Goal: Information Seeking & Learning: Check status

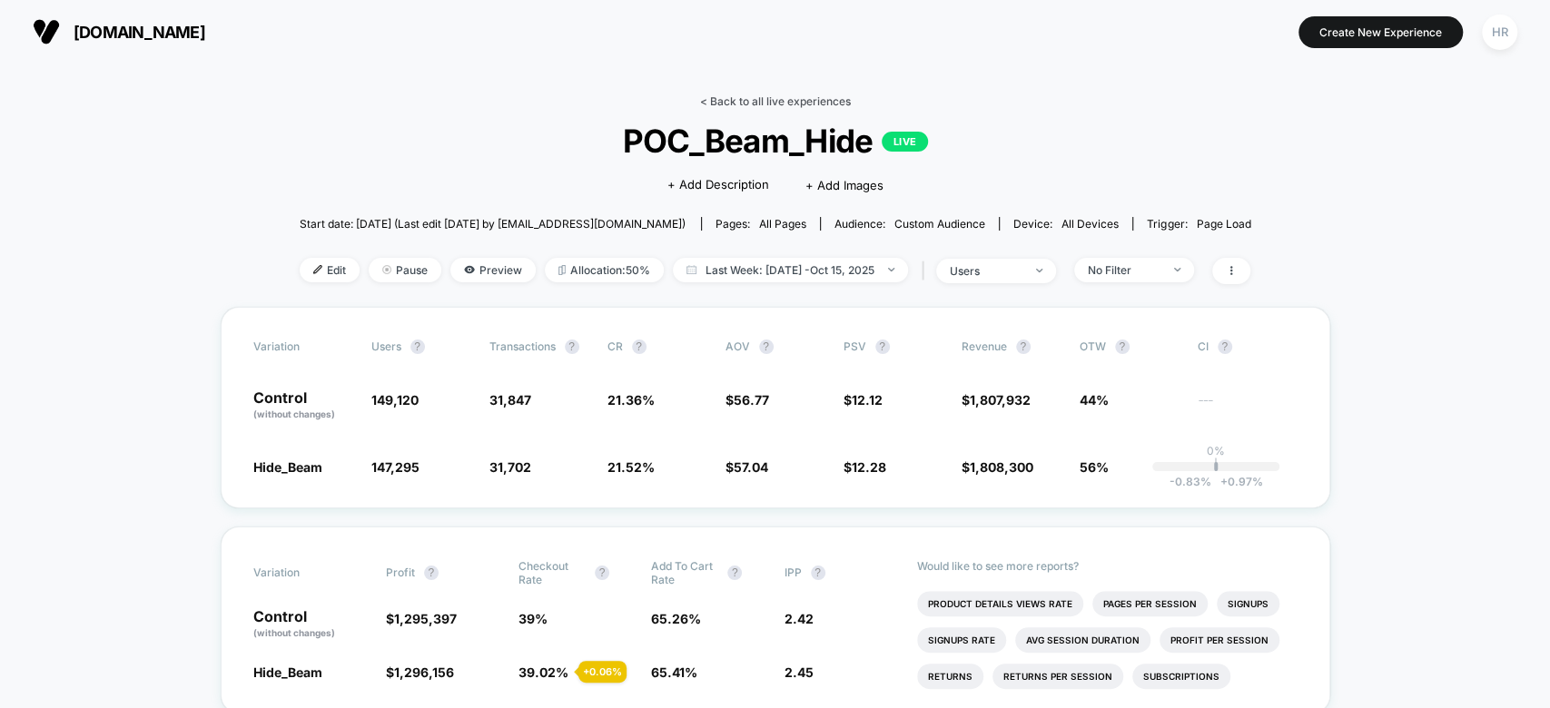
click at [794, 101] on link "< Back to all live experiences" at bounding box center [775, 101] width 151 height 14
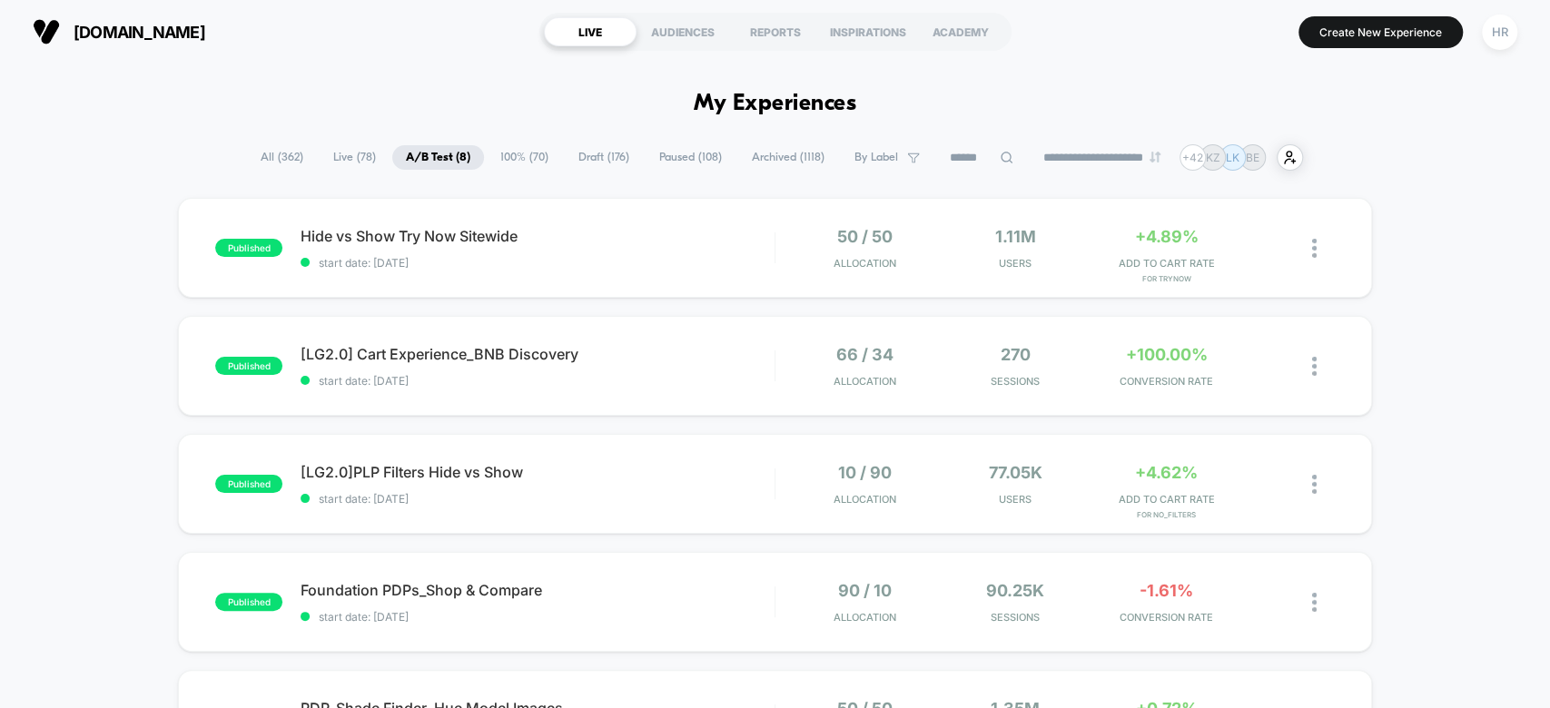
click at [281, 165] on span "All ( 362 )" at bounding box center [282, 157] width 70 height 25
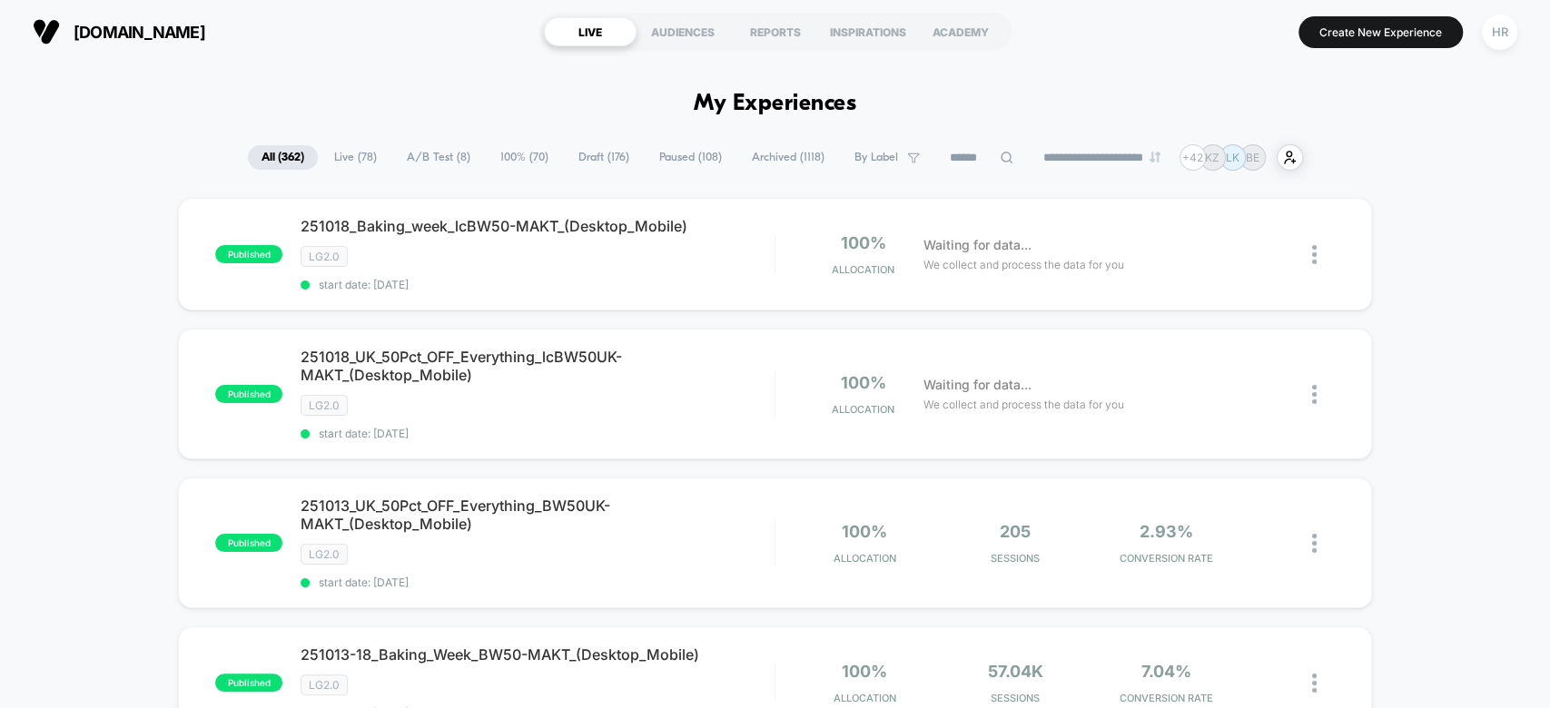
click at [953, 147] on input at bounding box center [981, 158] width 91 height 22
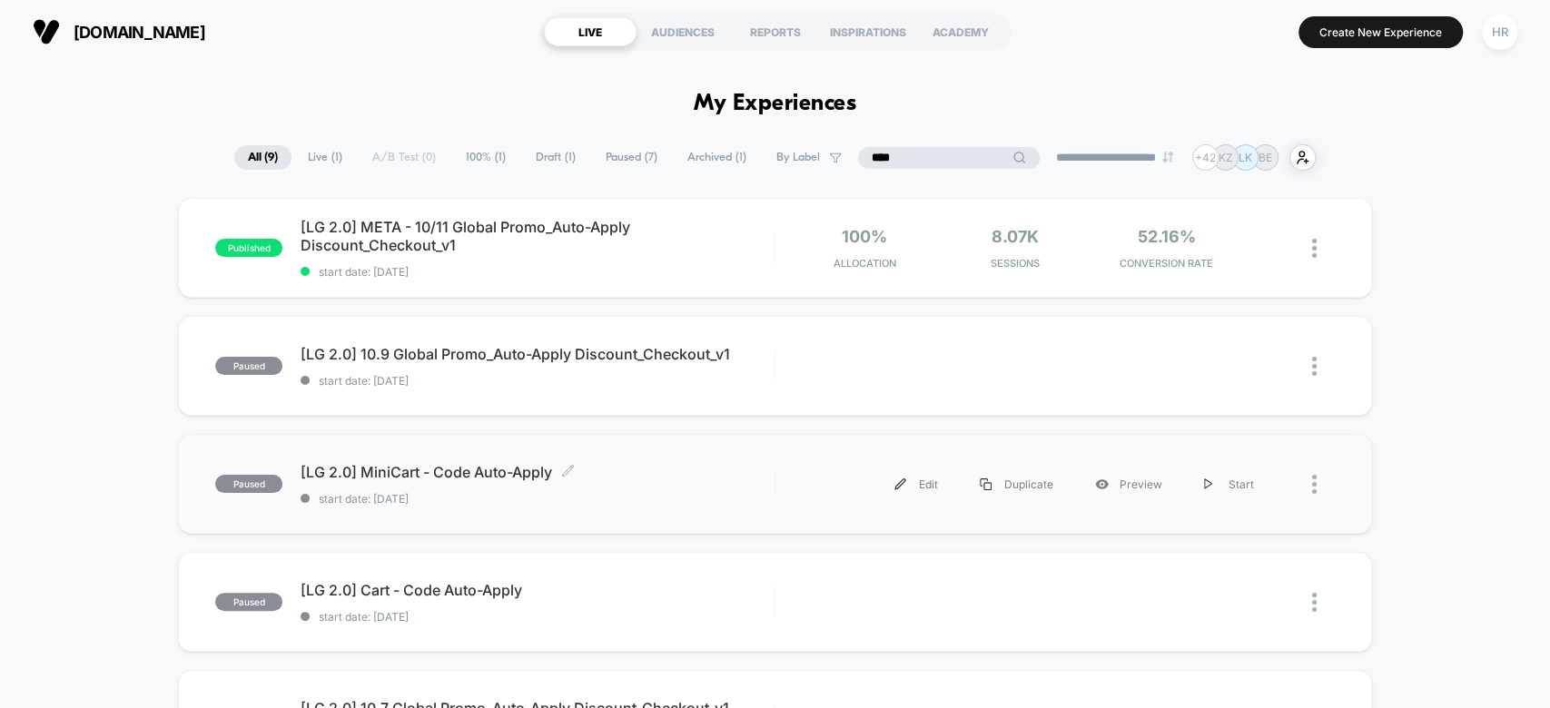
type input "****"
click at [668, 479] on span "[LG 2.0] MiniCart - Code Auto-Apply Click to edit experience details" at bounding box center [536, 472] width 473 height 18
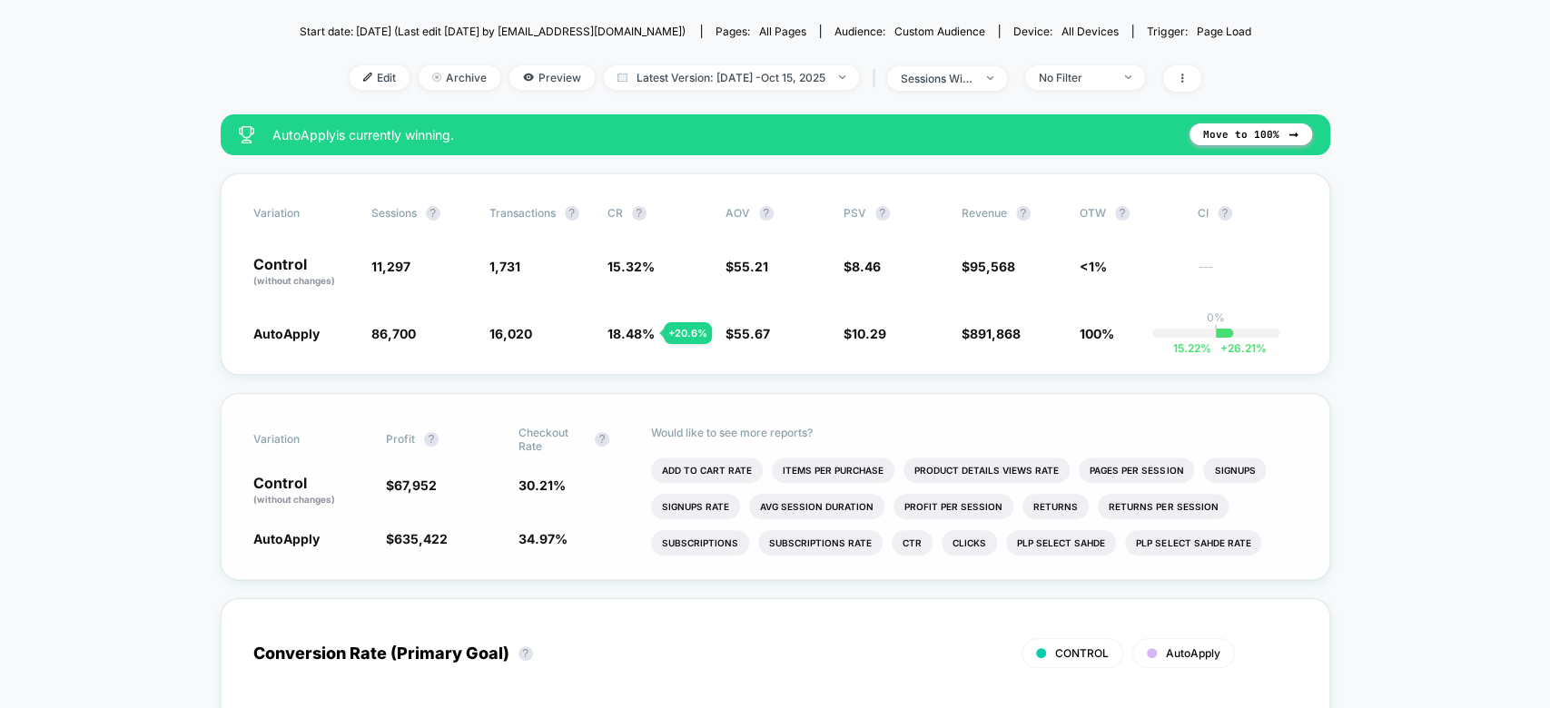
scroll to position [164, 0]
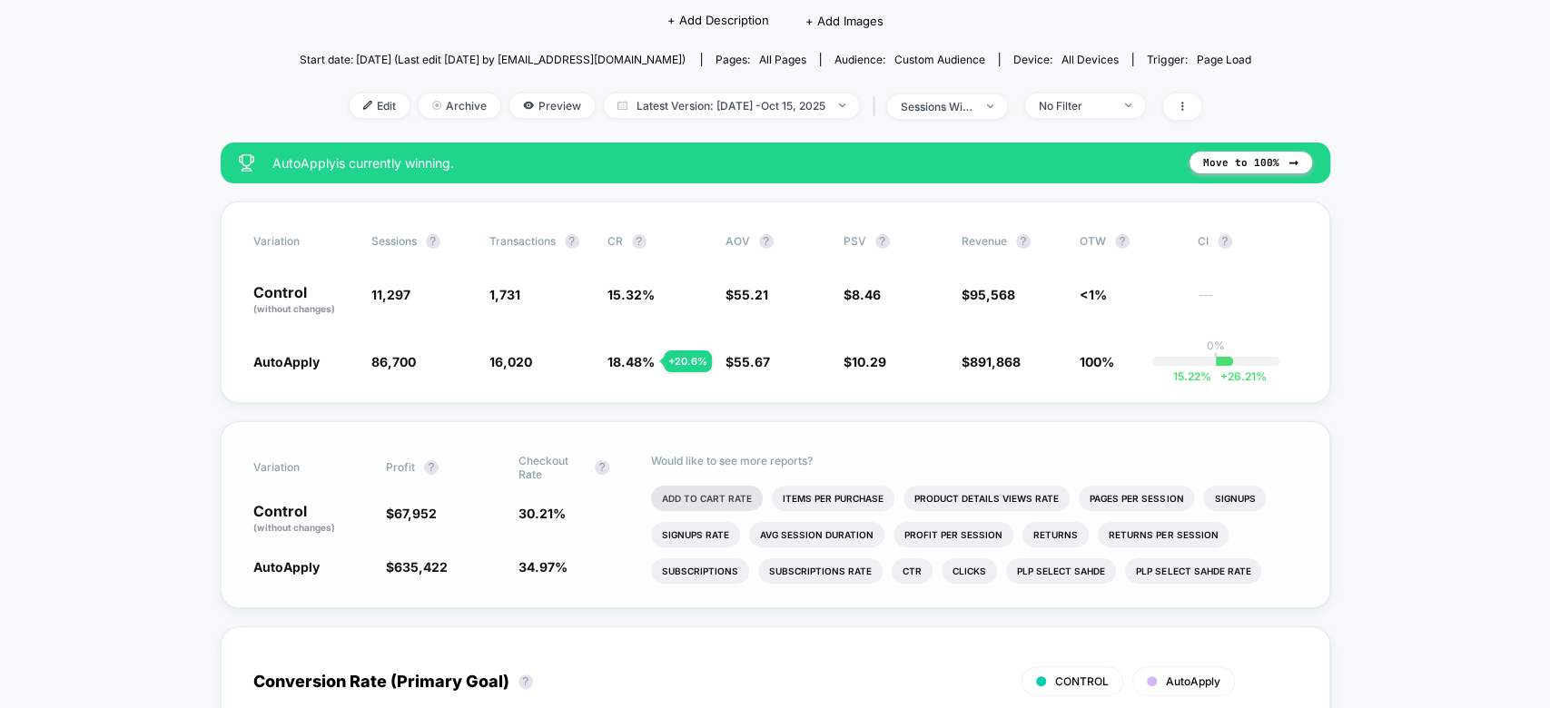
click at [702, 492] on li "Add To Cart Rate" at bounding box center [707, 498] width 112 height 25
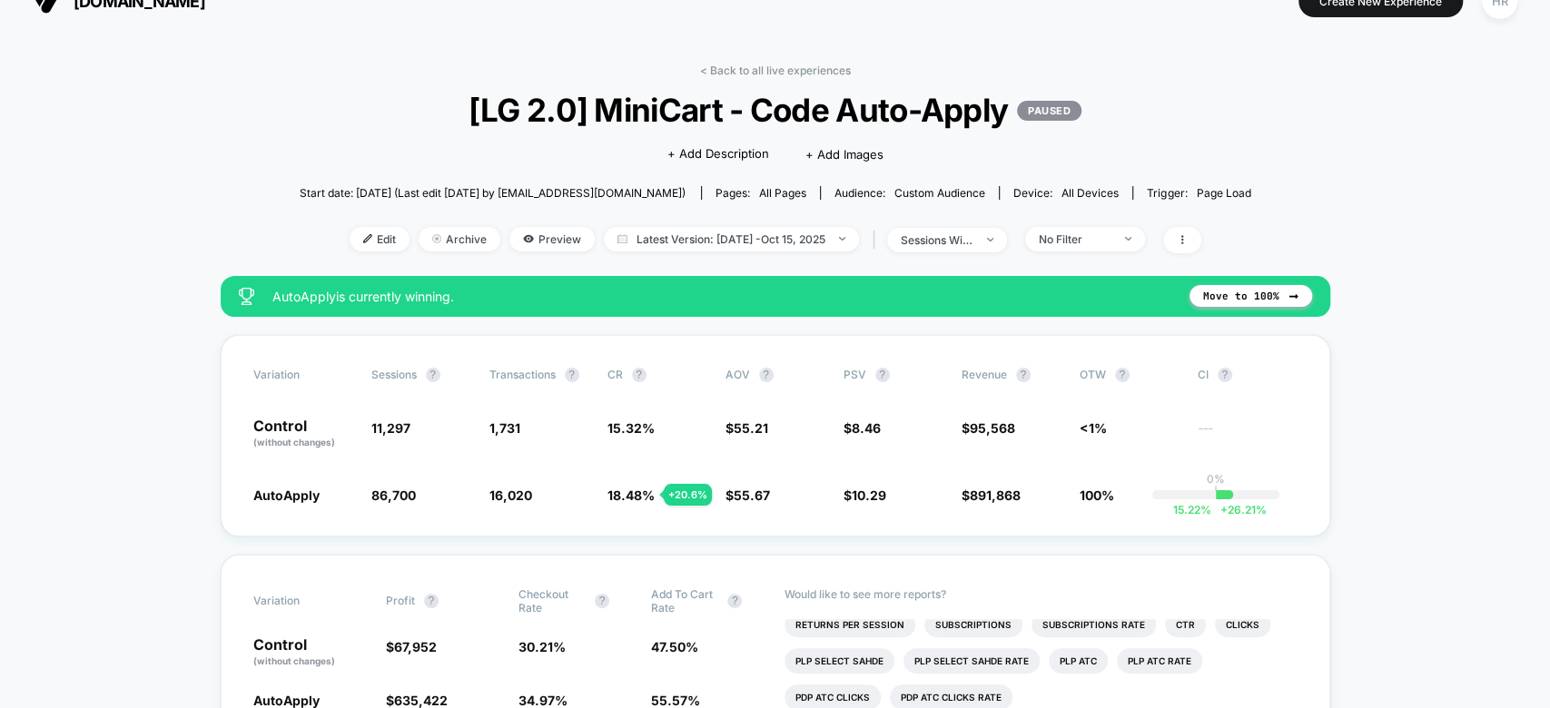
scroll to position [0, 0]
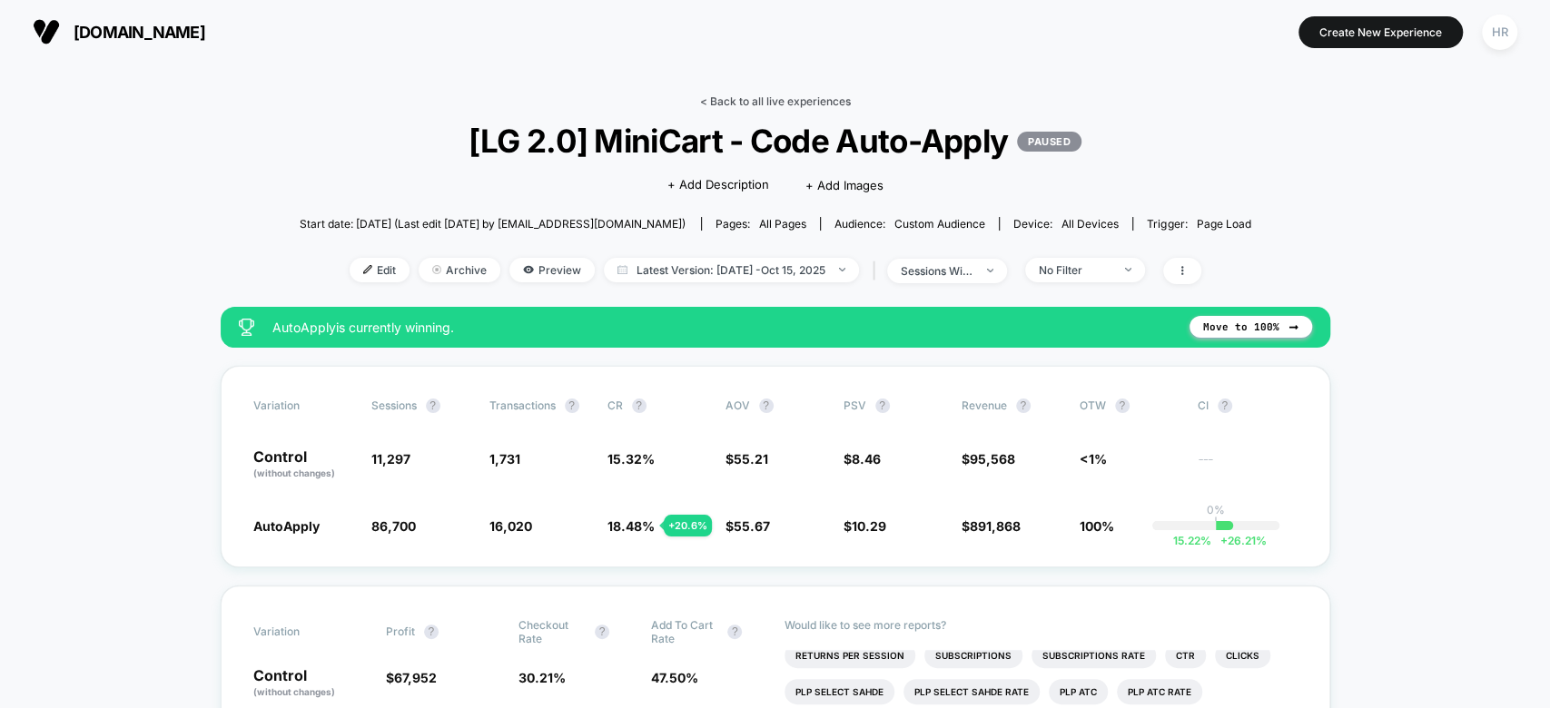
click at [771, 101] on link "< Back to all live experiences" at bounding box center [775, 101] width 151 height 14
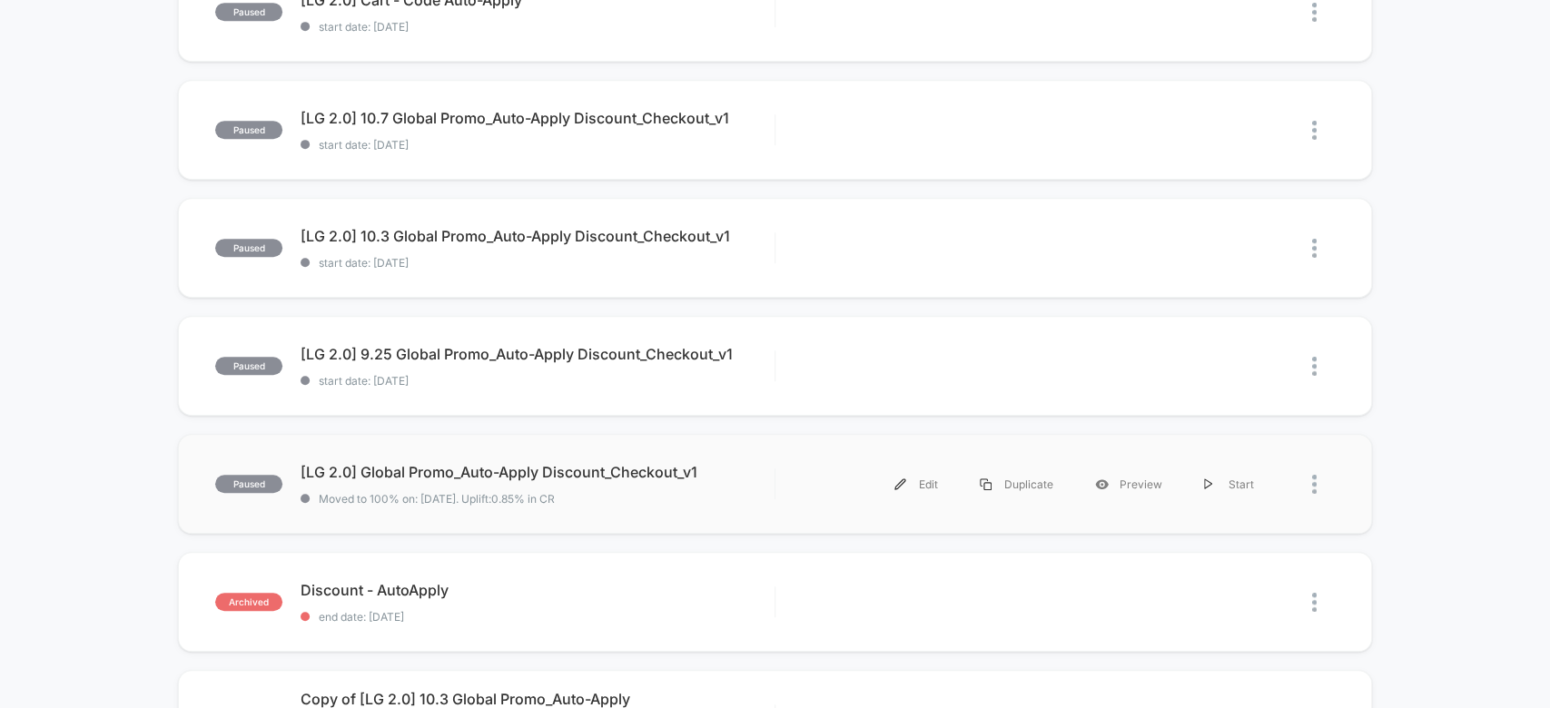
scroll to position [847, 0]
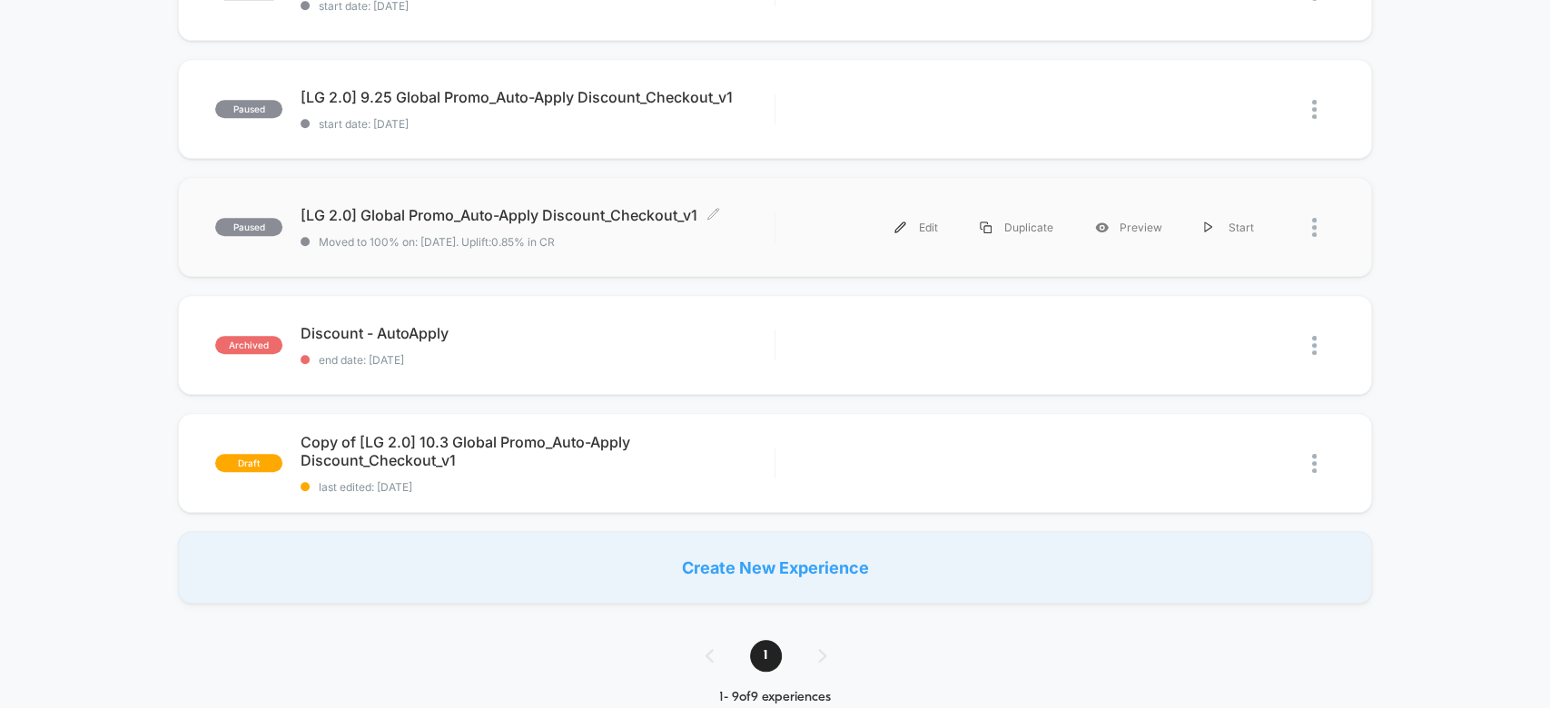
click at [773, 220] on span "[LG 2.0] Global Promo_Auto-Apply Discount_Checkout_v1 Click to edit experience …" at bounding box center [536, 215] width 473 height 18
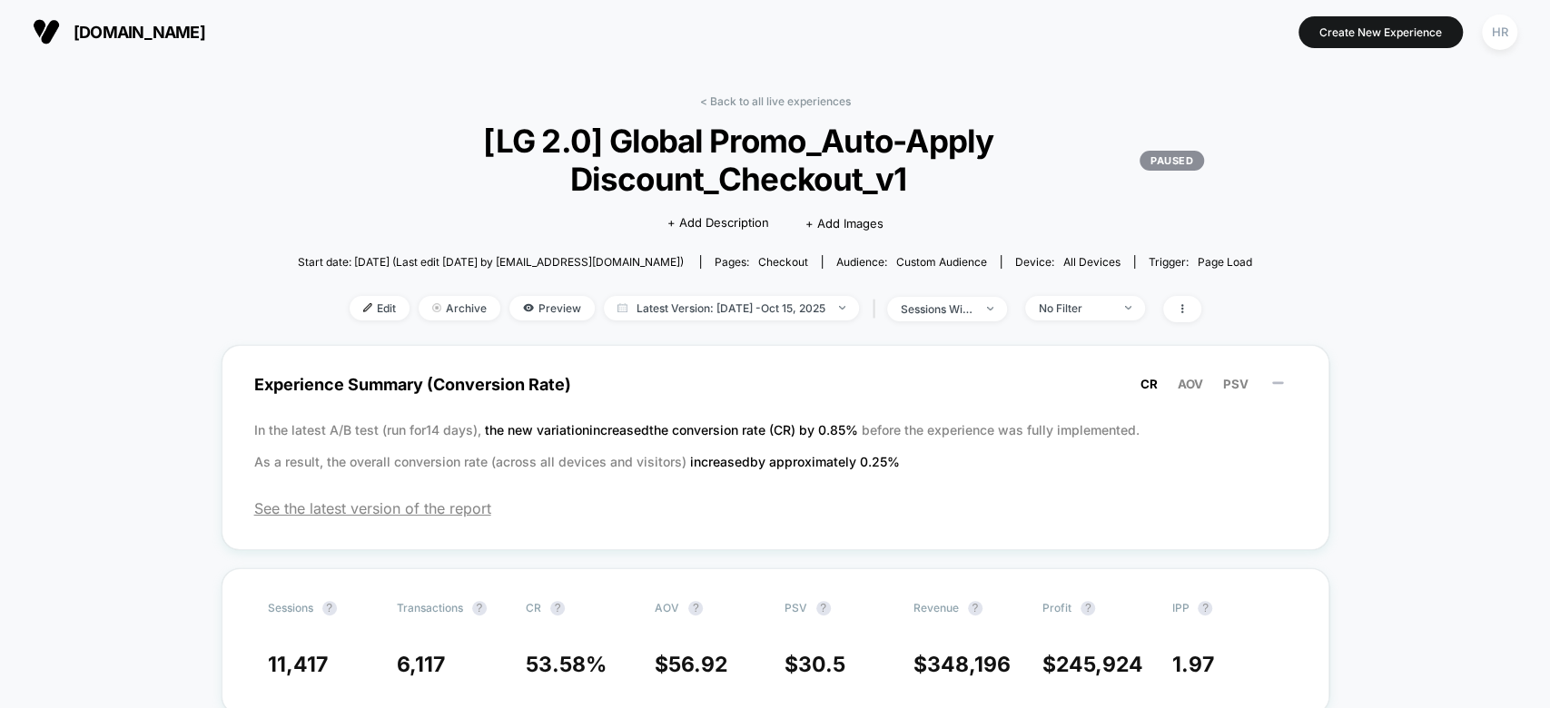
click at [788, 96] on link "< Back to all live experiences" at bounding box center [775, 101] width 151 height 14
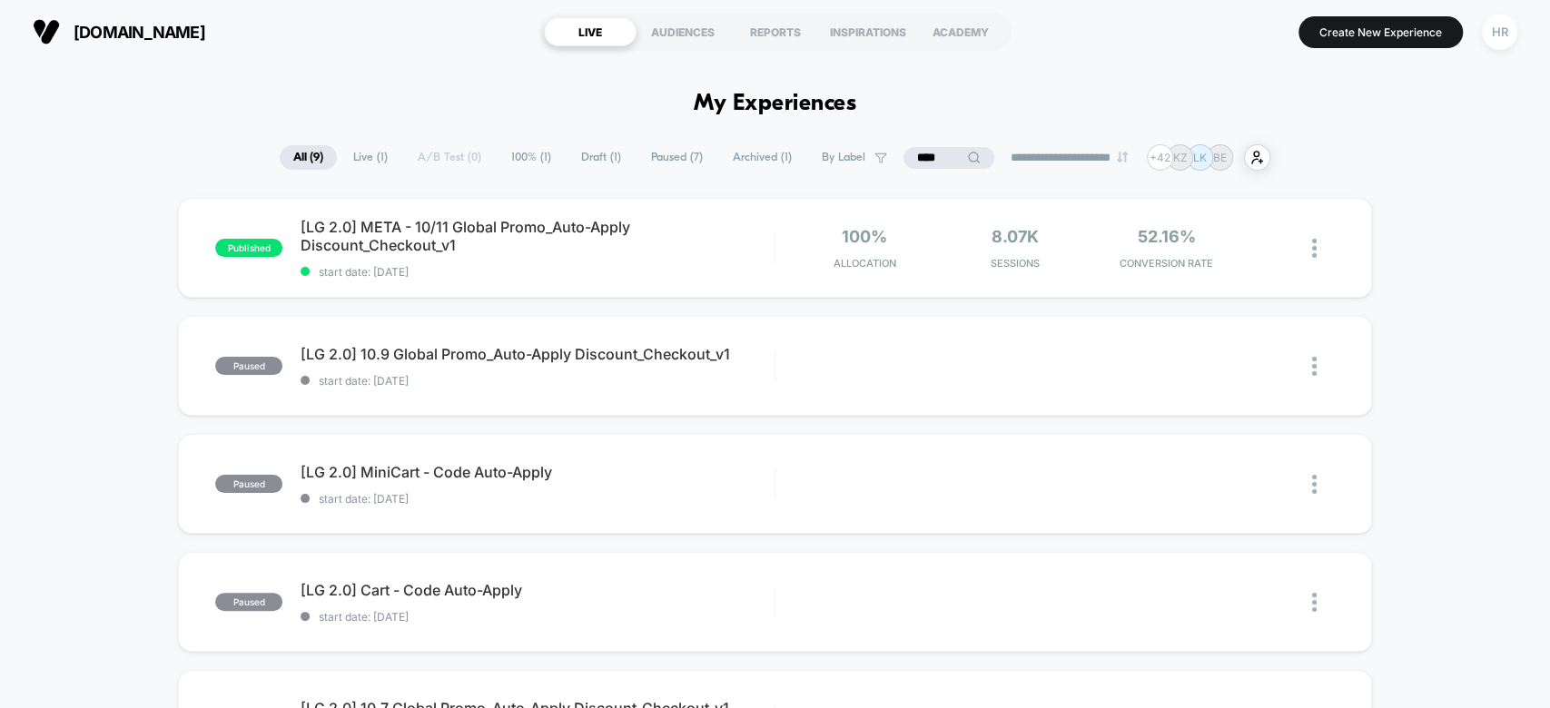
click at [925, 165] on input "****" at bounding box center [948, 158] width 91 height 22
click at [925, 165] on input "****" at bounding box center [949, 158] width 182 height 22
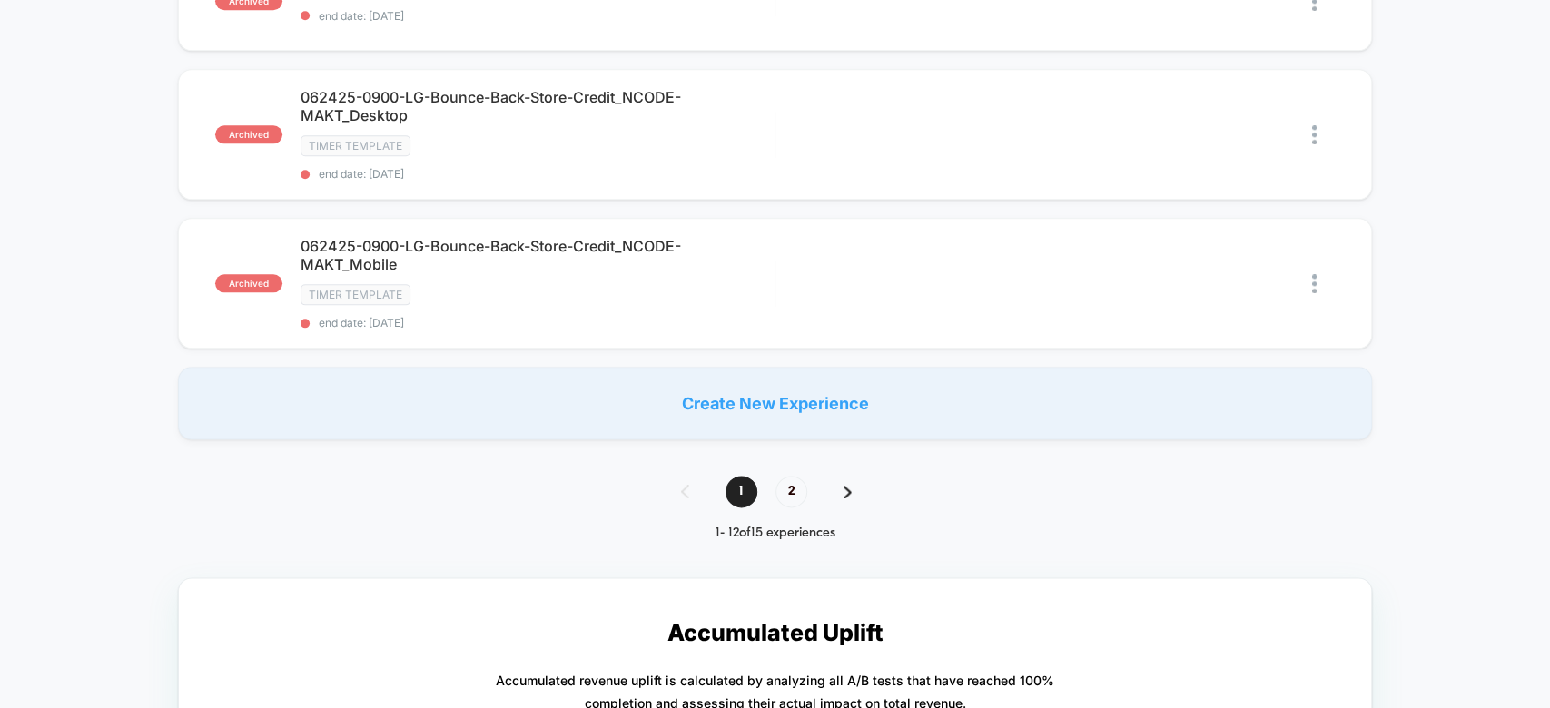
scroll to position [1311, 0]
type input "****"
click at [783, 476] on span "2" at bounding box center [791, 490] width 32 height 32
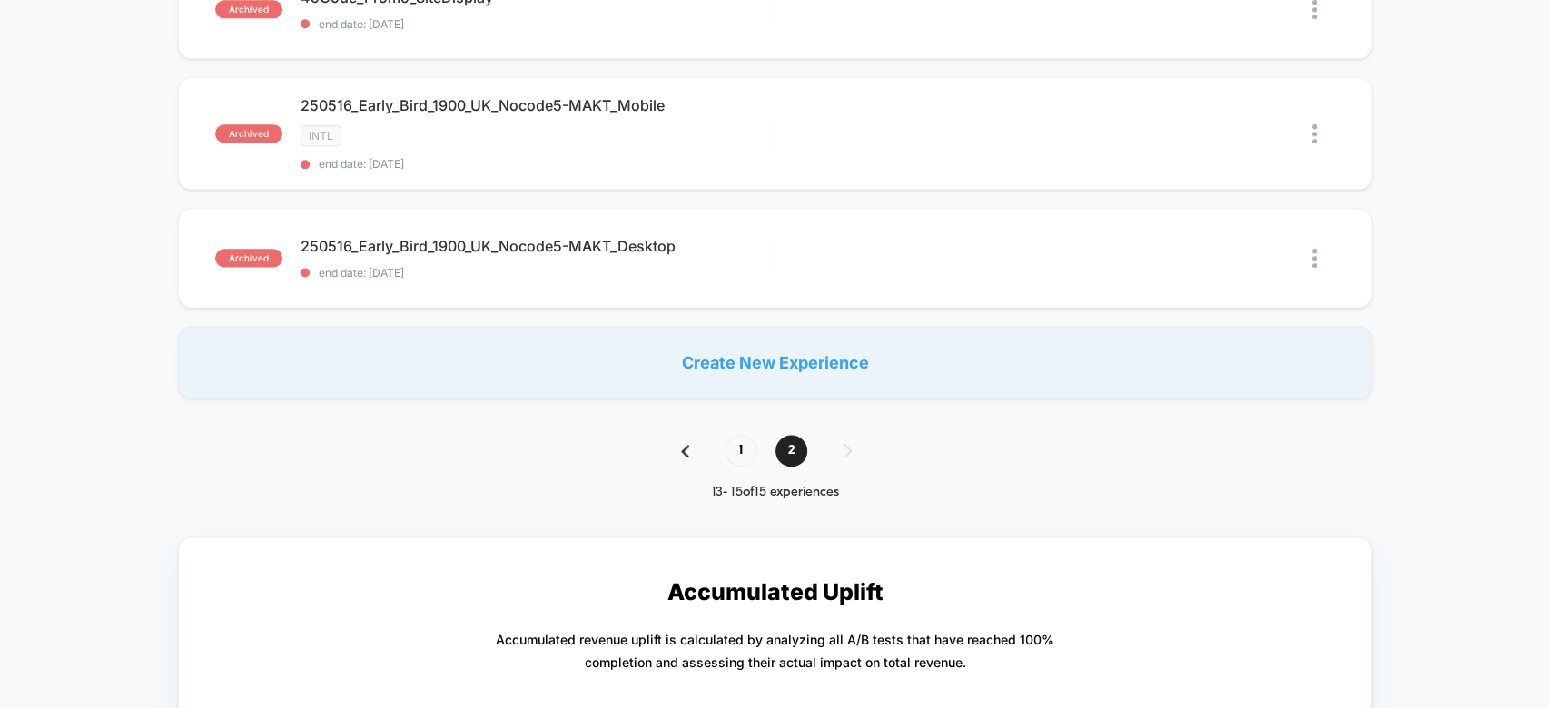
scroll to position [1472, 0]
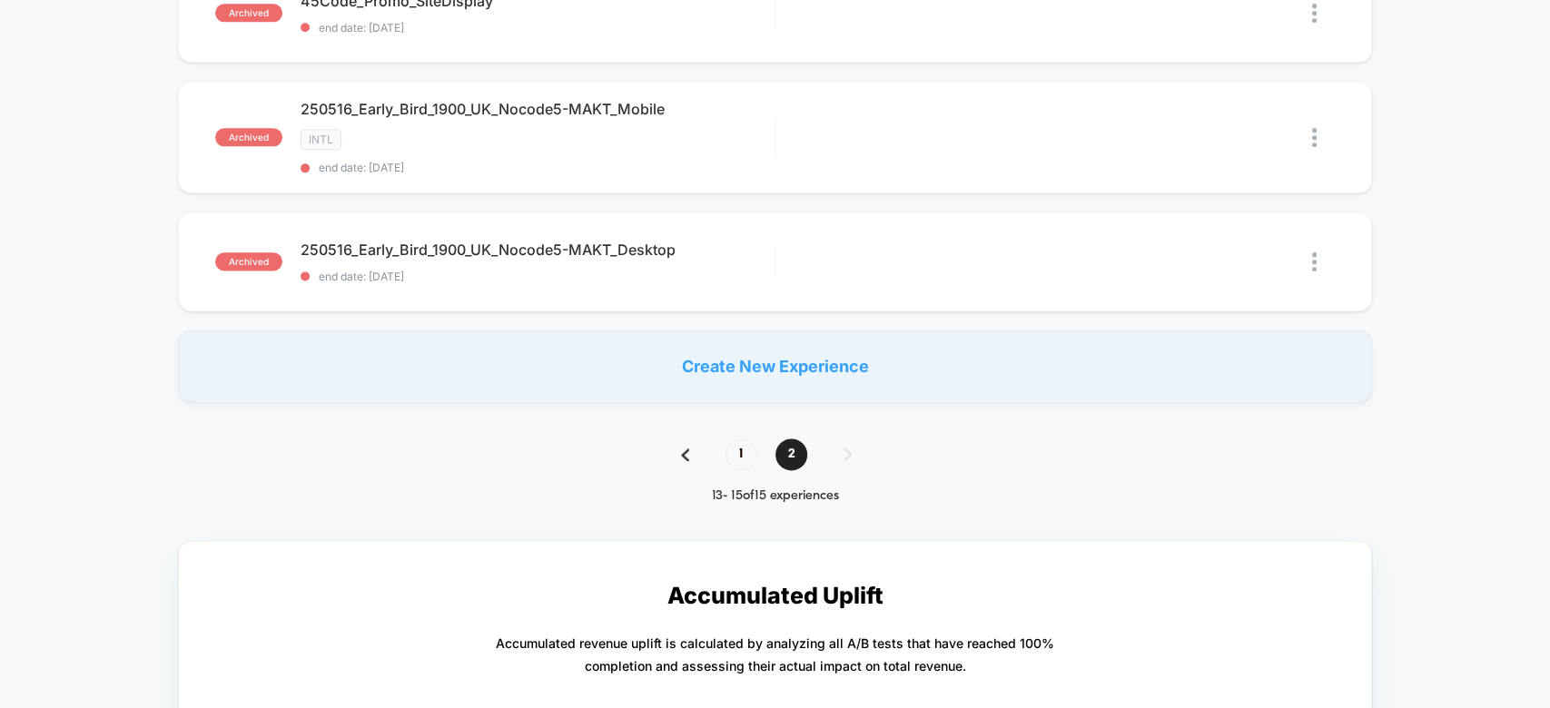
click at [726, 438] on div "1 2" at bounding box center [775, 454] width 225 height 32
click at [748, 438] on span "1" at bounding box center [741, 454] width 32 height 32
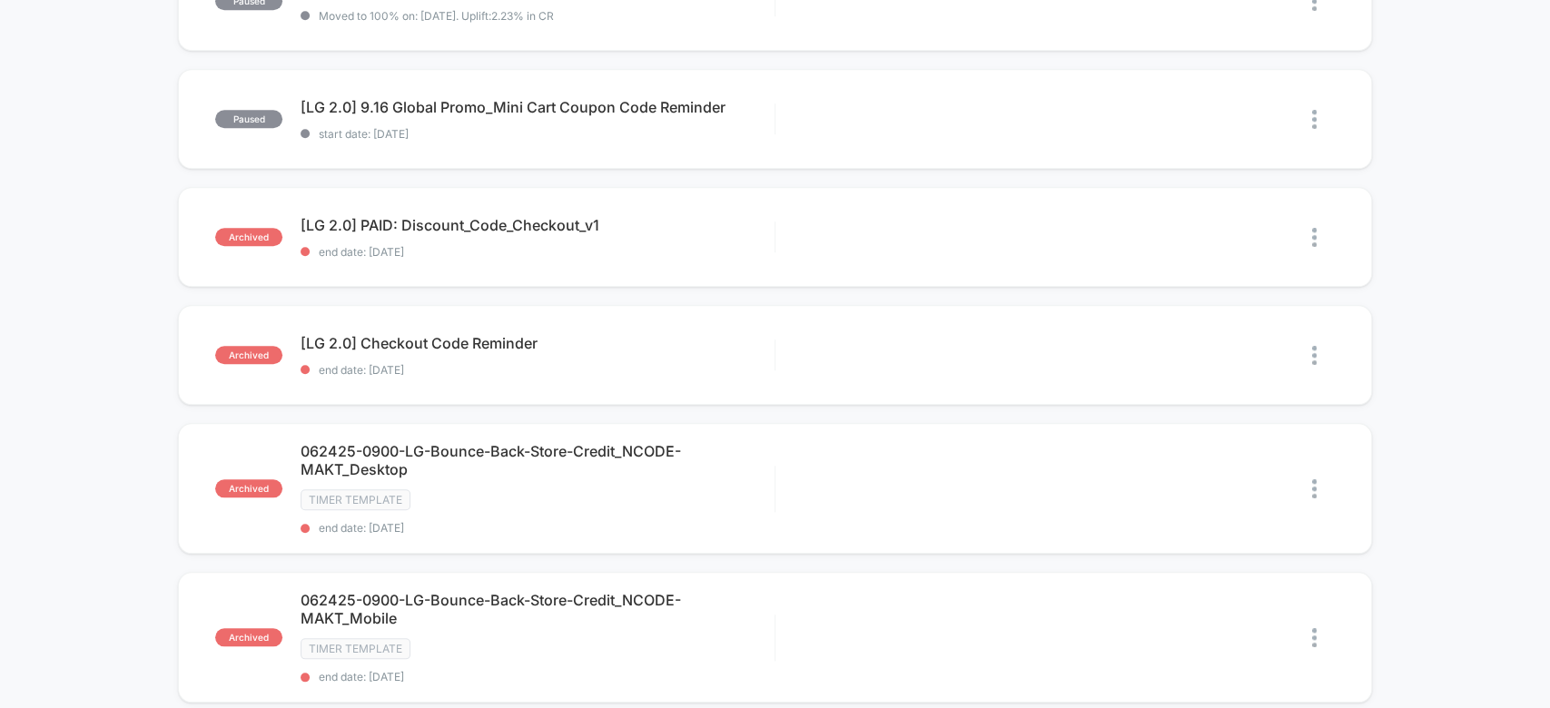
scroll to position [938, 0]
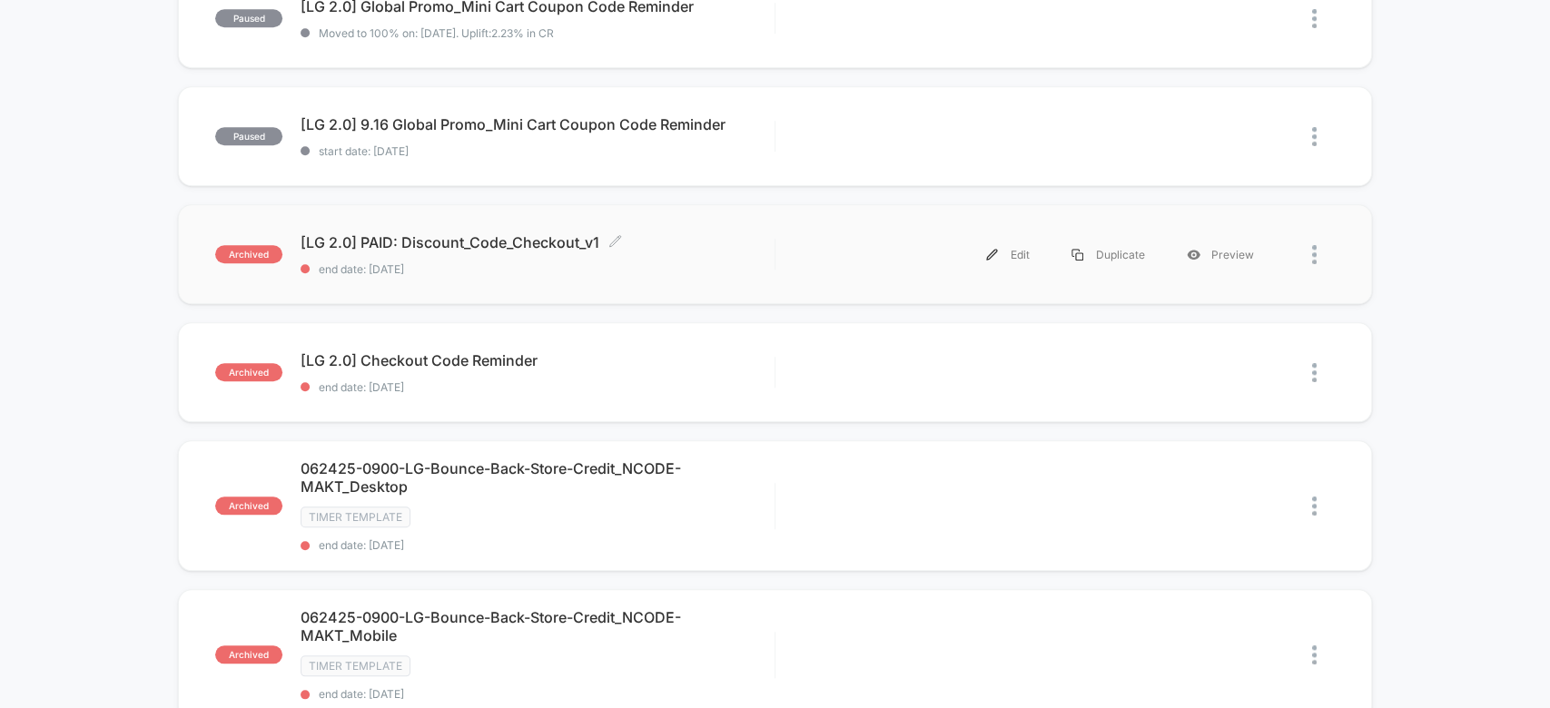
click at [762, 246] on span "[LG 2.0] PAID: Discount_Code_Checkout_v1 Click to edit experience details" at bounding box center [536, 242] width 473 height 18
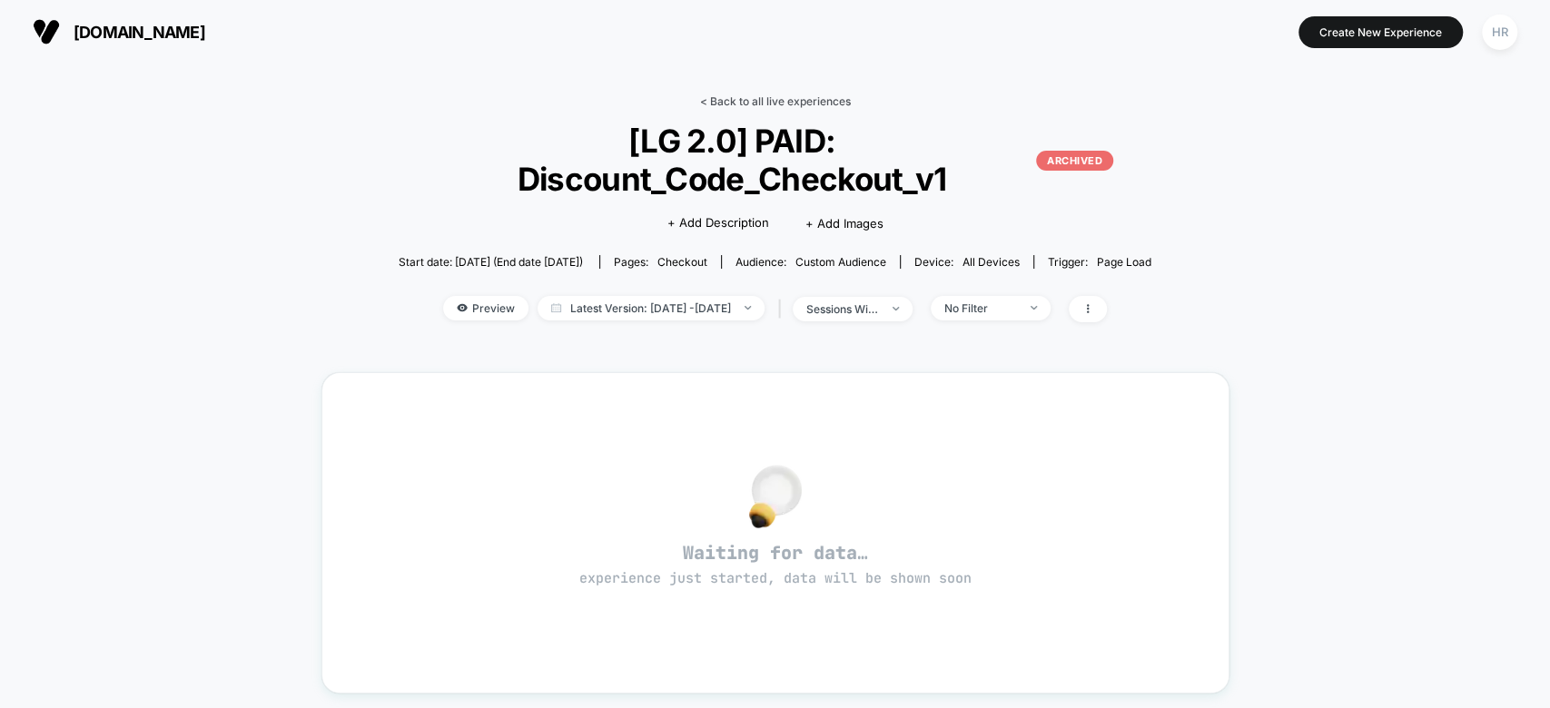
click at [732, 104] on link "< Back to all live experiences" at bounding box center [775, 101] width 151 height 14
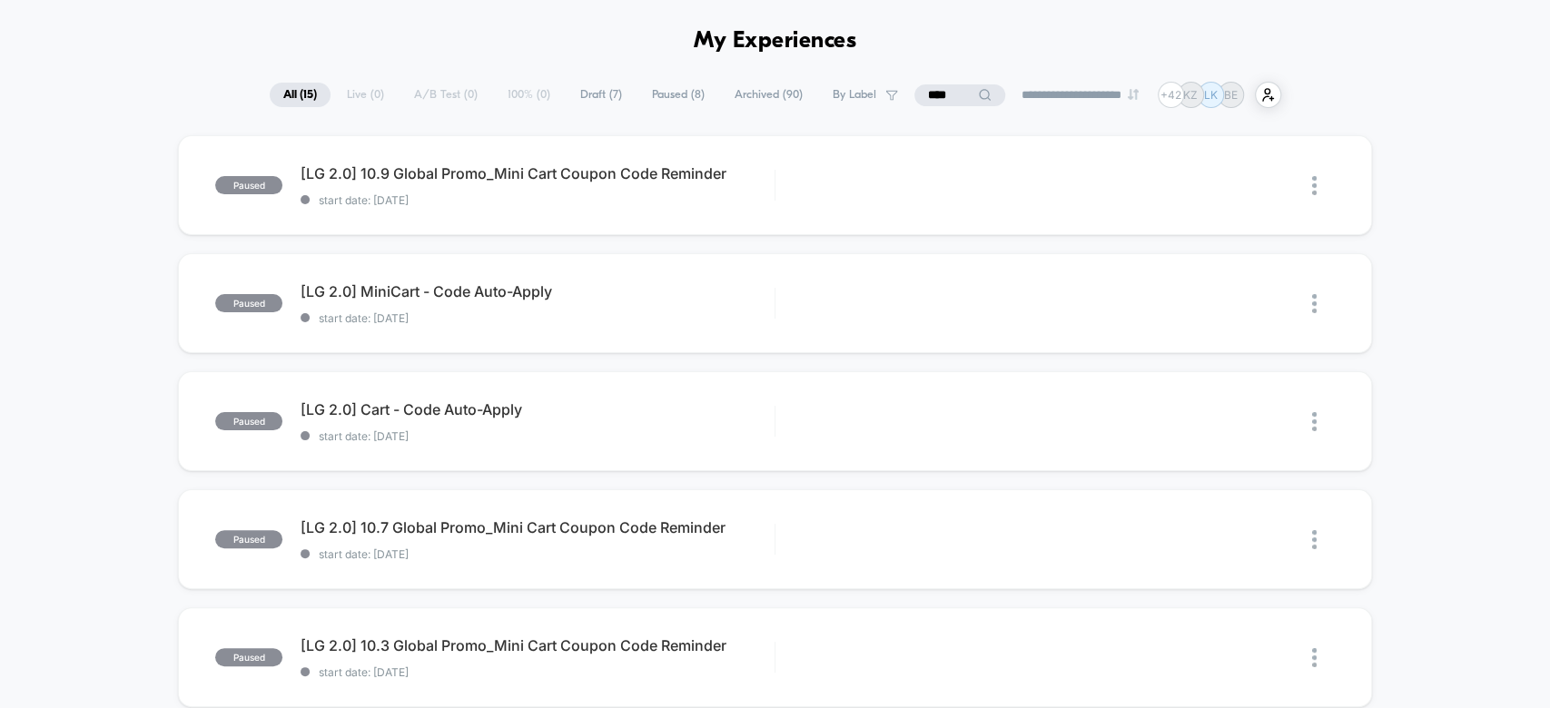
scroll to position [43, 0]
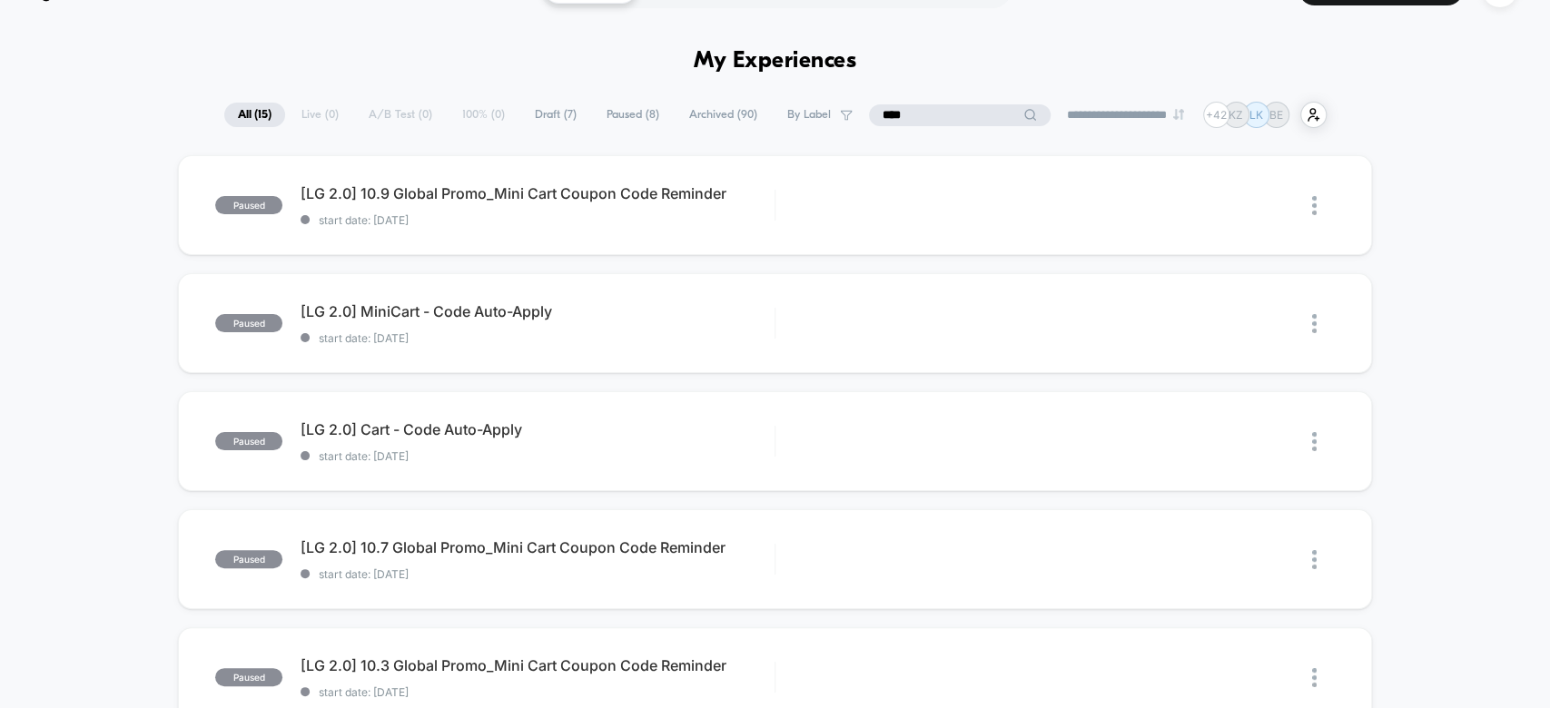
click at [947, 107] on input "****" at bounding box center [960, 115] width 182 height 22
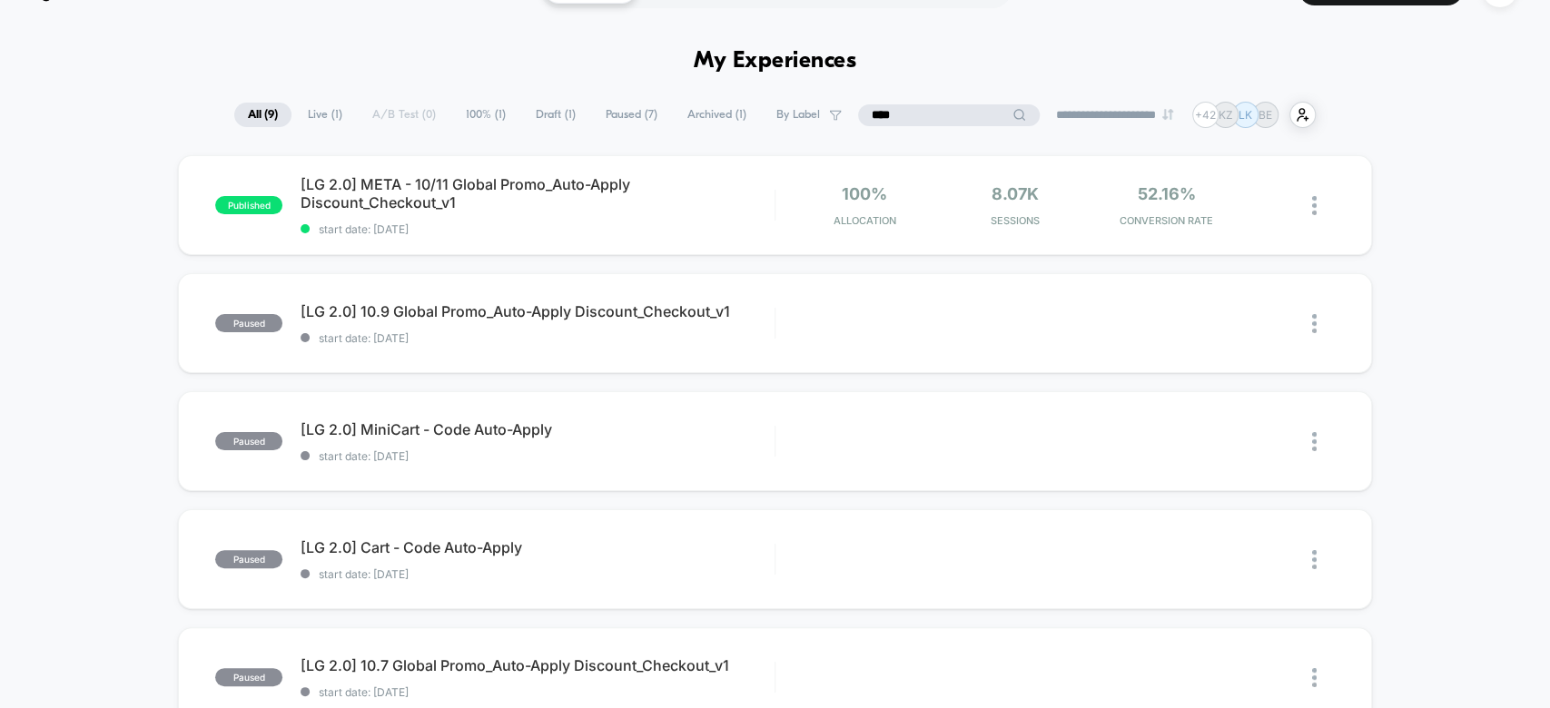
click at [947, 107] on input "****" at bounding box center [949, 115] width 182 height 22
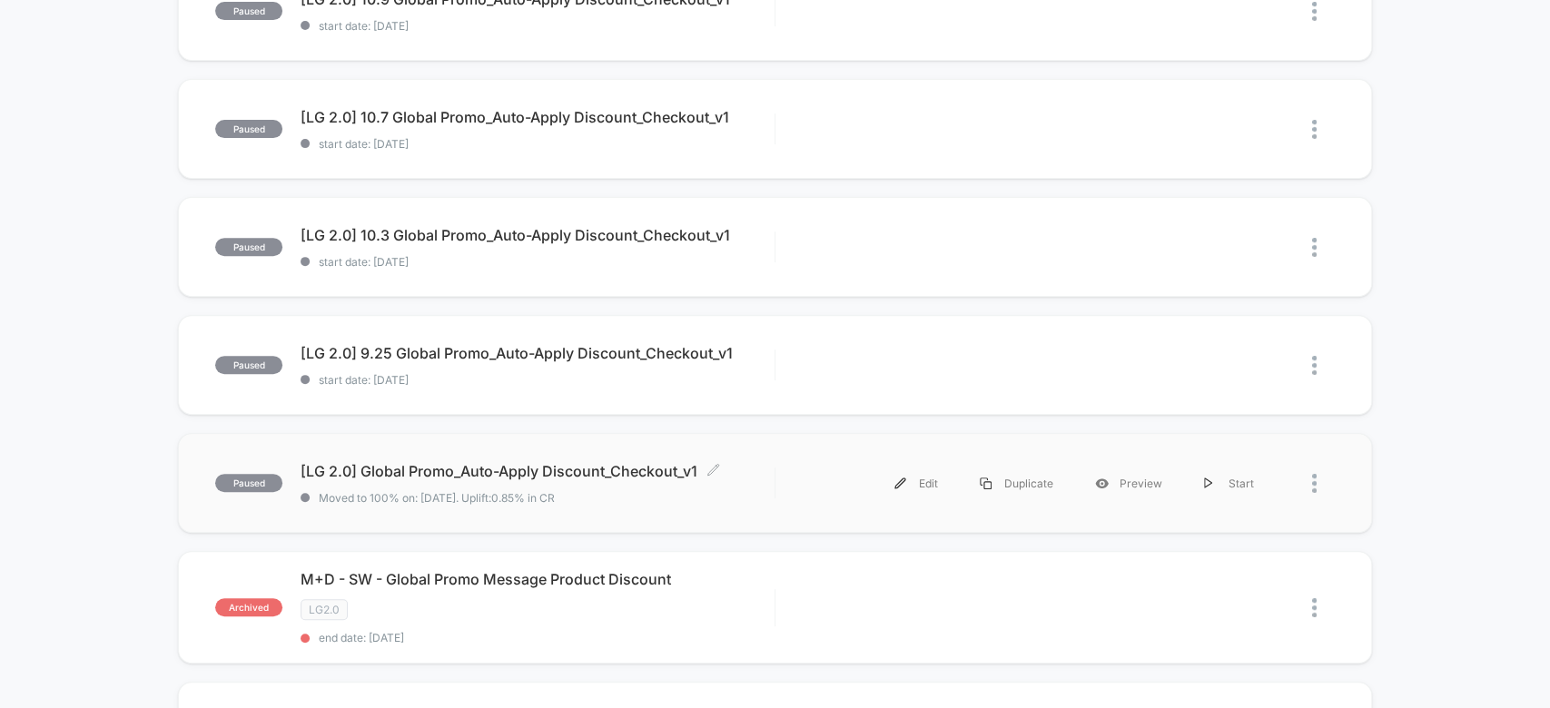
scroll to position [353, 0]
type input "********"
click at [770, 466] on span "[LG 2.0] Global Promo_Auto-Apply Discount_Checkout_v1 Click to edit experience …" at bounding box center [536, 473] width 473 height 18
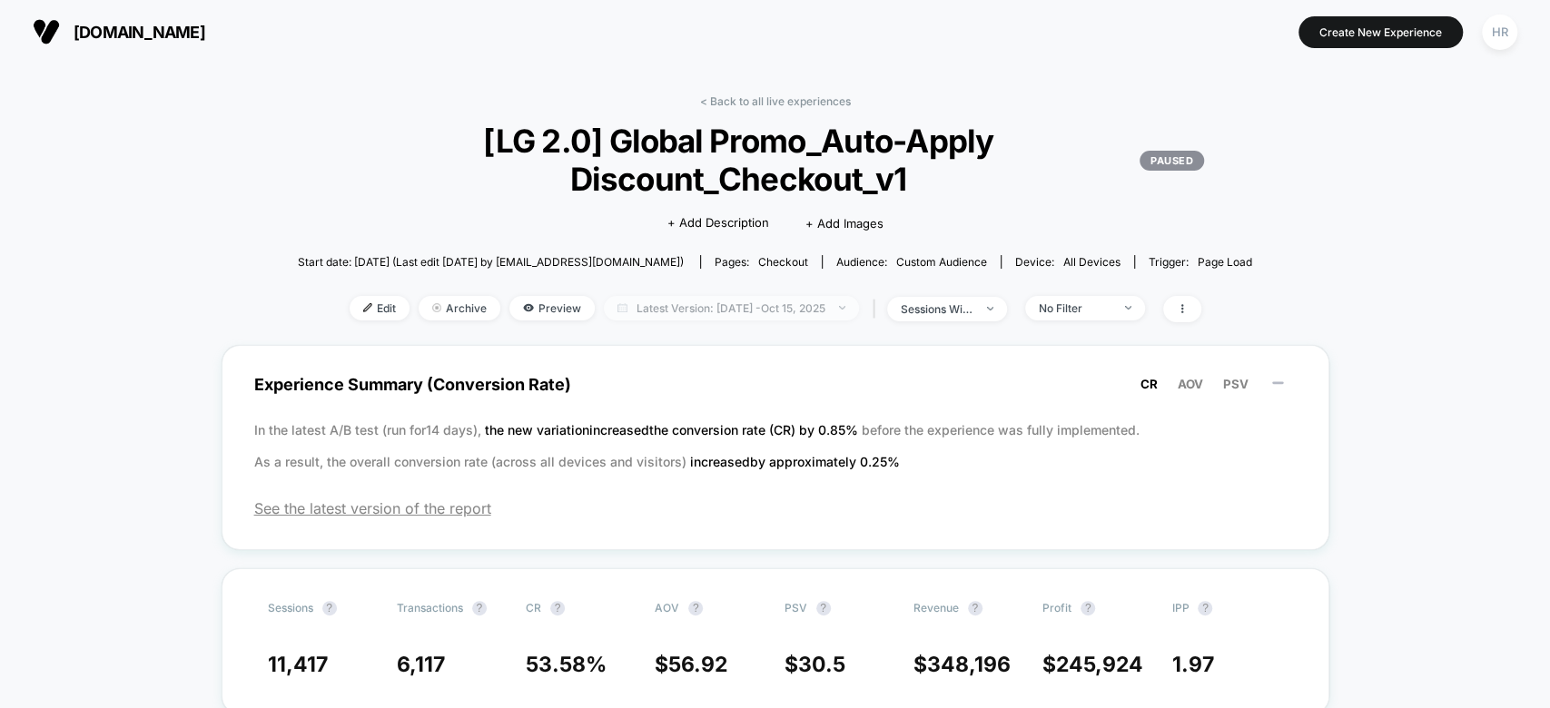
click at [764, 299] on span "Latest Version: [DATE] - [DATE]" at bounding box center [731, 308] width 255 height 25
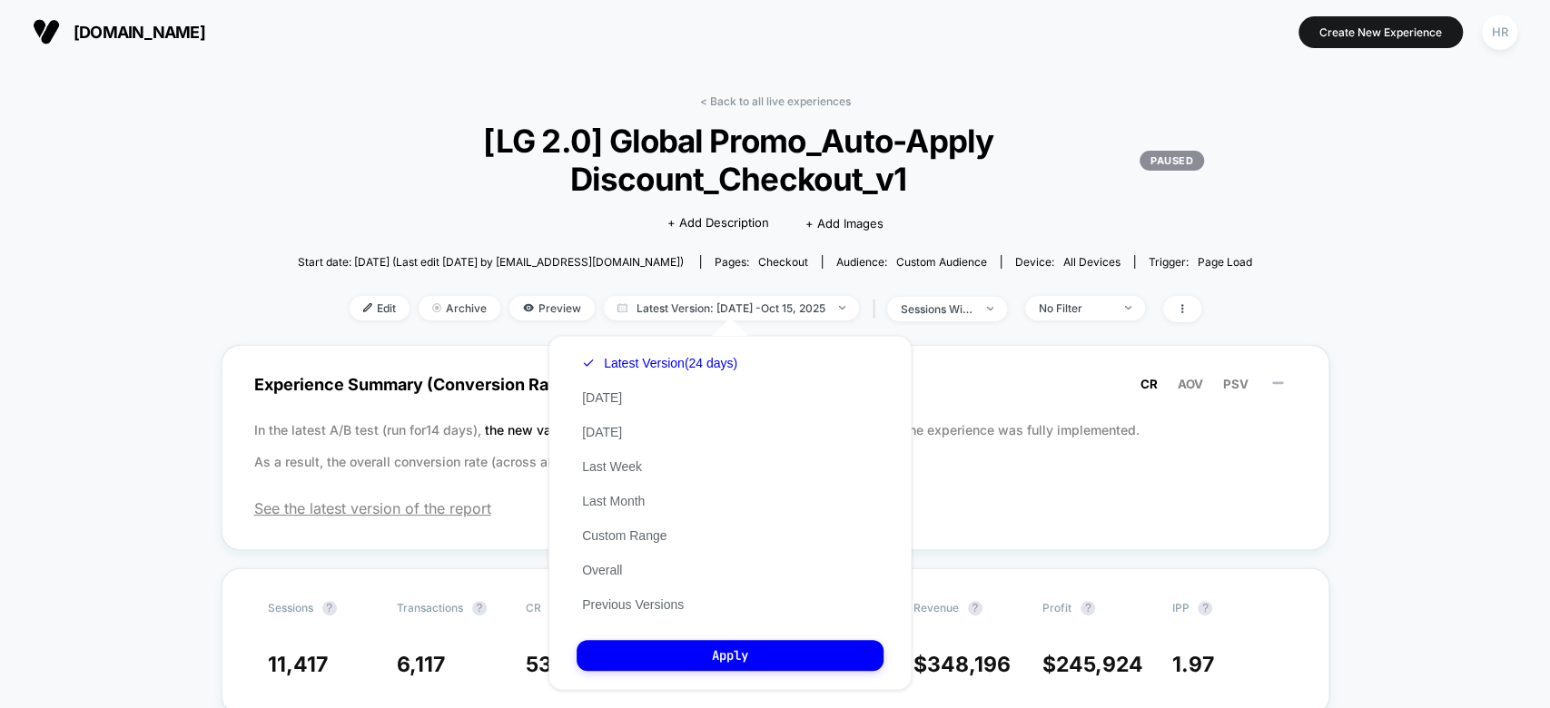
click at [753, 192] on span "[LG 2.0] Global Promo_Auto-Apply Discount_Checkout_v1 PAUSED" at bounding box center [775, 160] width 858 height 76
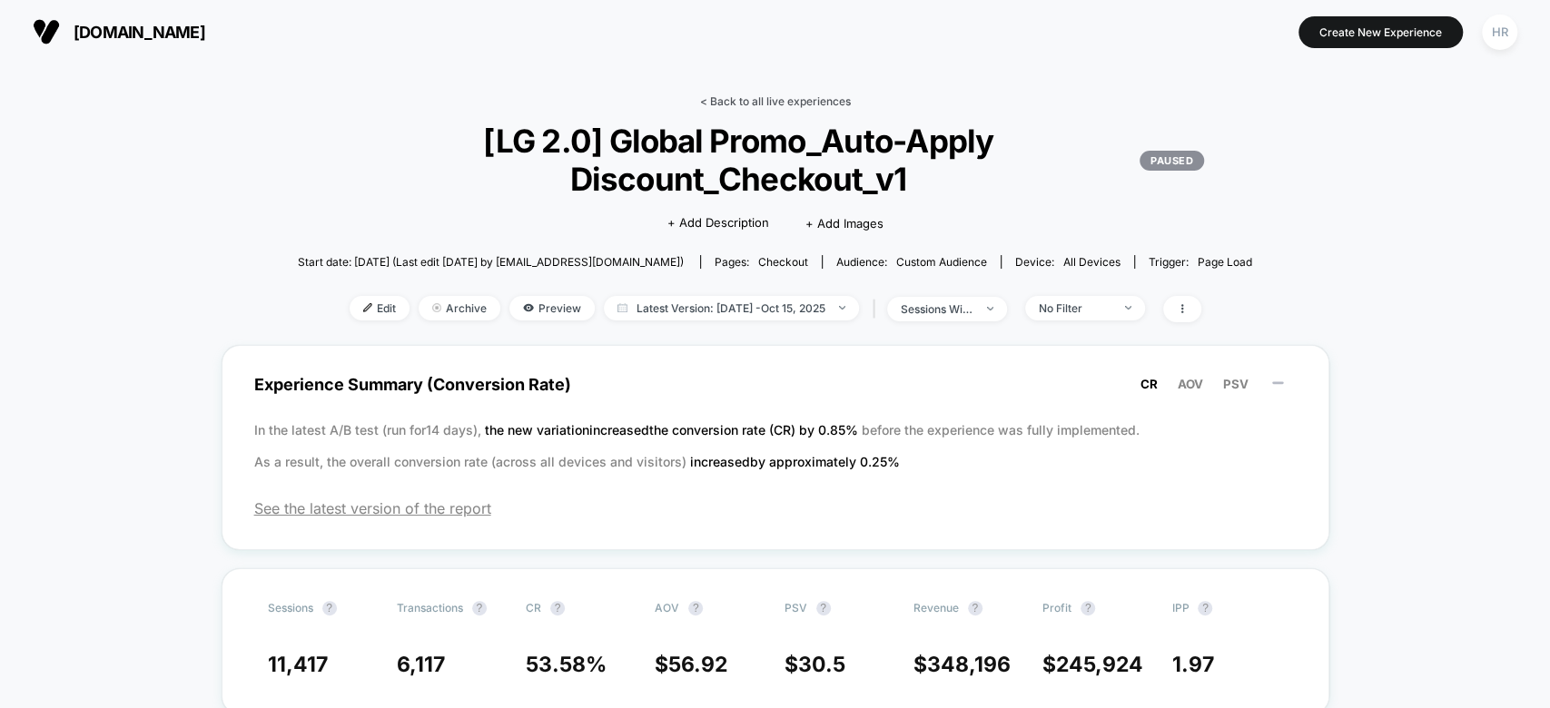
click at [755, 105] on link "< Back to all live experiences" at bounding box center [775, 101] width 151 height 14
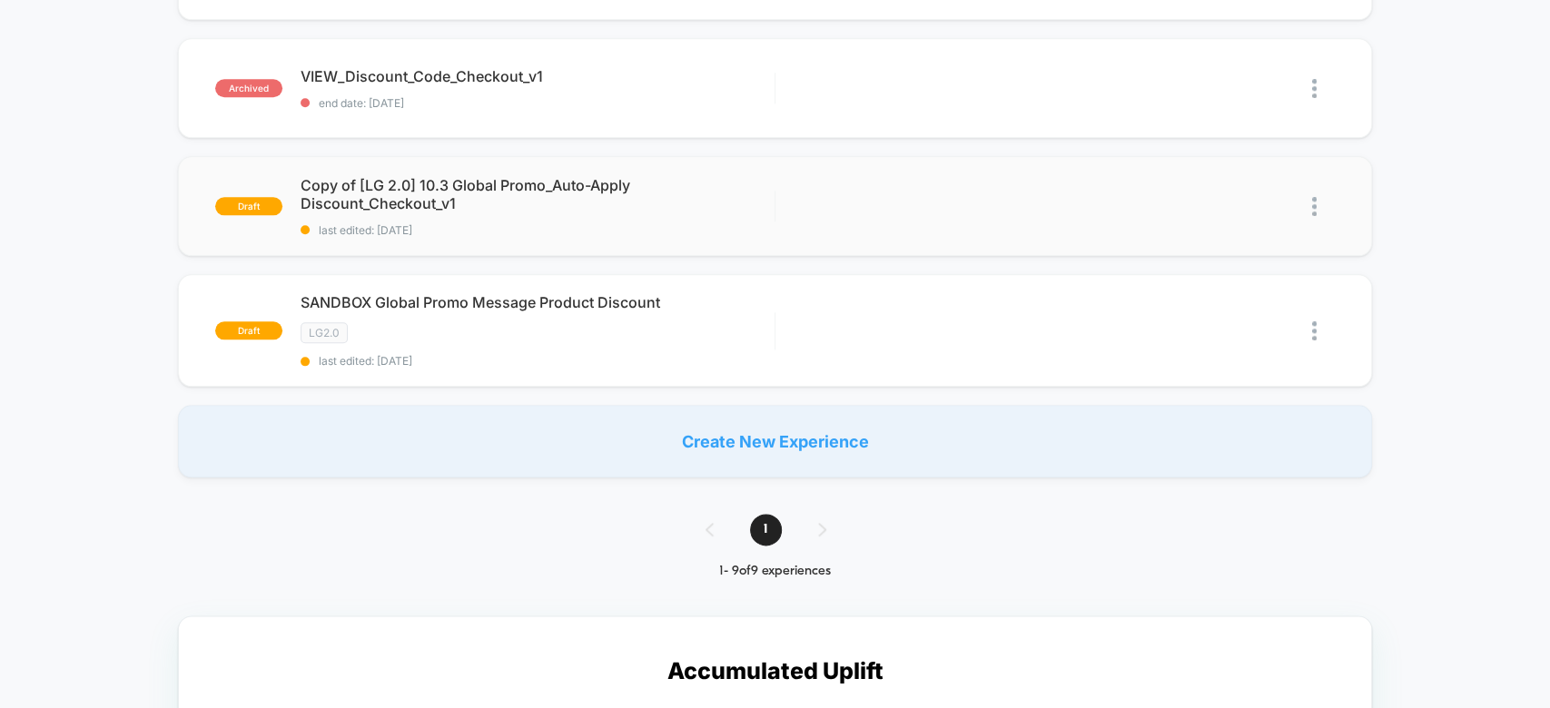
scroll to position [1235, 0]
click at [776, 210] on div "Edit Duplicate Preview Start" at bounding box center [1054, 205] width 558 height 41
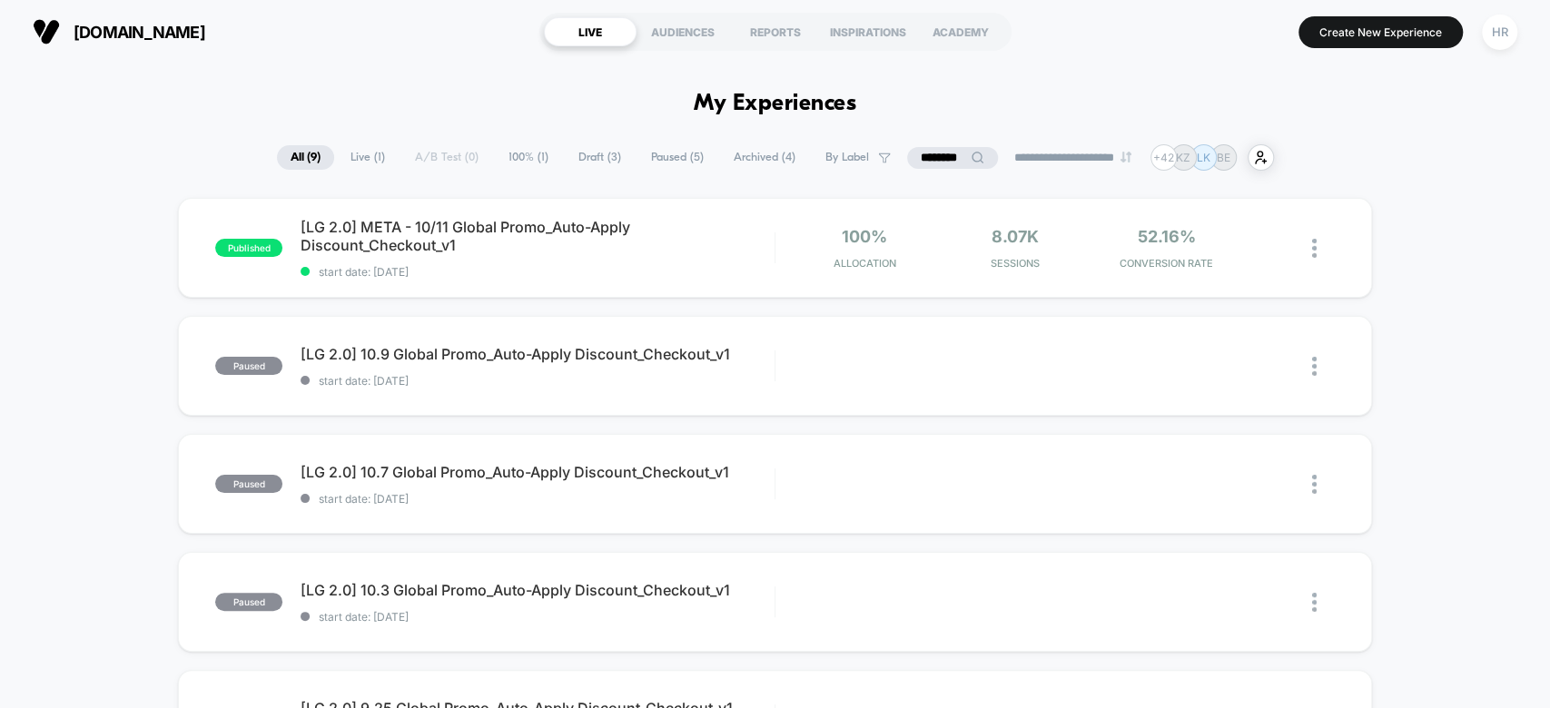
click at [934, 169] on div "**********" at bounding box center [775, 157] width 997 height 26
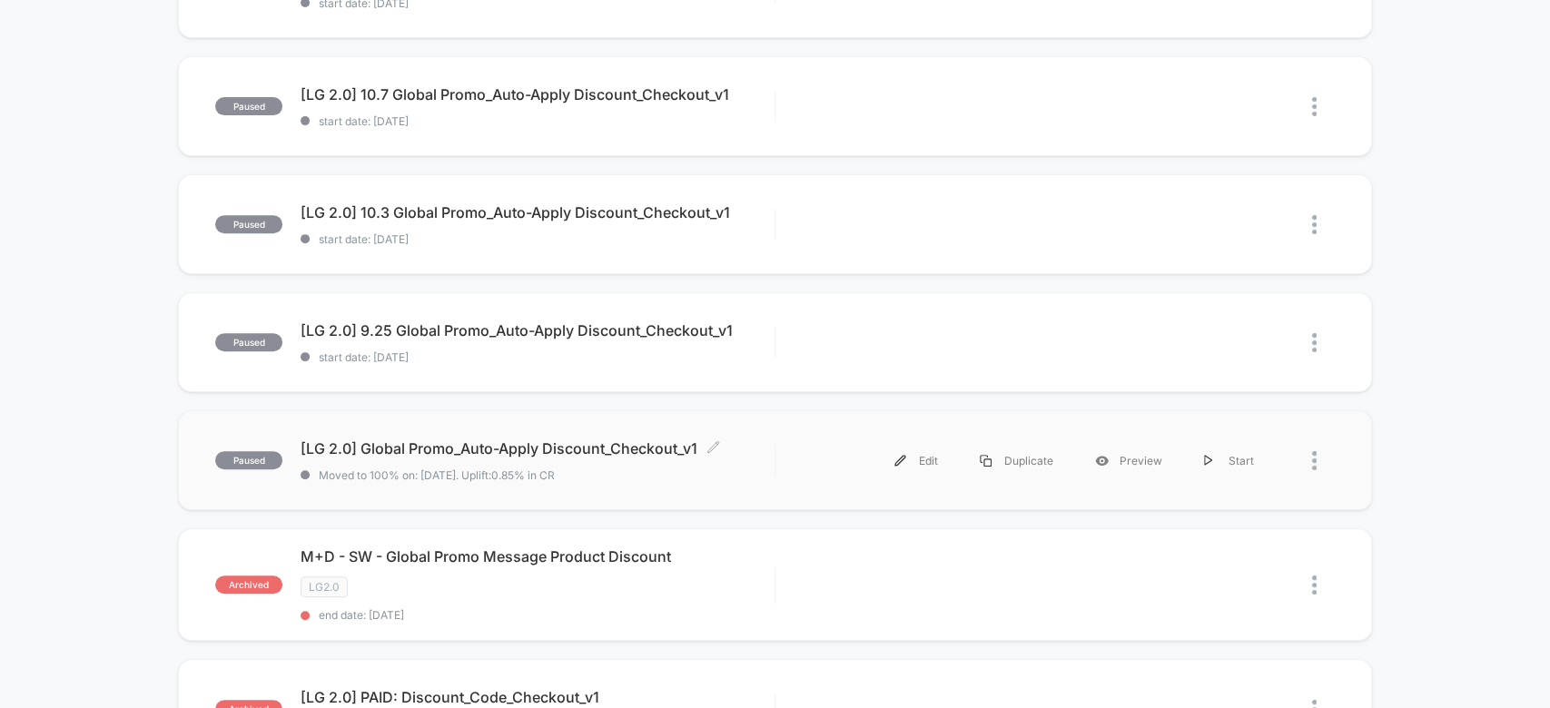
scroll to position [377, 0]
click at [760, 465] on div "[LG 2.0] Global Promo_Auto-Apply Discount_Checkout_v1 Click to edit experience …" at bounding box center [536, 461] width 473 height 43
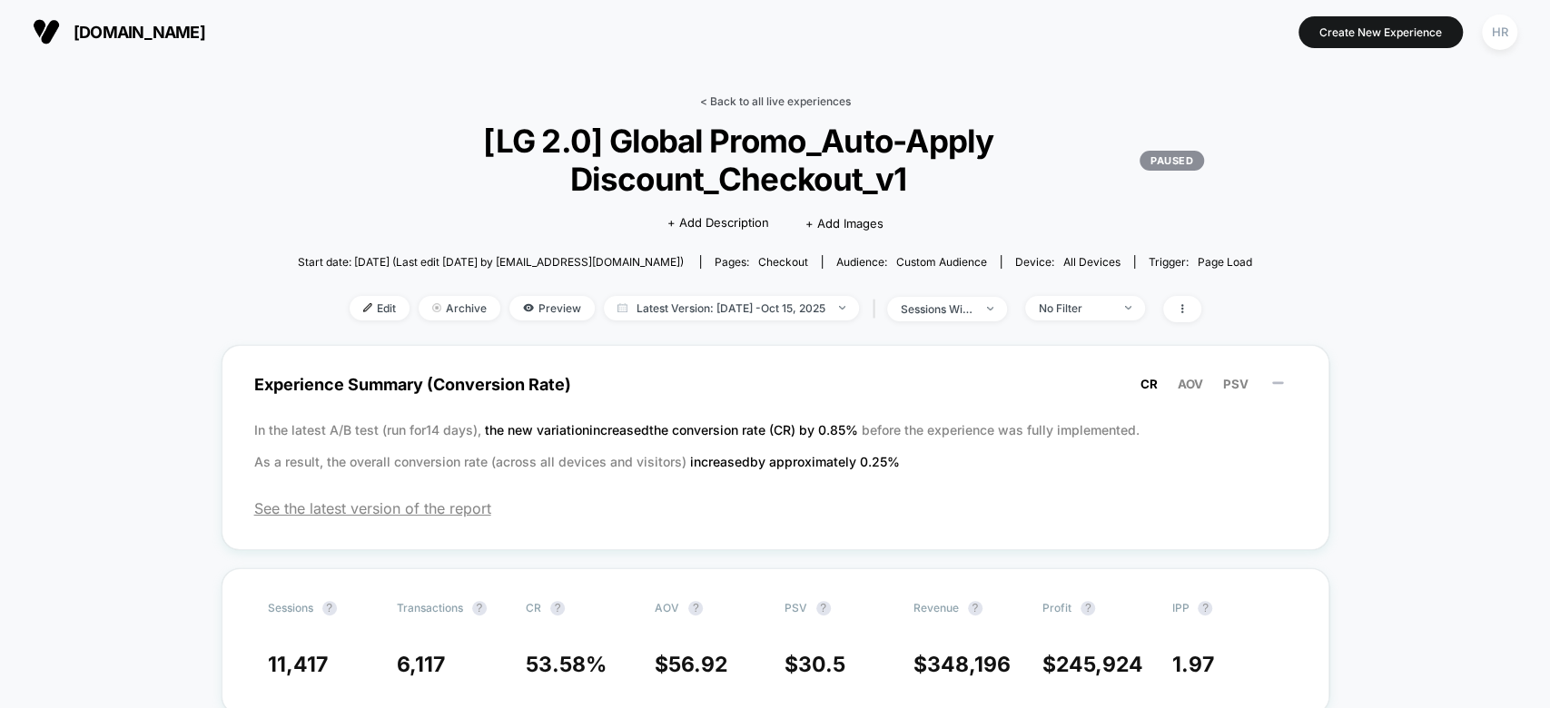
click at [756, 98] on link "< Back to all live experiences" at bounding box center [775, 101] width 151 height 14
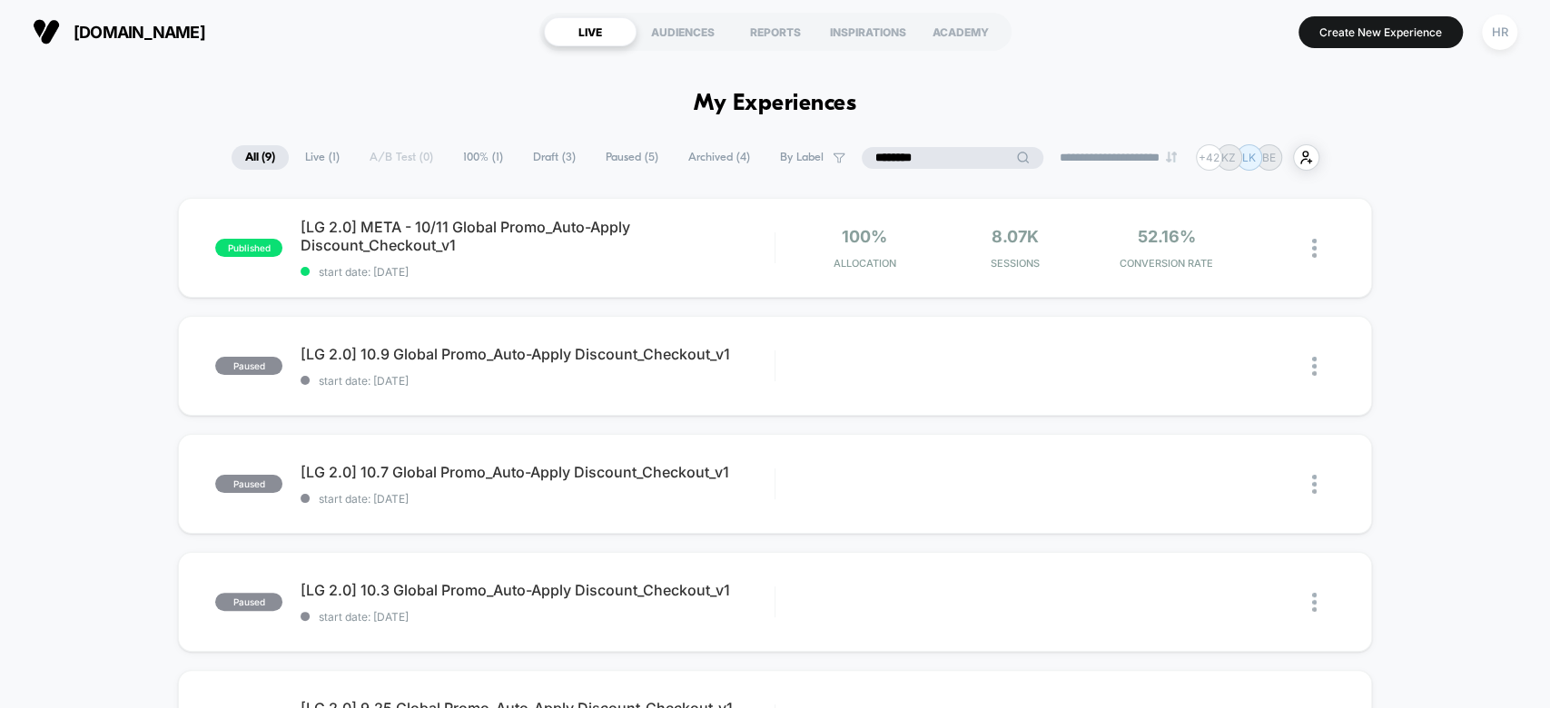
click at [914, 164] on input "********" at bounding box center [952, 158] width 182 height 22
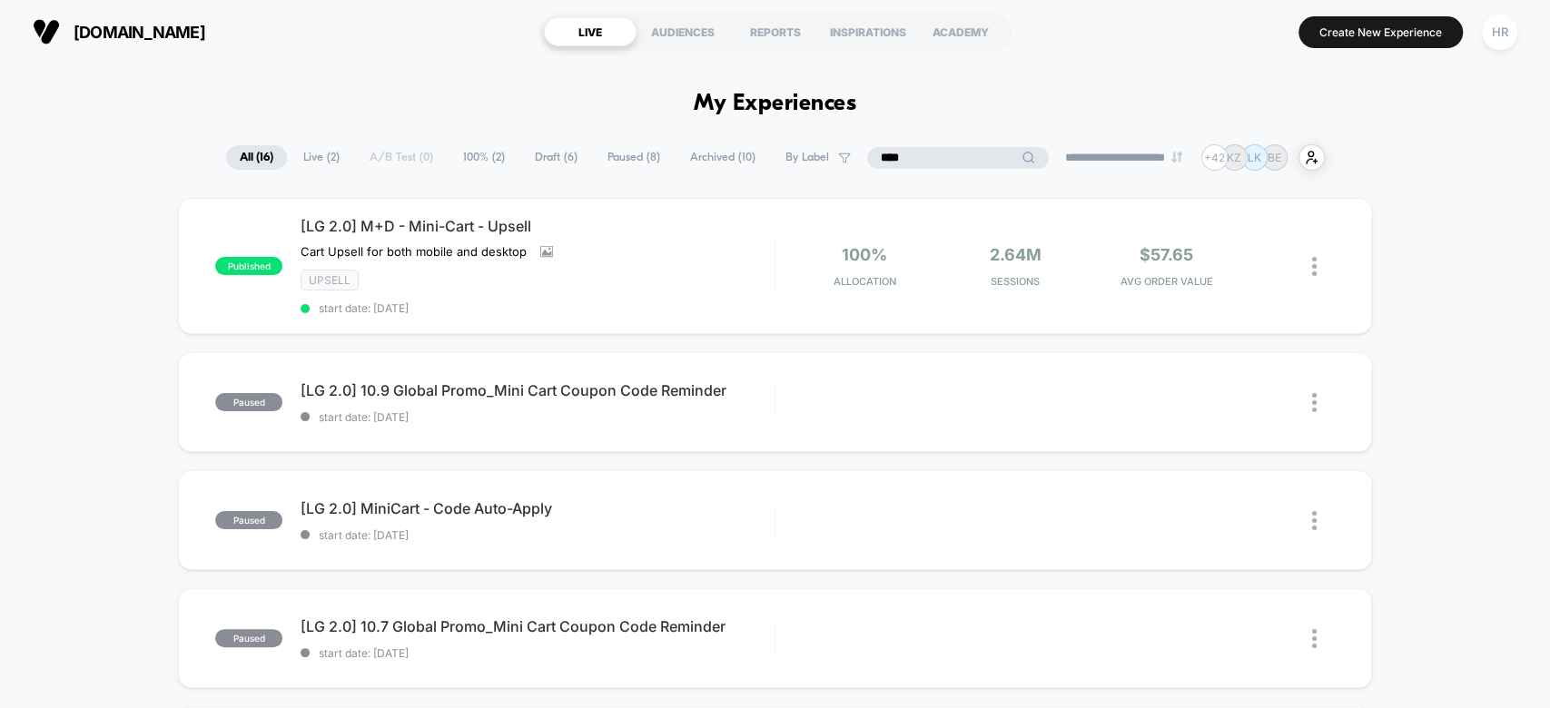
type input "****"
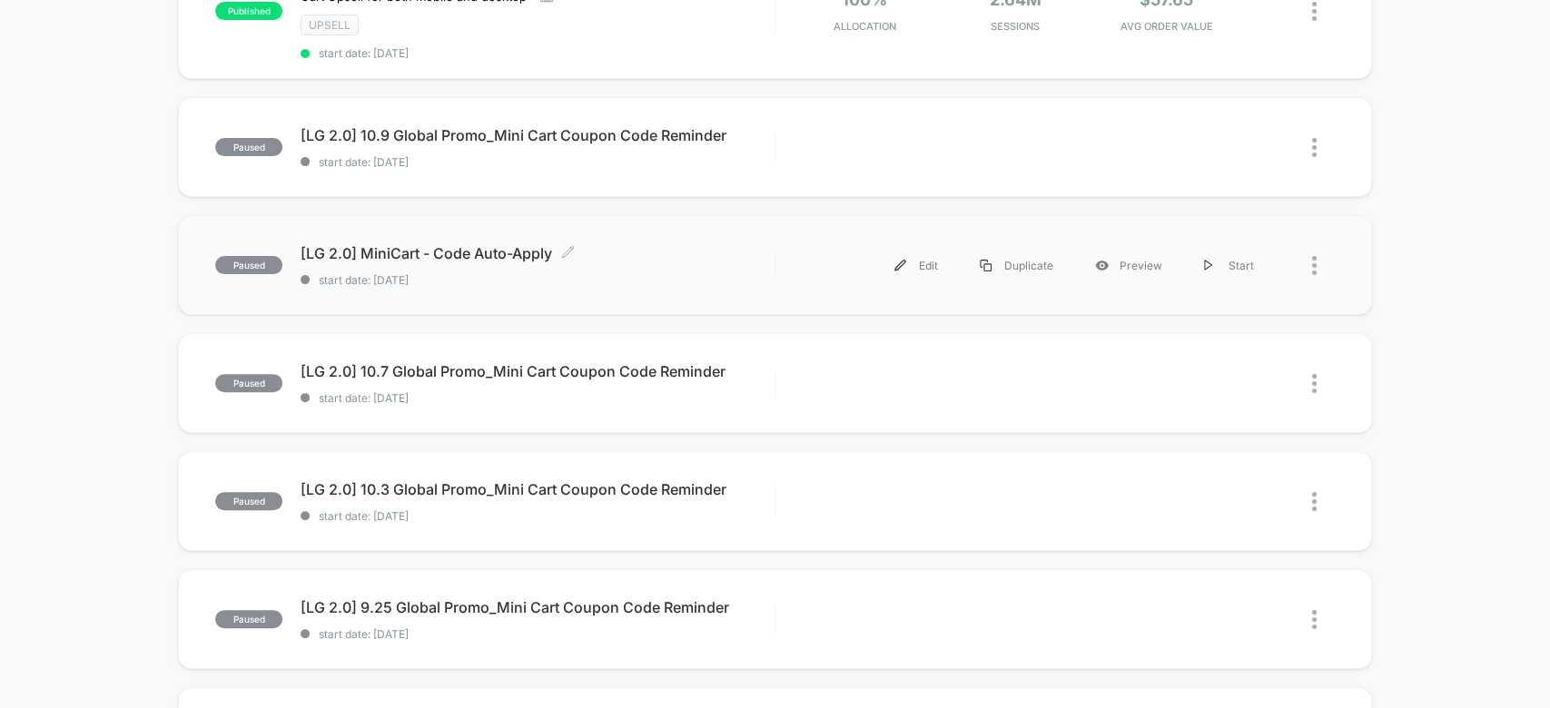
click at [700, 262] on div "[LG 2.0] MiniCart - Code Auto-Apply Click to edit experience details Click to e…" at bounding box center [536, 265] width 473 height 43
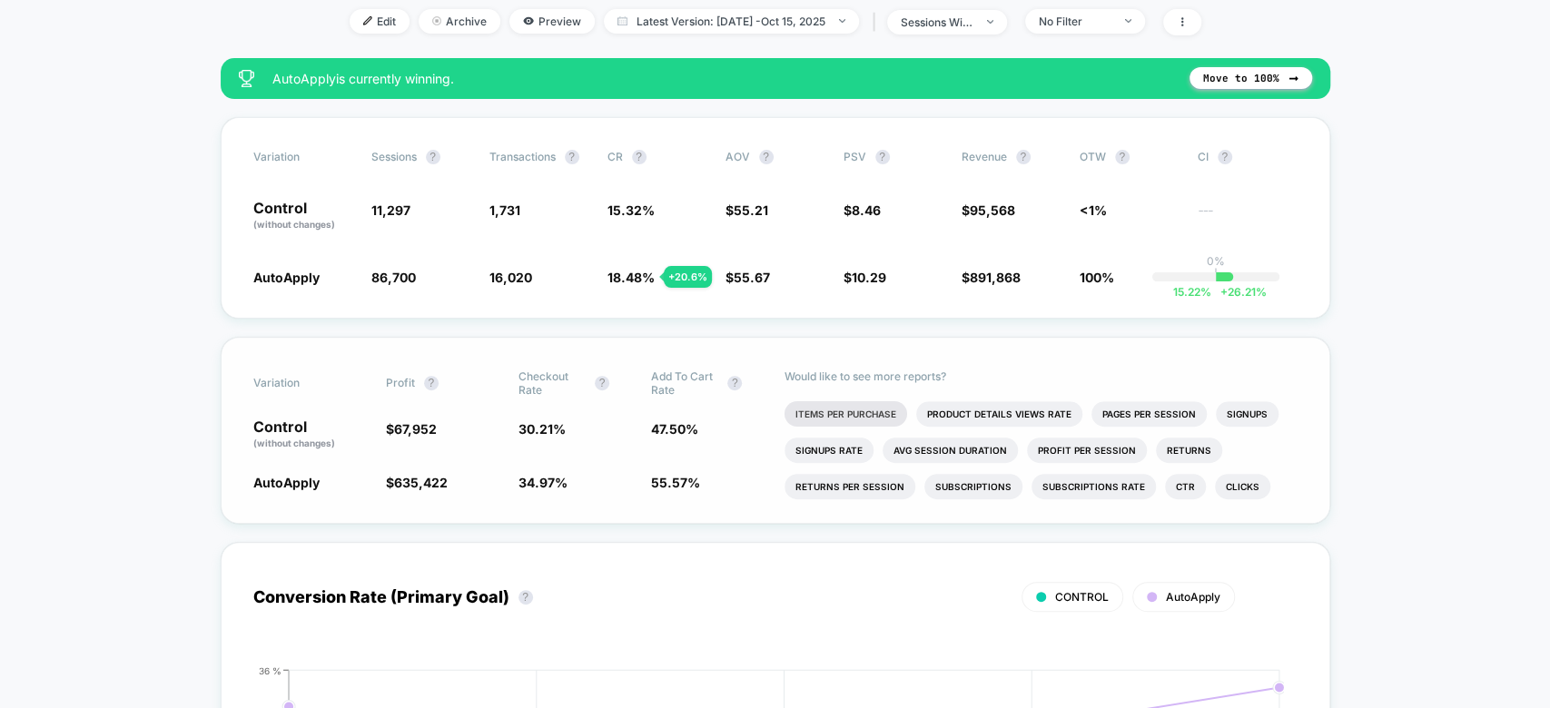
click at [831, 406] on li "Items Per Purchase" at bounding box center [845, 413] width 123 height 25
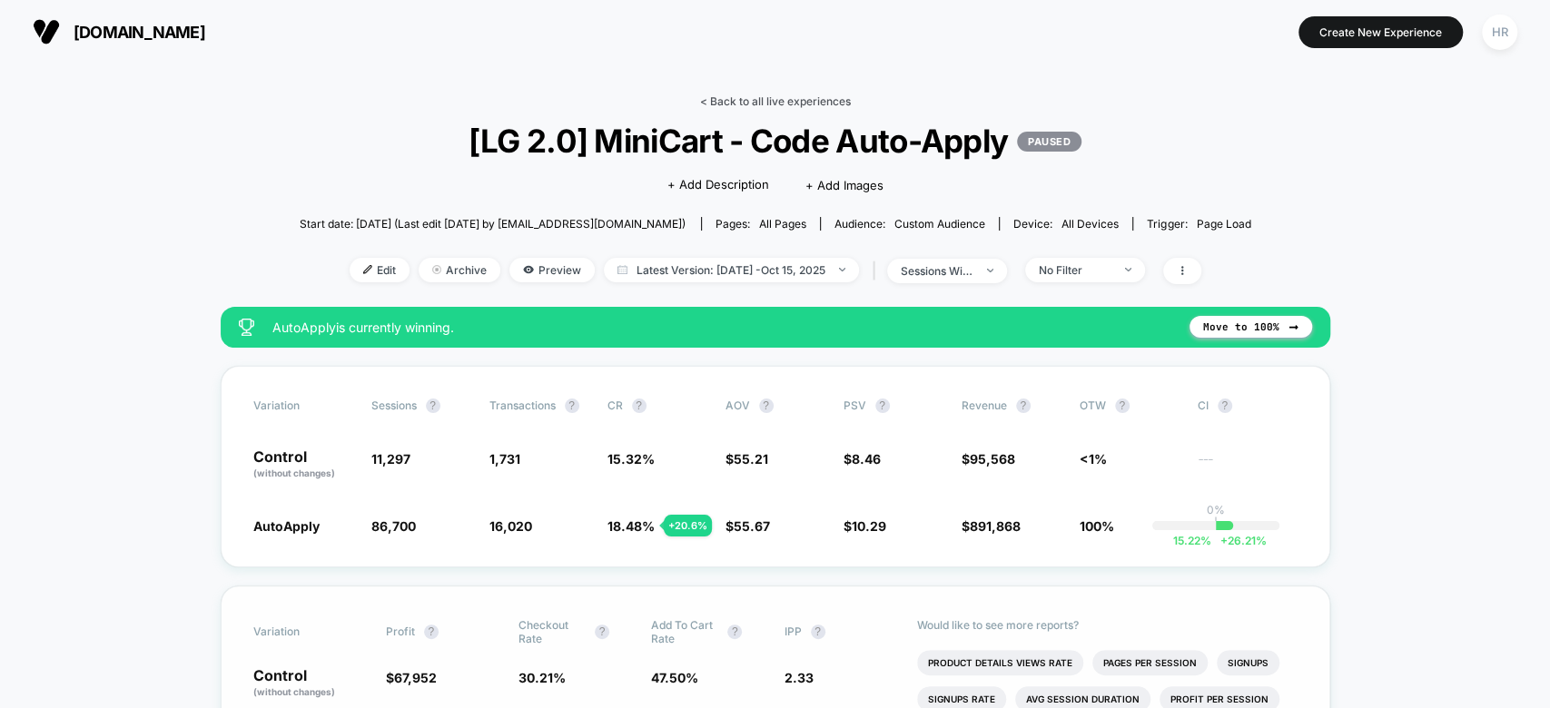
click at [775, 98] on link "< Back to all live experiences" at bounding box center [775, 101] width 151 height 14
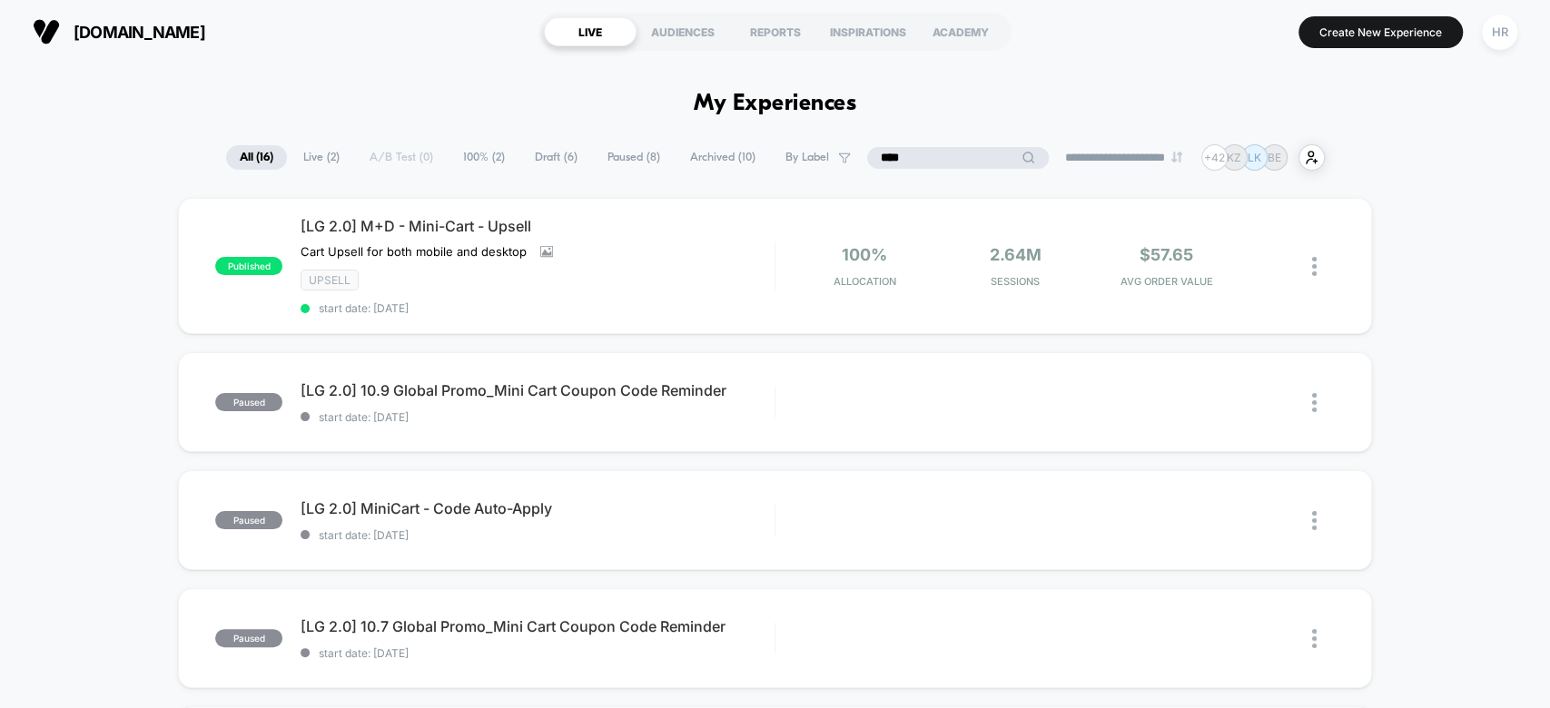
click at [922, 157] on input "****" at bounding box center [958, 158] width 182 height 22
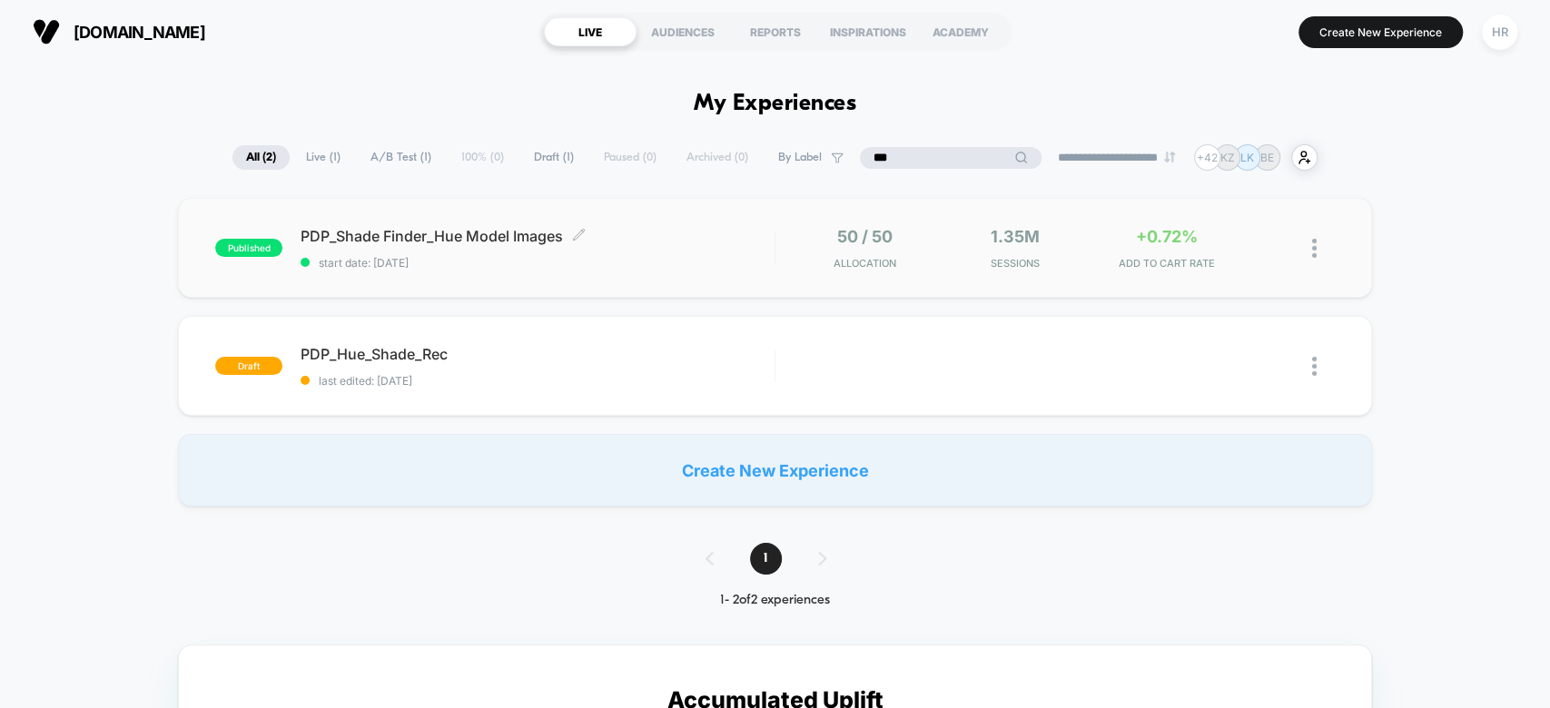
type input "***"
click at [684, 256] on span "start date: [DATE]" at bounding box center [536, 263] width 473 height 14
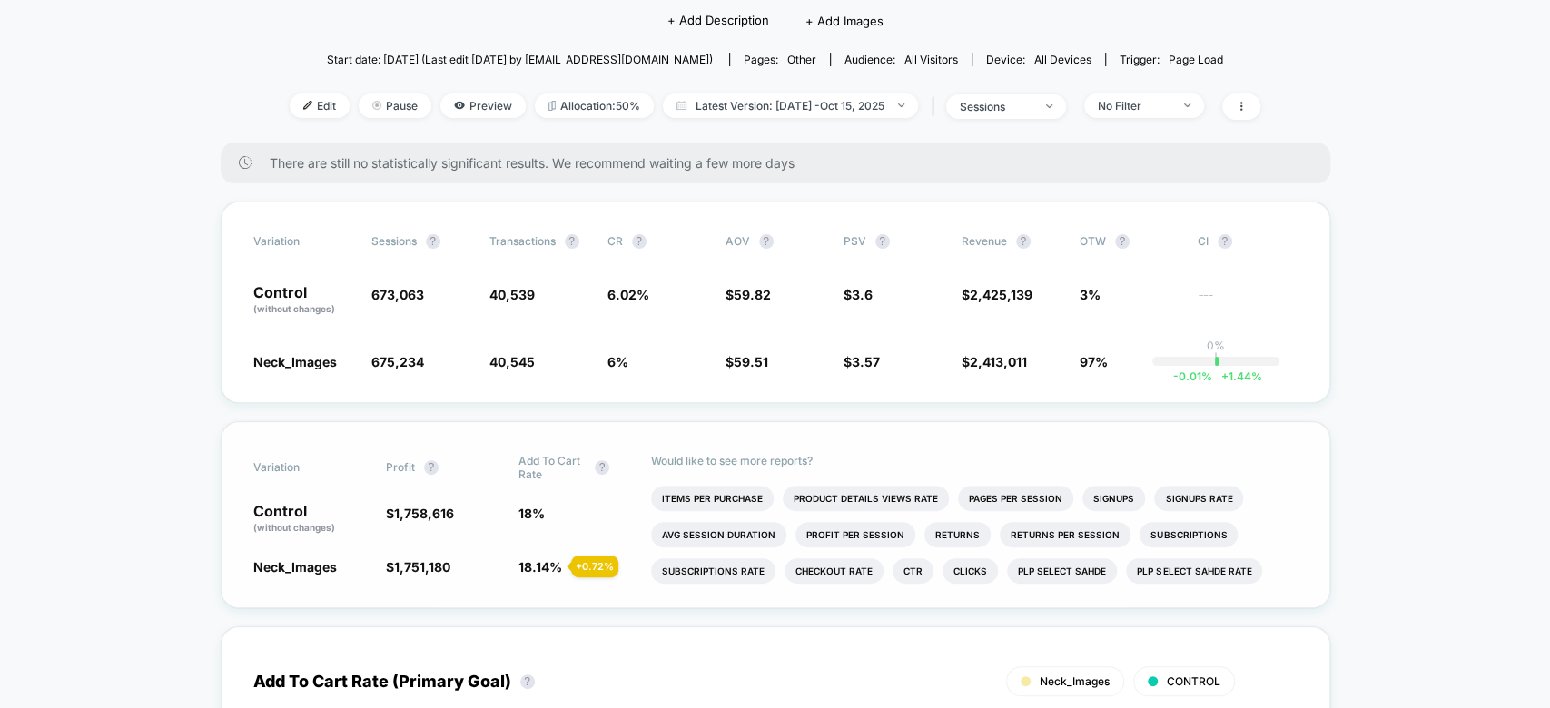
scroll to position [47, 0]
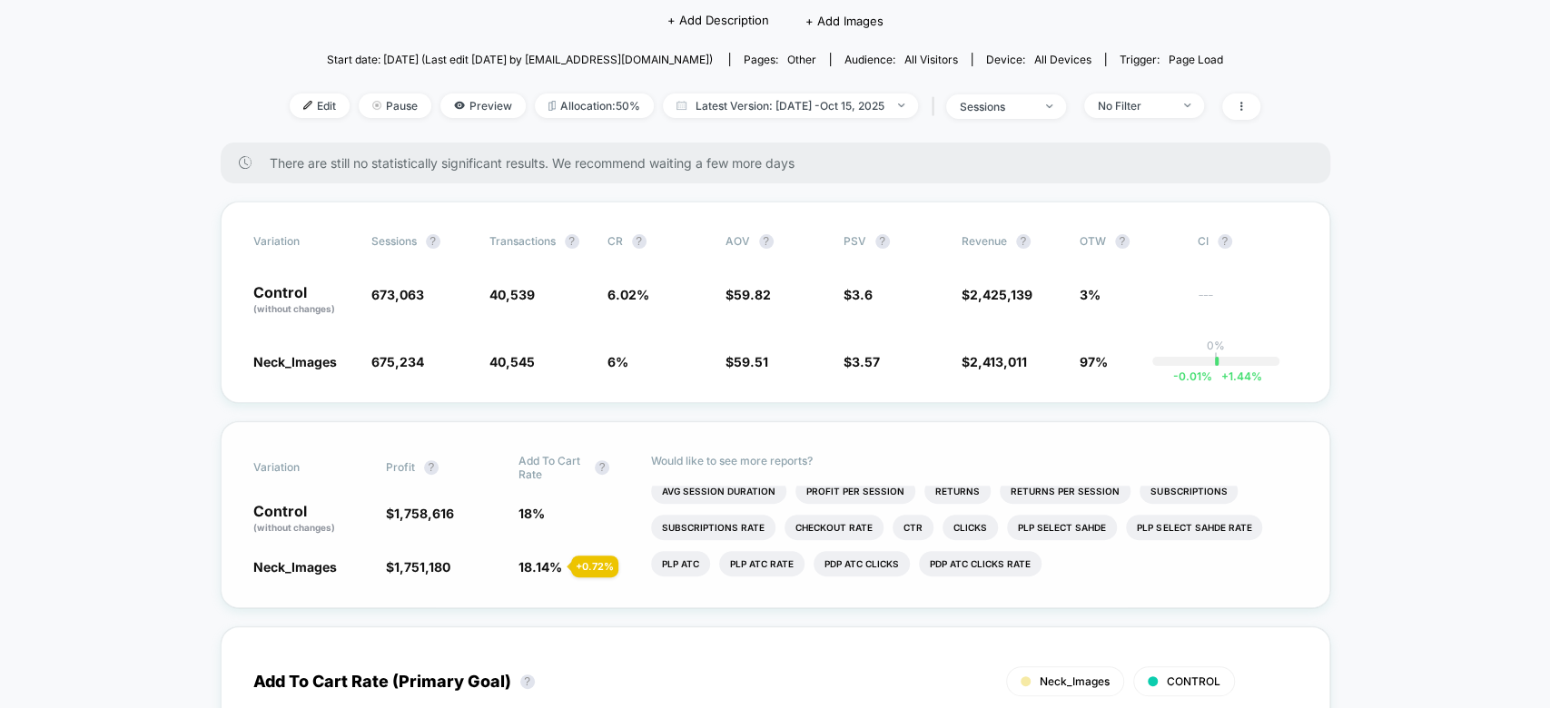
click at [1049, 534] on ul "Items Per Purchase Product Details Views Rate Pages Per Session Signups Signups…" at bounding box center [973, 540] width 645 height 109
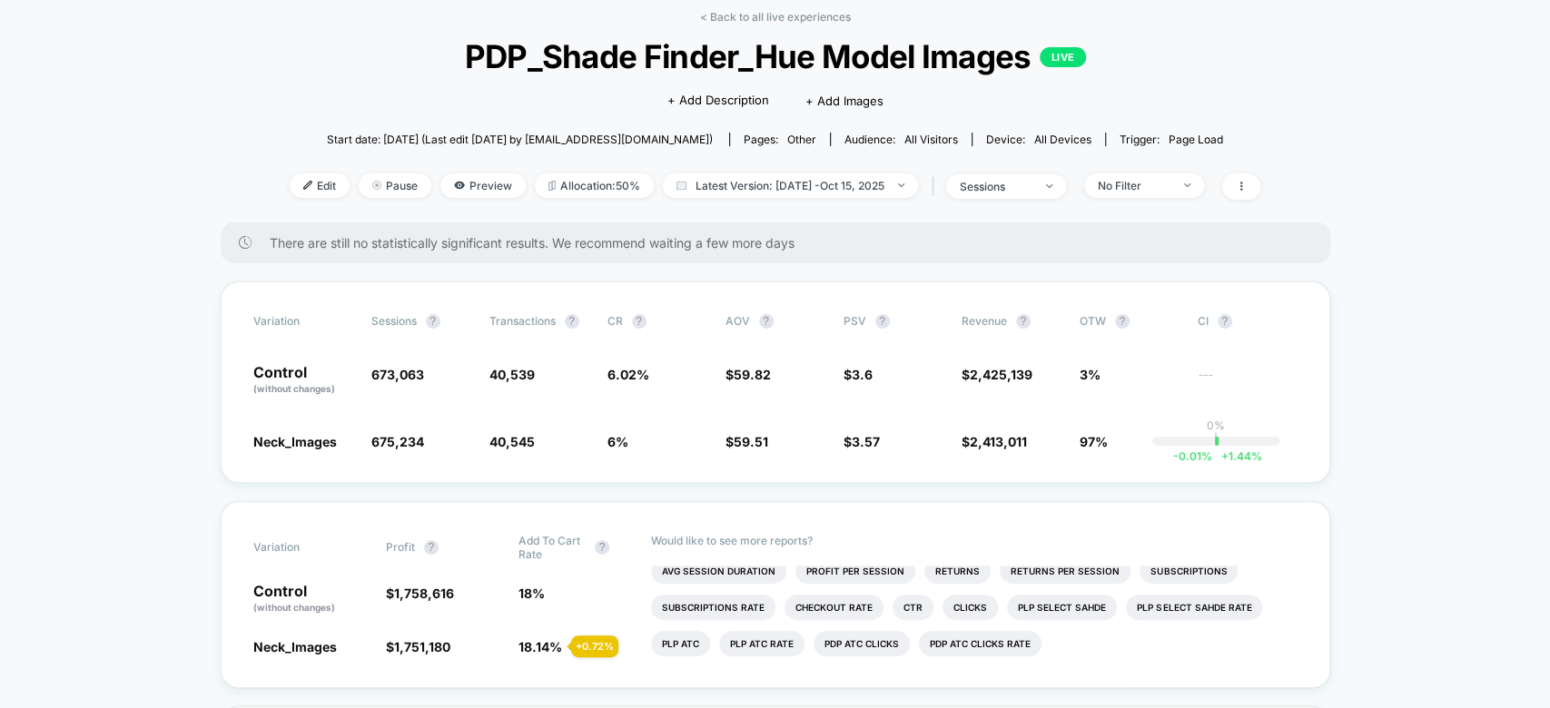
scroll to position [84, 0]
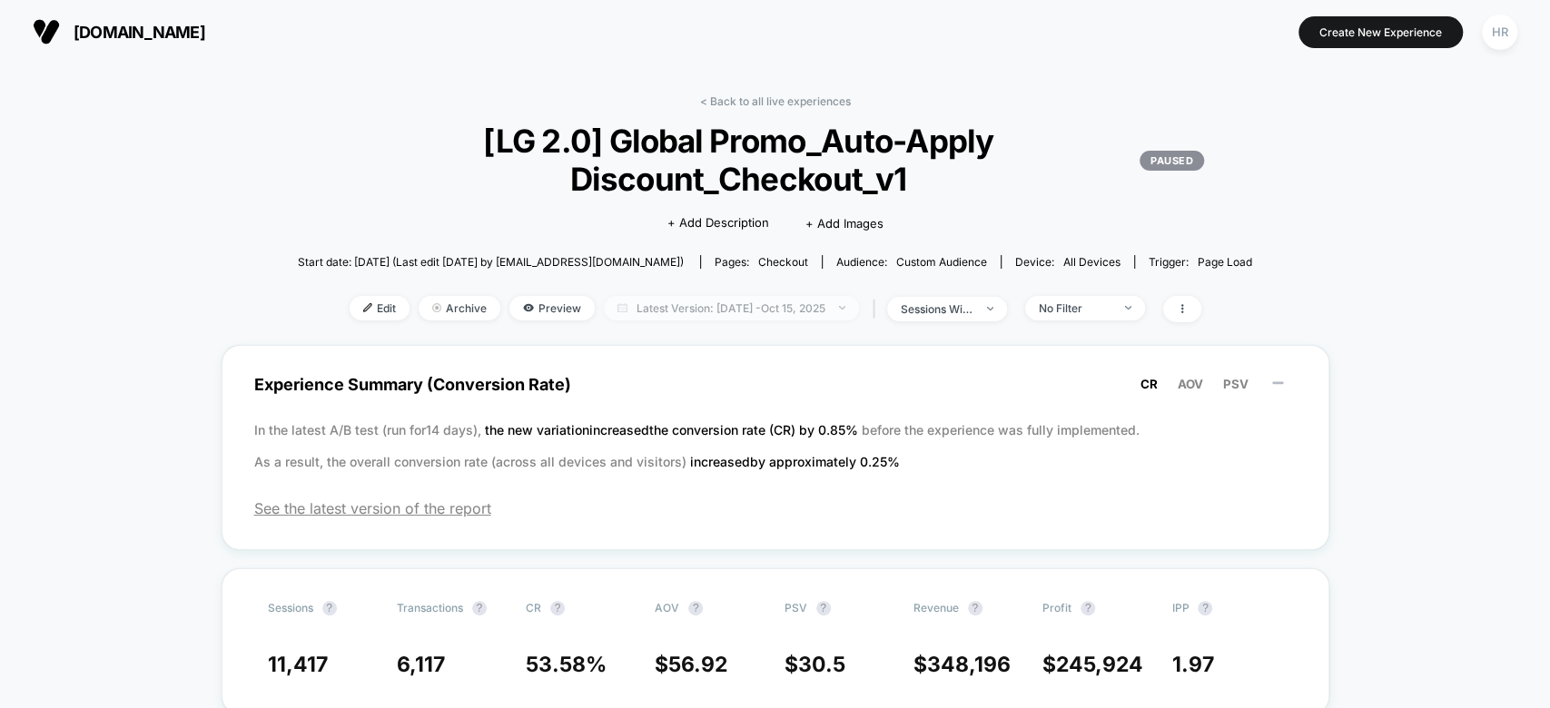
click at [725, 304] on span "Latest Version: Jul 23, 2025 - Oct 15, 2025" at bounding box center [731, 308] width 255 height 25
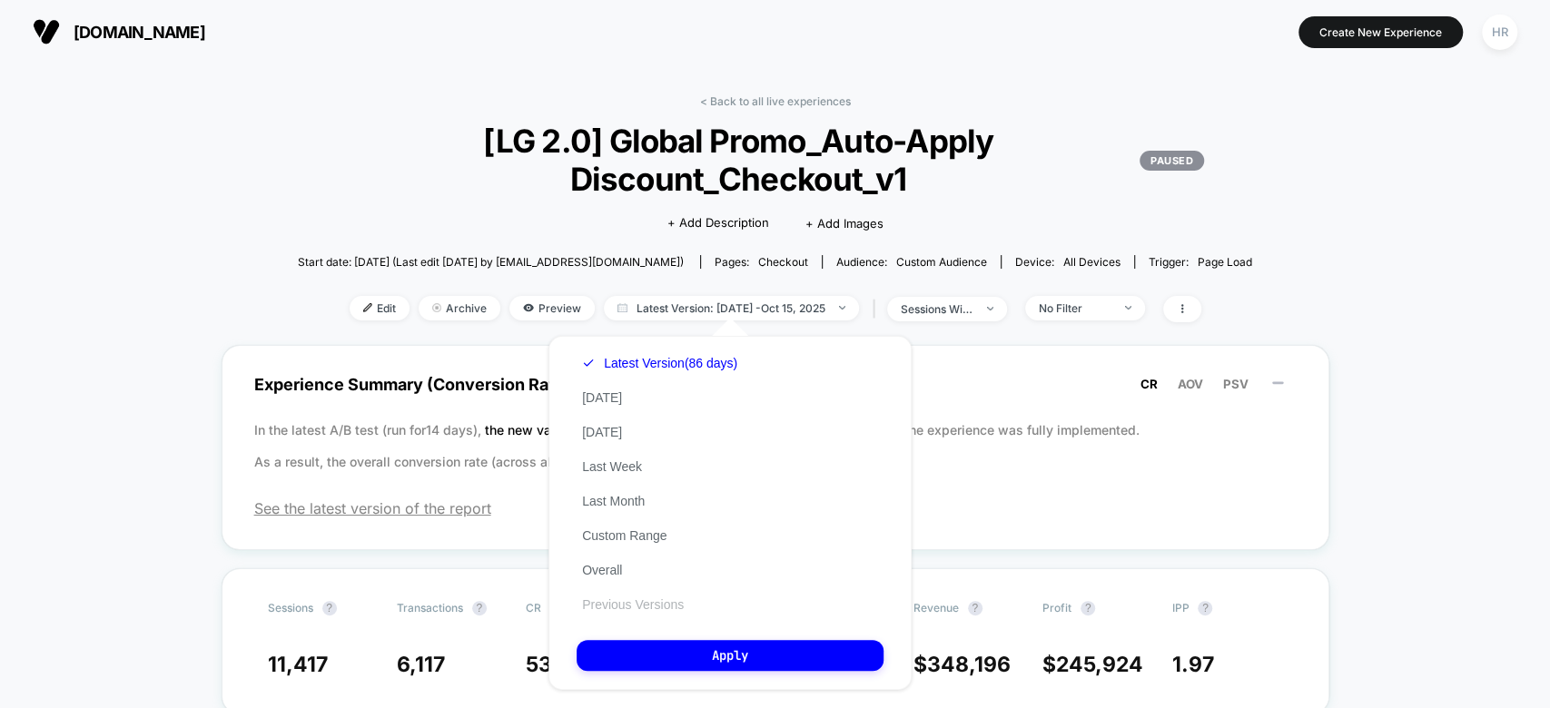
click at [652, 604] on button "Previous Versions" at bounding box center [632, 604] width 113 height 16
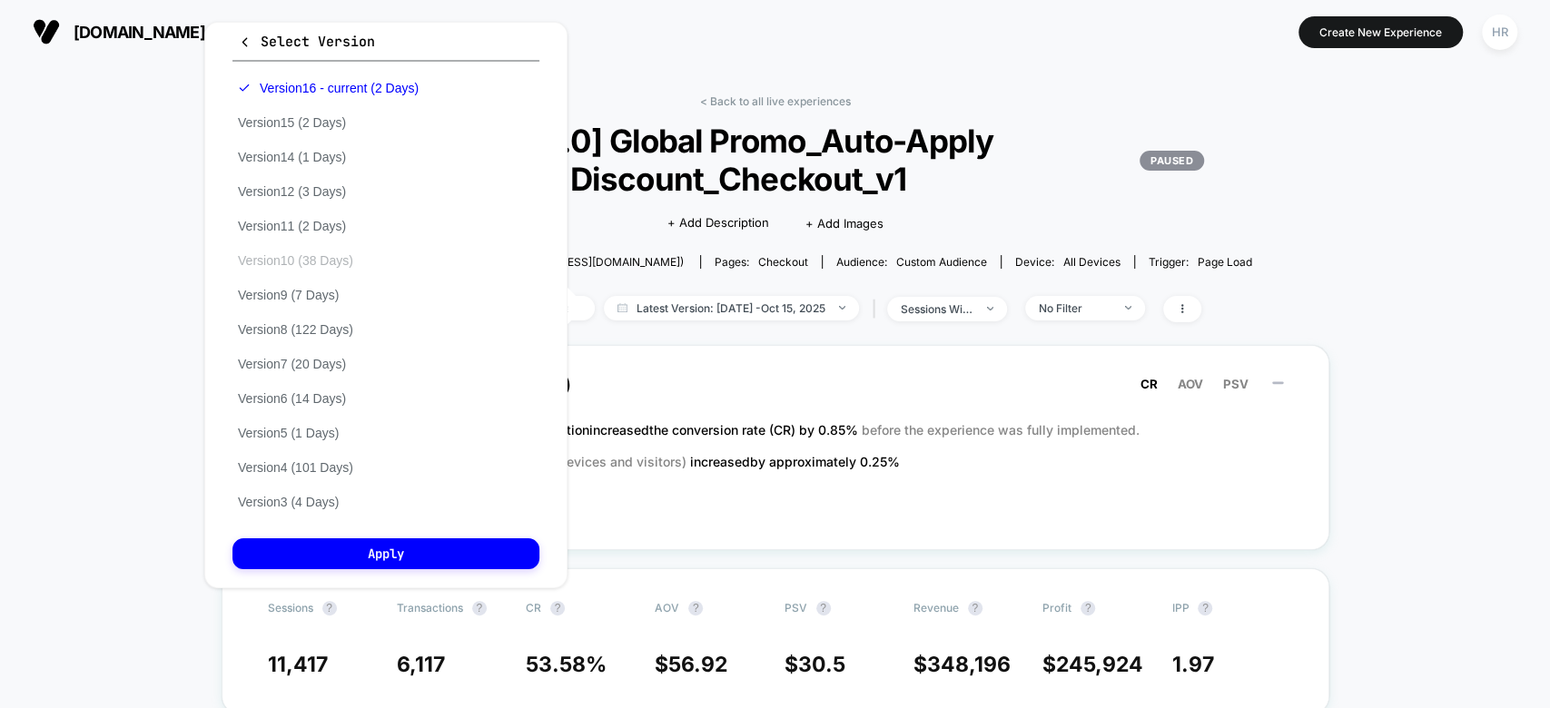
click at [314, 261] on button "Version 10 (38 Days)" at bounding box center [295, 260] width 126 height 16
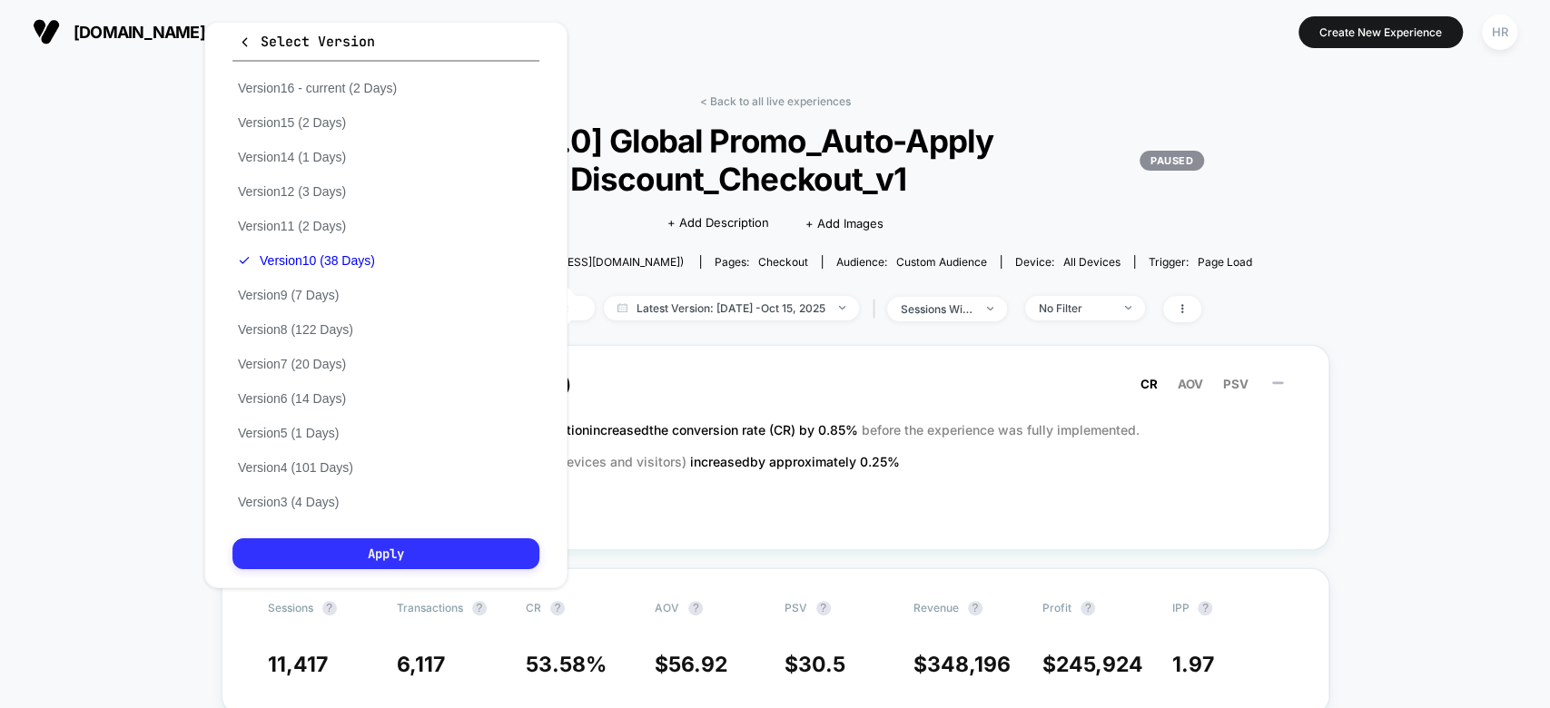
click at [344, 563] on button "Apply" at bounding box center [385, 553] width 307 height 31
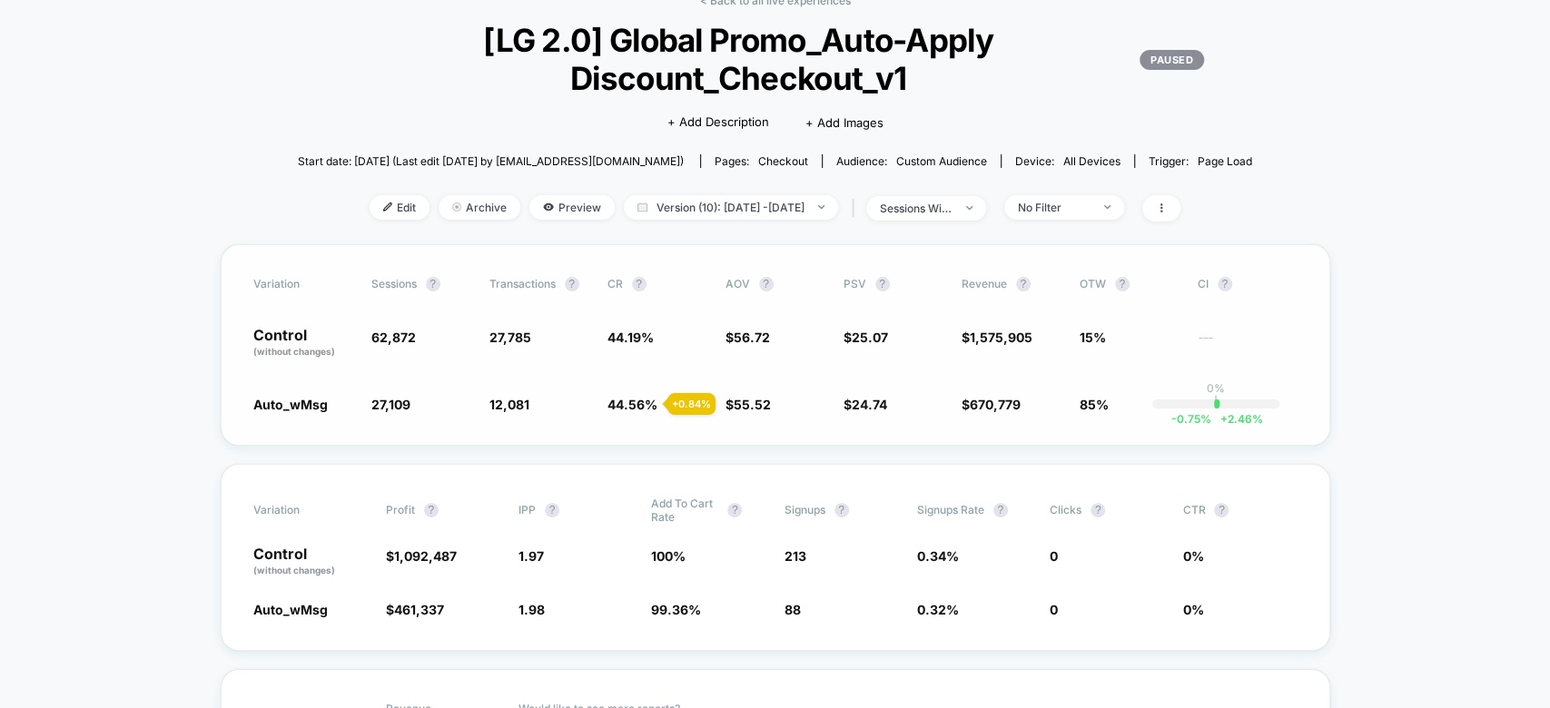
scroll to position [95, 0]
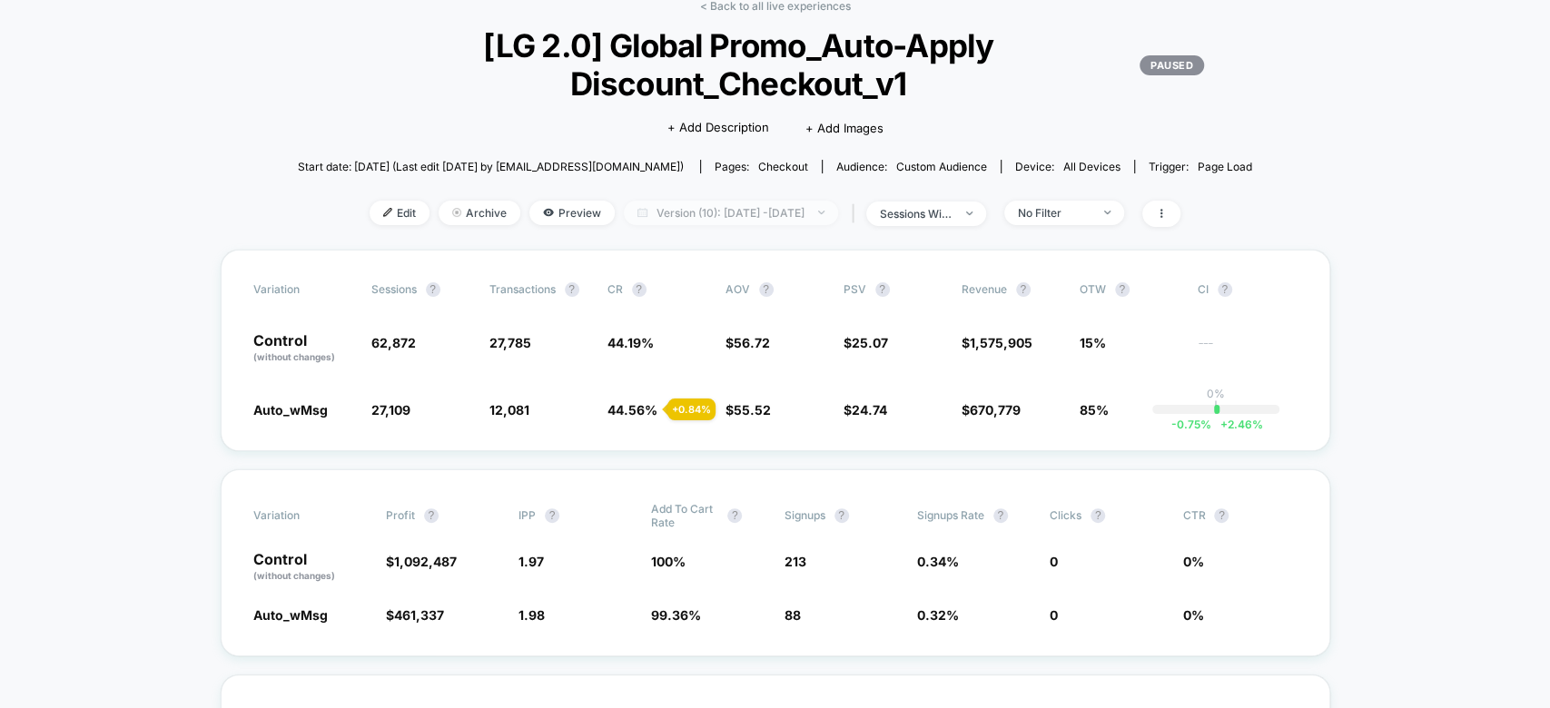
click at [768, 217] on span "Version (10): Jul 28, 2025 - Sep 3, 2025" at bounding box center [731, 213] width 214 height 25
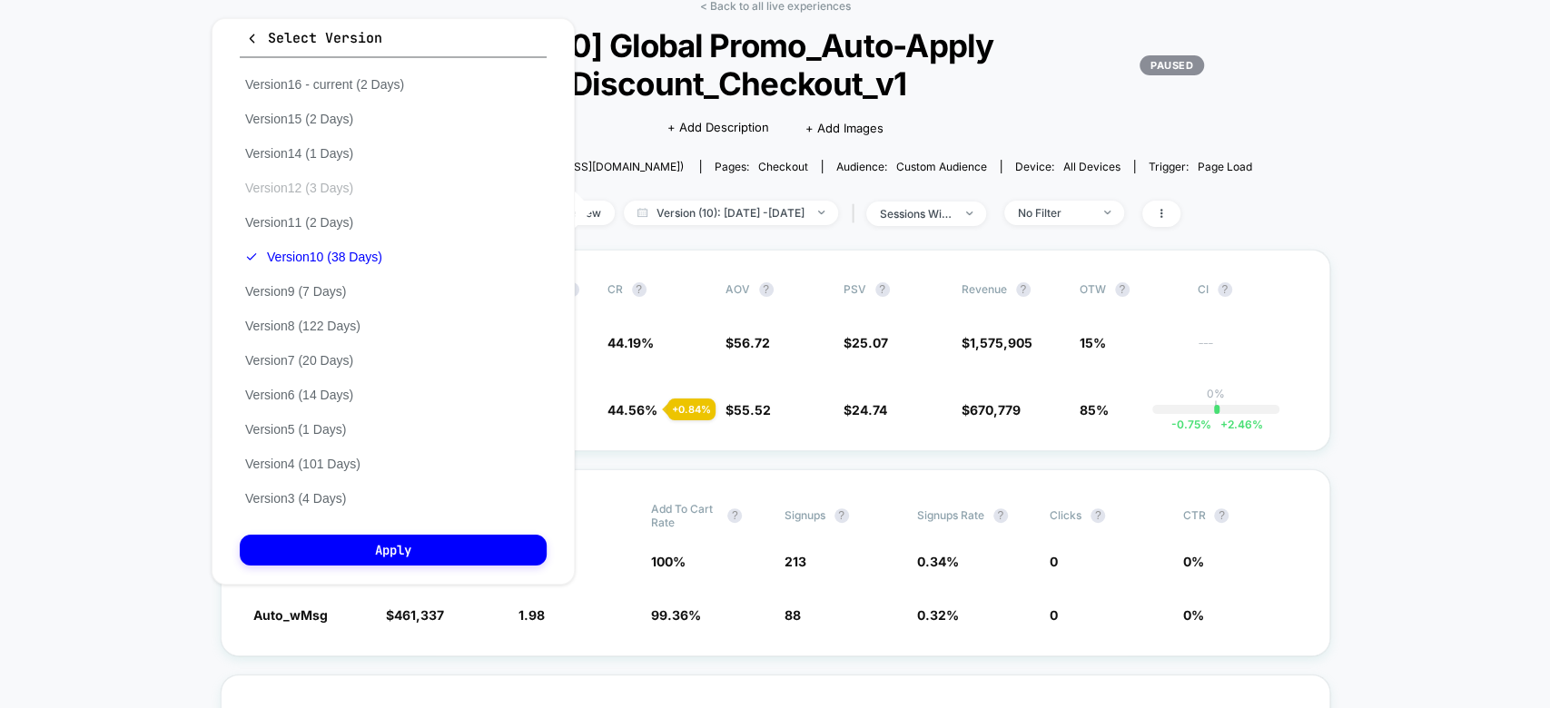
click at [318, 194] on button "Version 12 (3 Days)" at bounding box center [299, 188] width 119 height 16
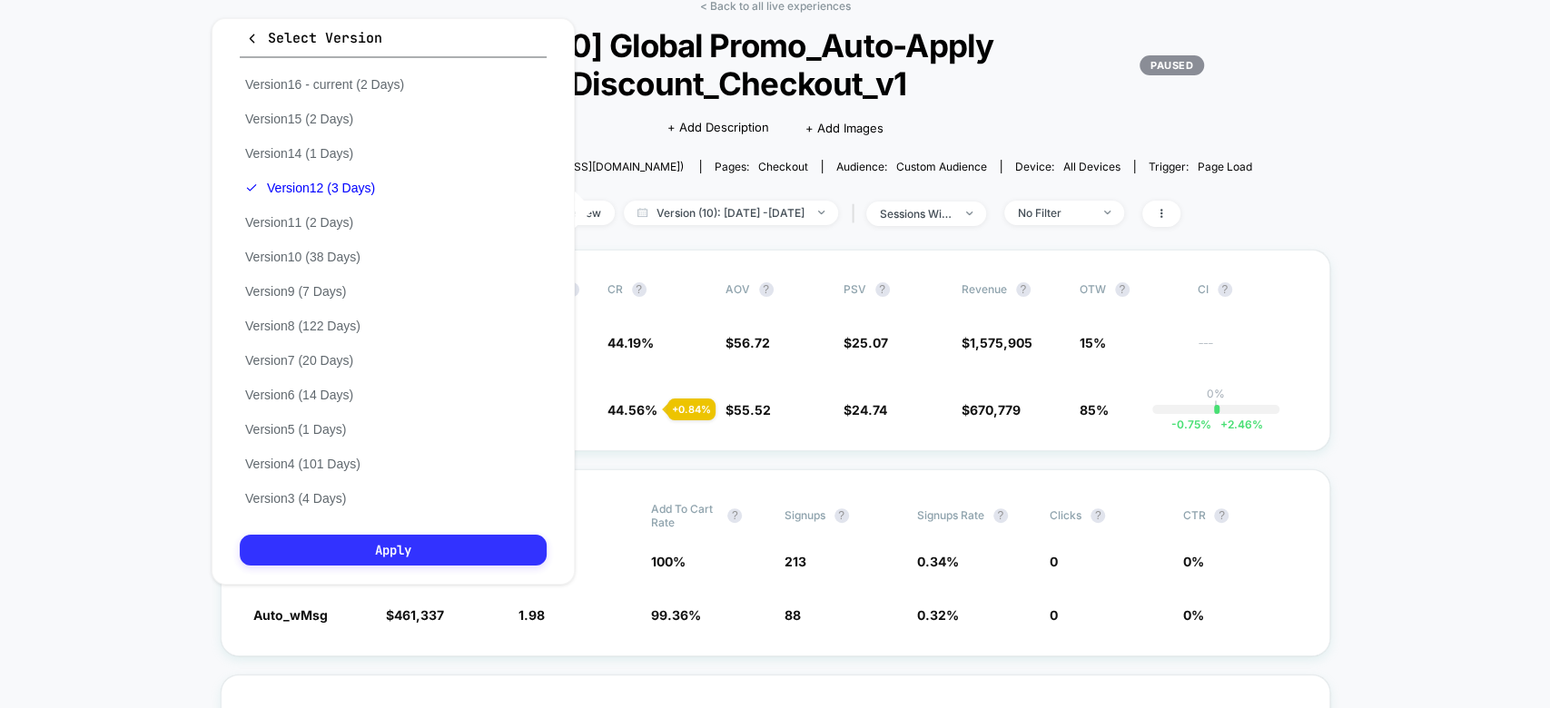
click at [352, 555] on button "Apply" at bounding box center [393, 550] width 307 height 31
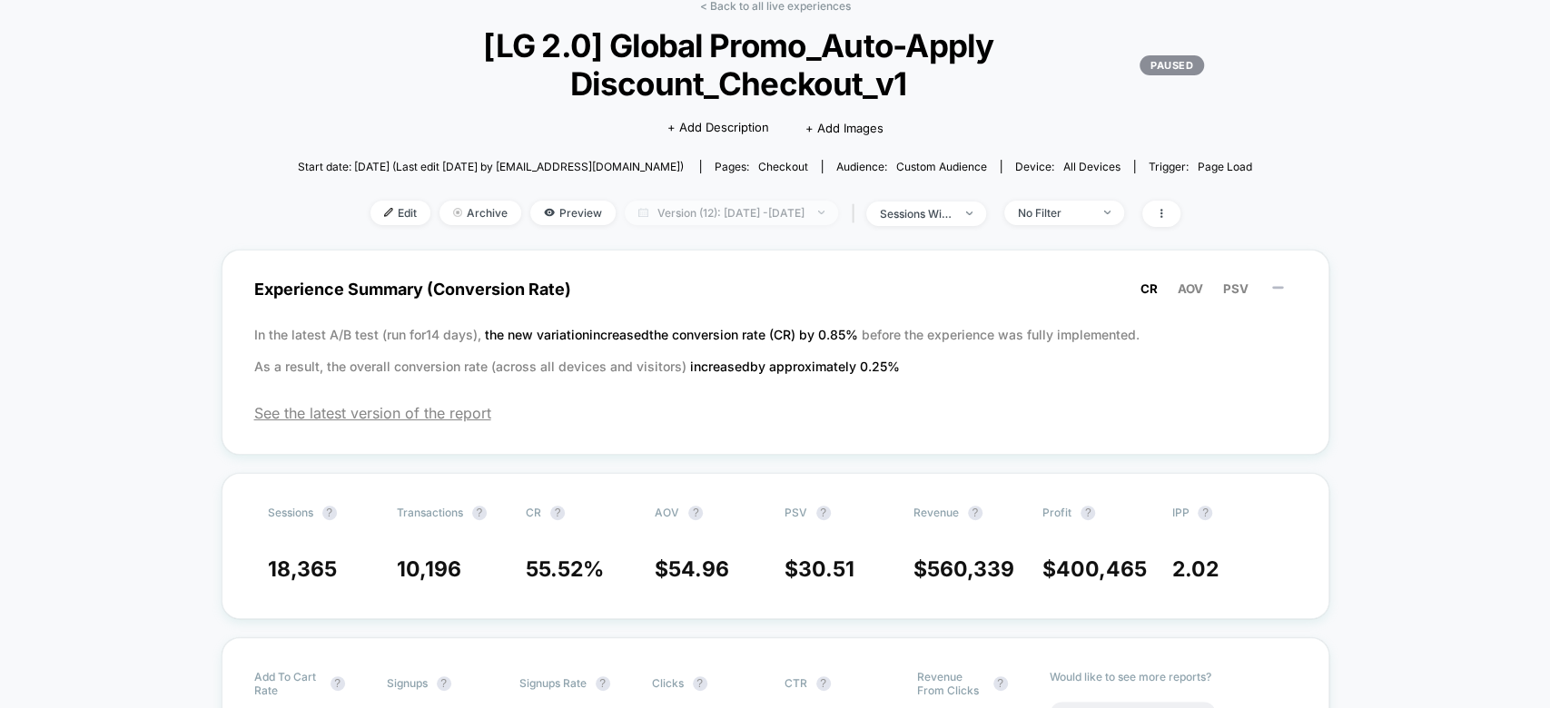
click at [716, 212] on span "Version (12): Sep 8, 2025 - Sep 10, 2025" at bounding box center [731, 213] width 213 height 25
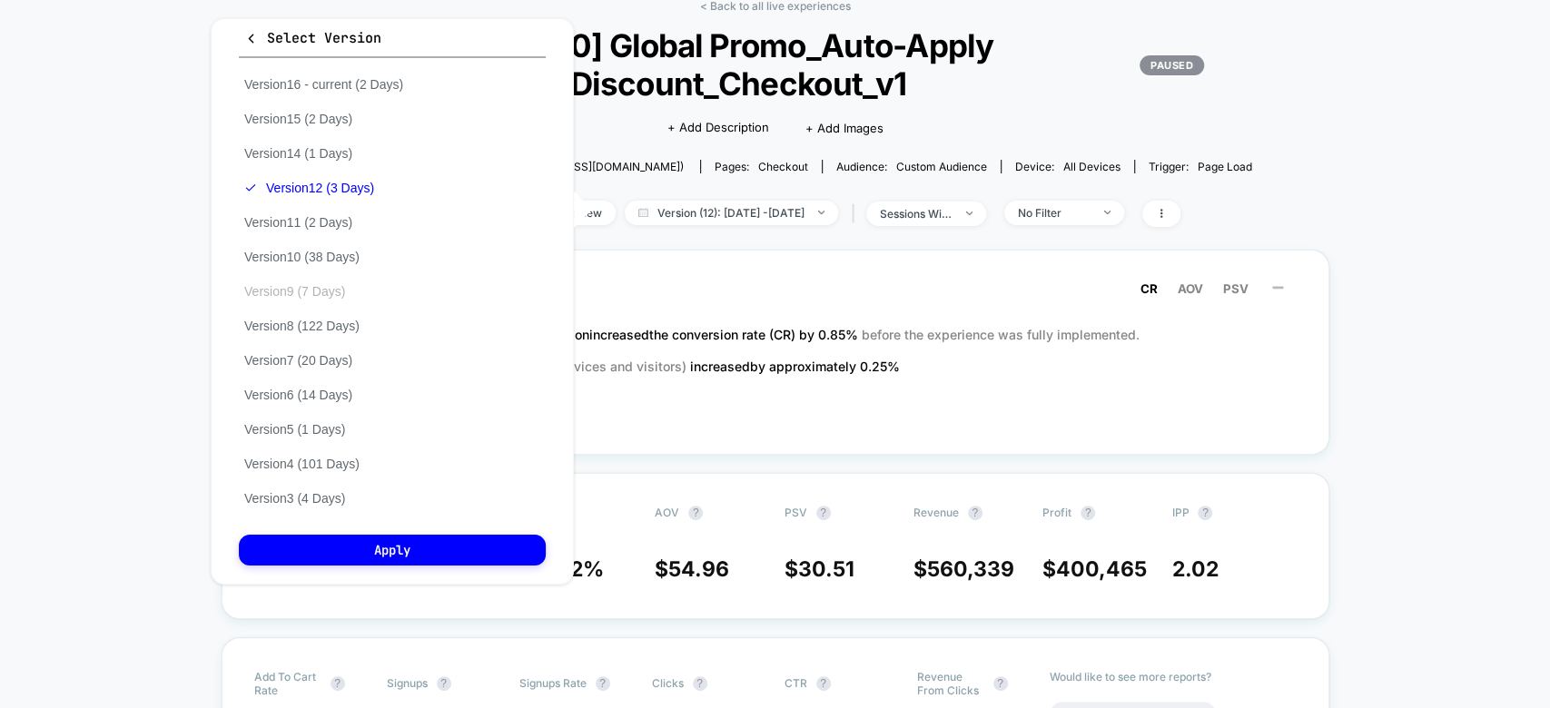
click at [298, 294] on button "Version 9 (7 Days)" at bounding box center [295, 291] width 112 height 16
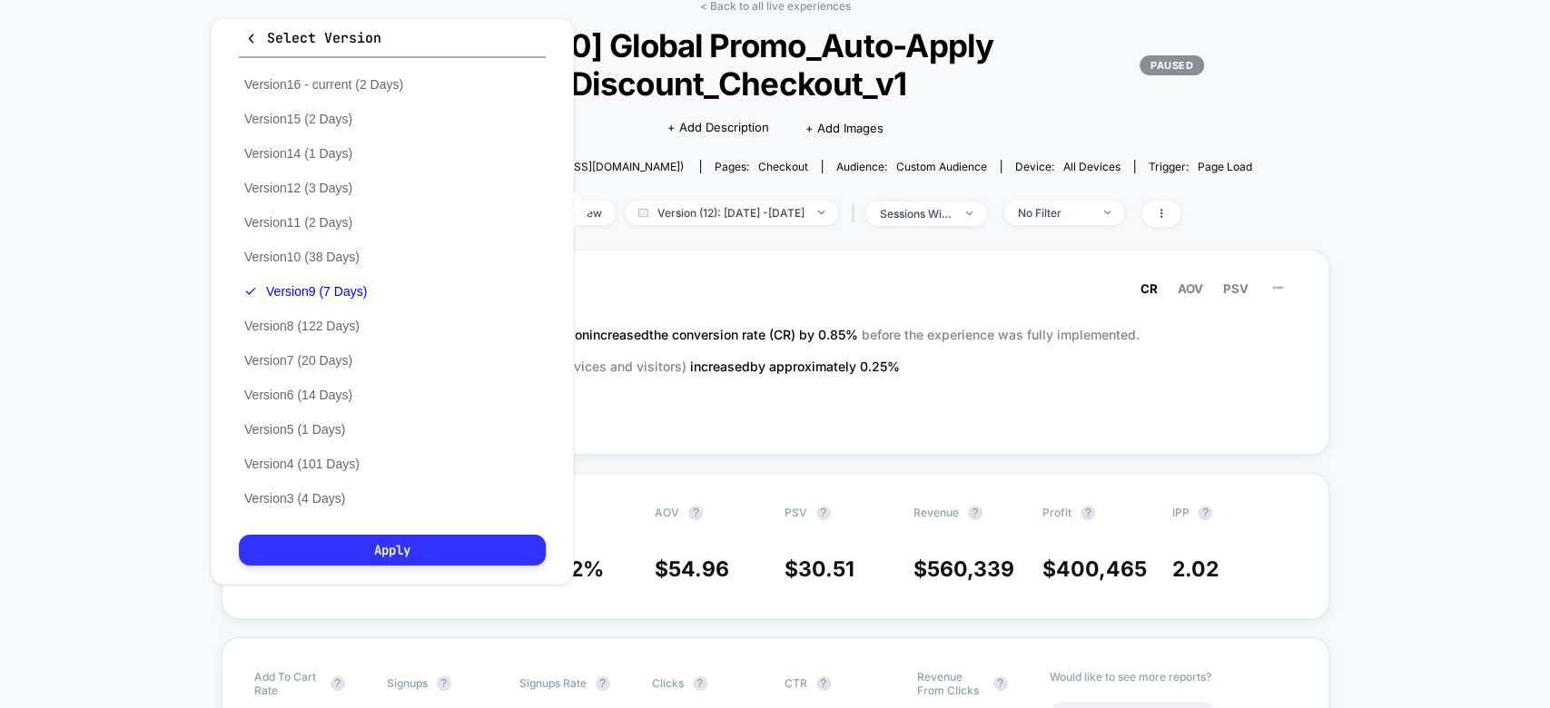
click at [370, 561] on button "Apply" at bounding box center [392, 550] width 307 height 31
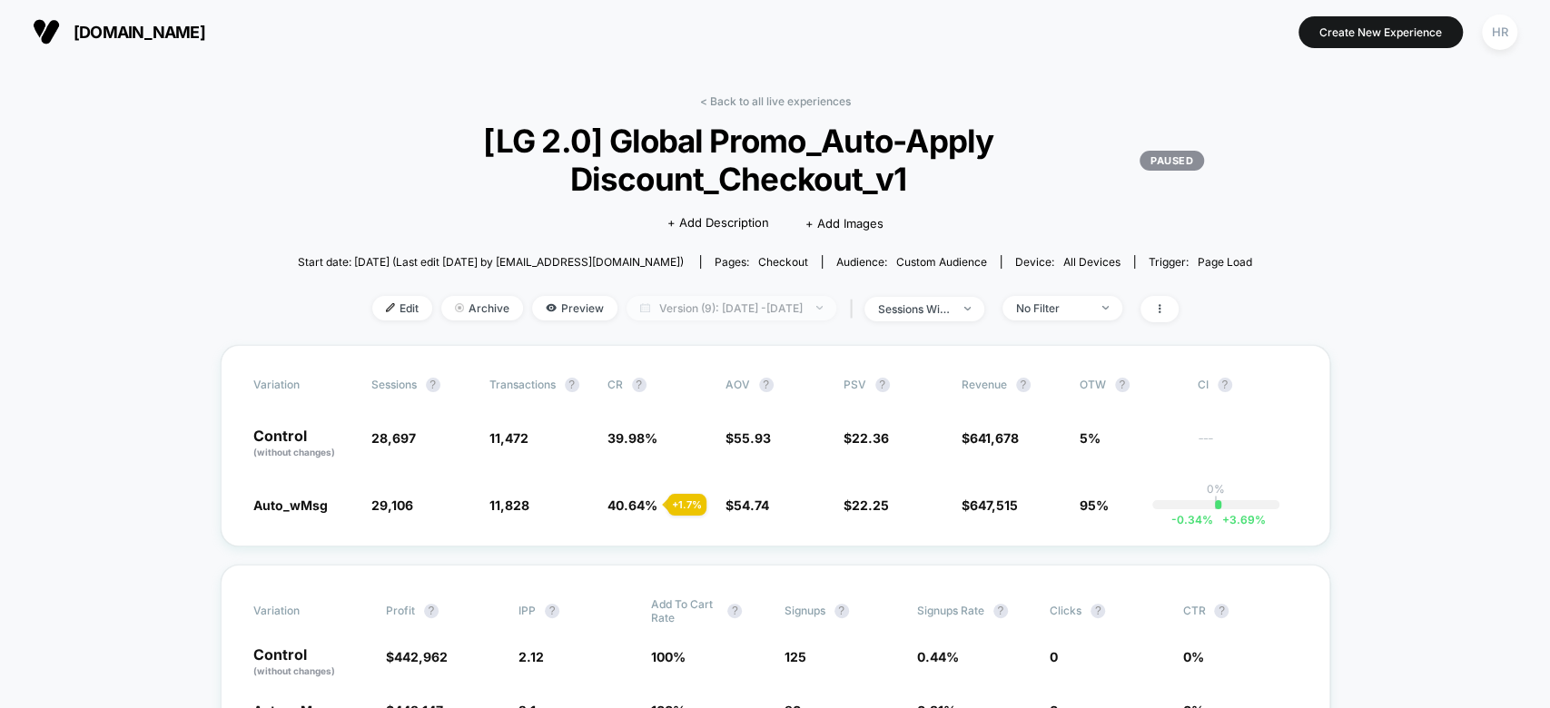
click at [752, 302] on span "Version (9): Jul 22, 2025 - Jul 28, 2025" at bounding box center [731, 308] width 210 height 25
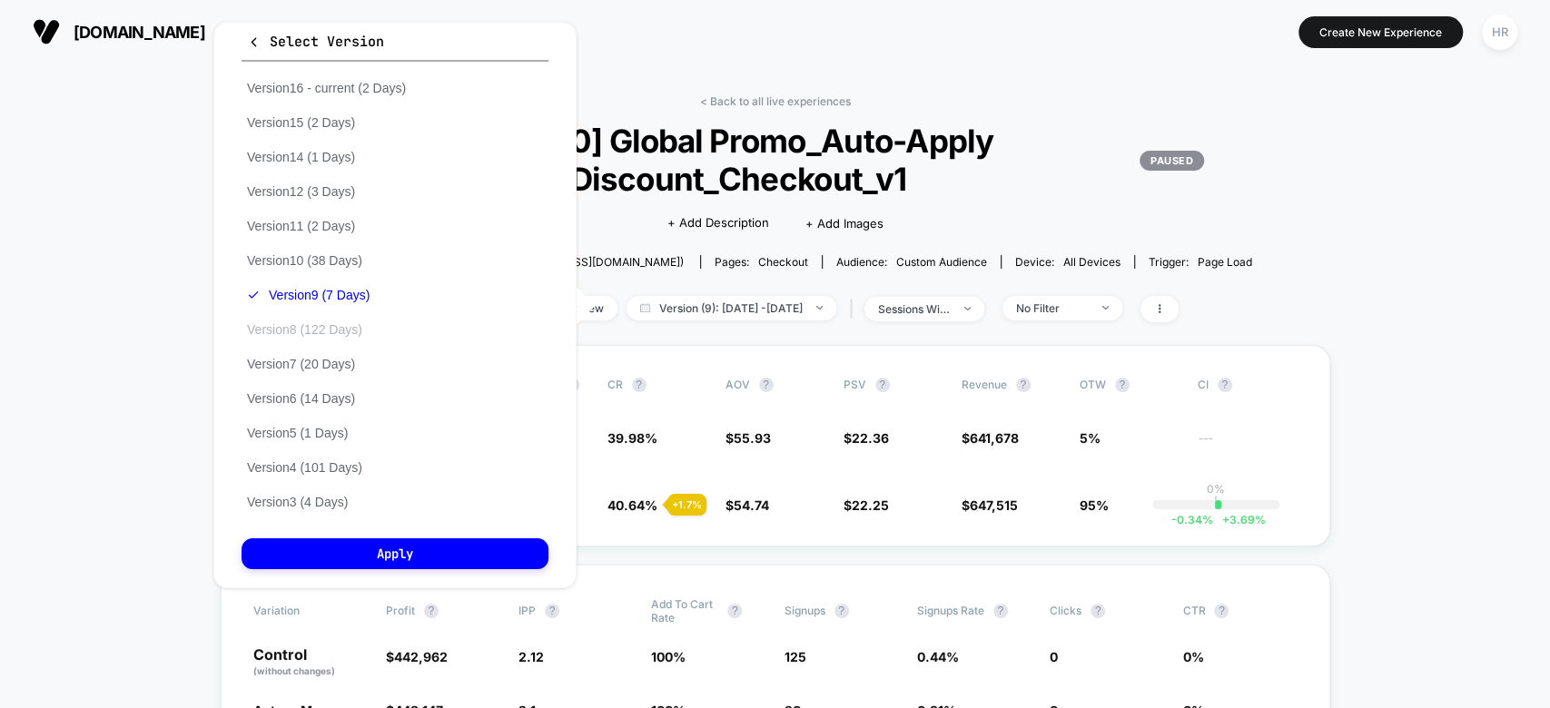
click at [330, 333] on button "Version 8 (122 Days)" at bounding box center [304, 329] width 126 height 16
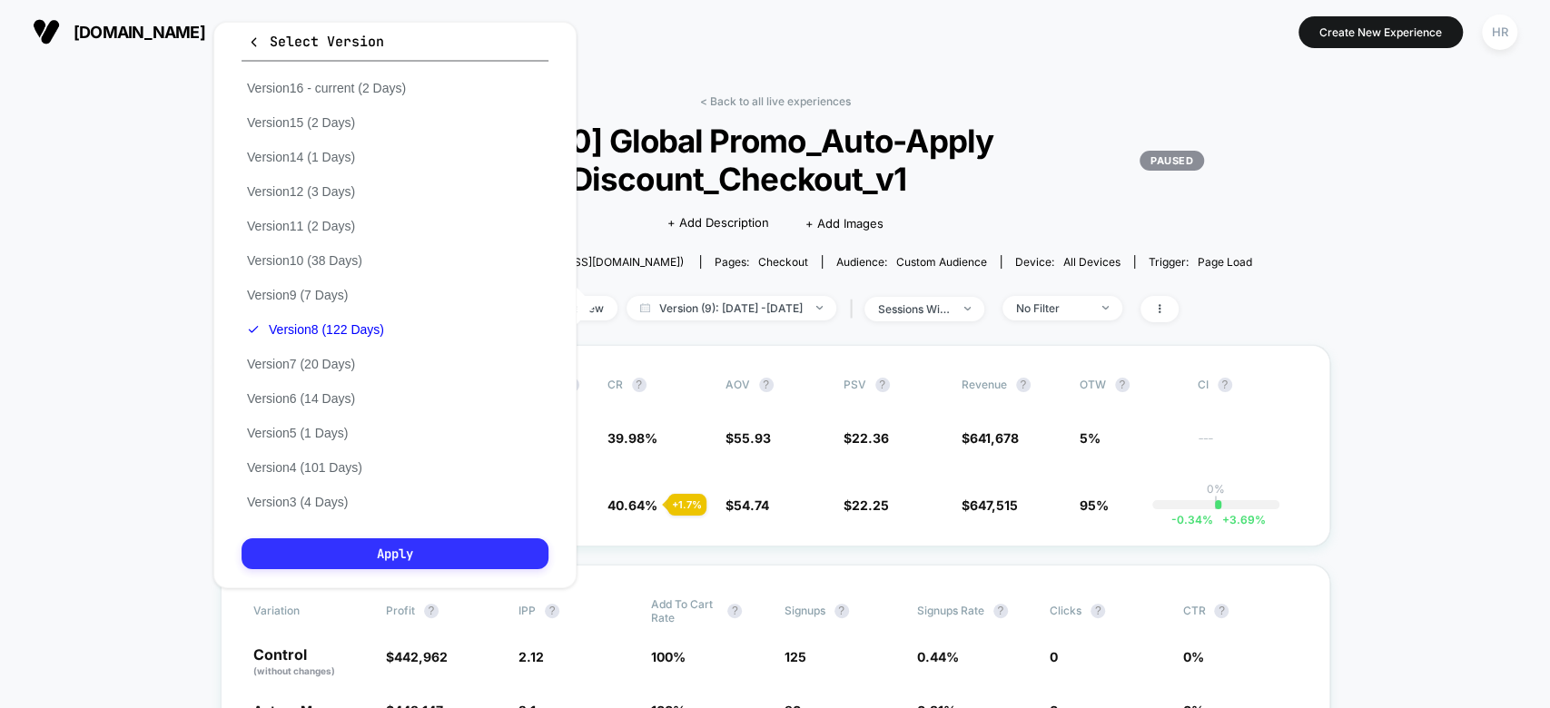
click at [359, 559] on button "Apply" at bounding box center [394, 553] width 307 height 31
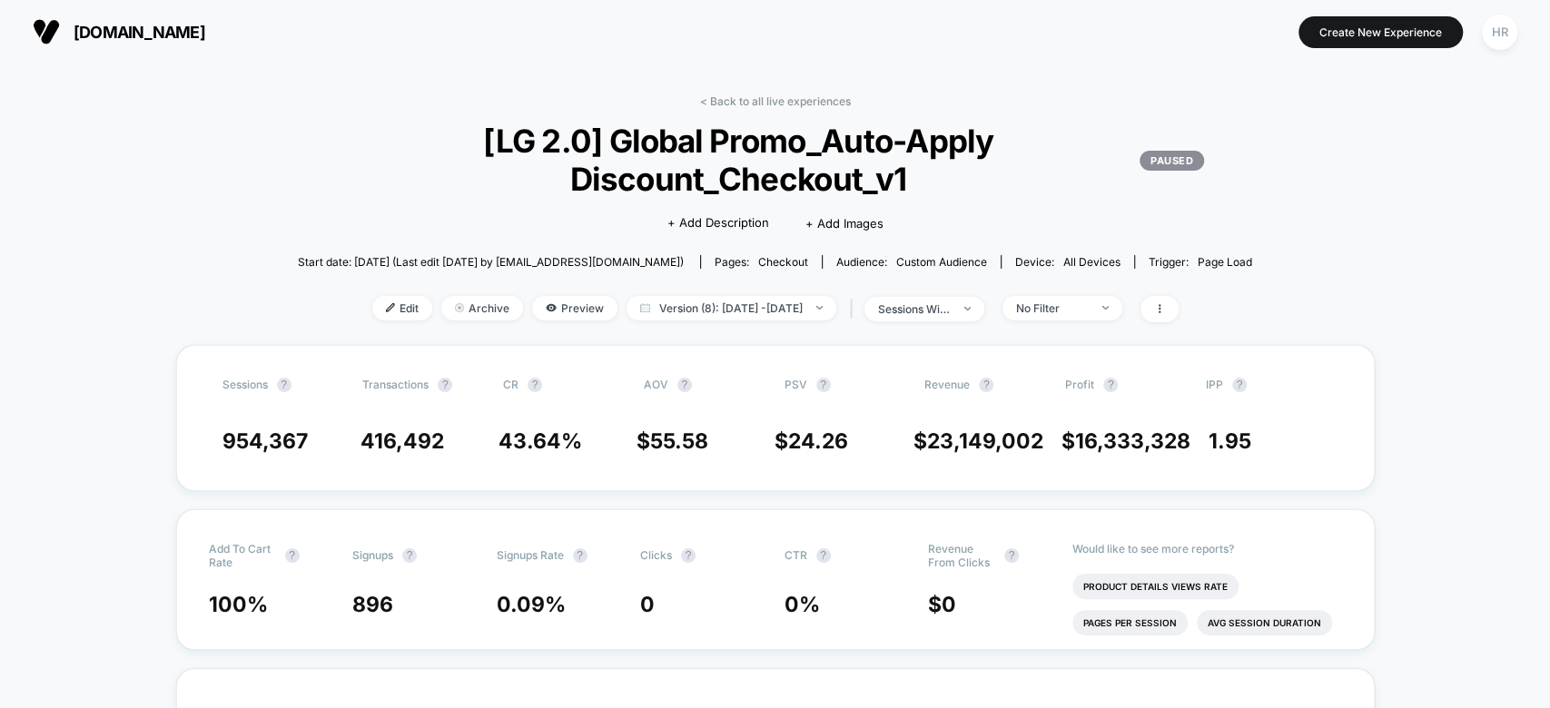
click at [757, 320] on div "Edit Archive Preview Version (8): Mar 23, 2025 - Jul 22, 2025 | sessions with i…" at bounding box center [775, 309] width 954 height 26
click at [762, 312] on span "Version (8): Mar 23, 2025 - Jul 22, 2025" at bounding box center [731, 308] width 210 height 25
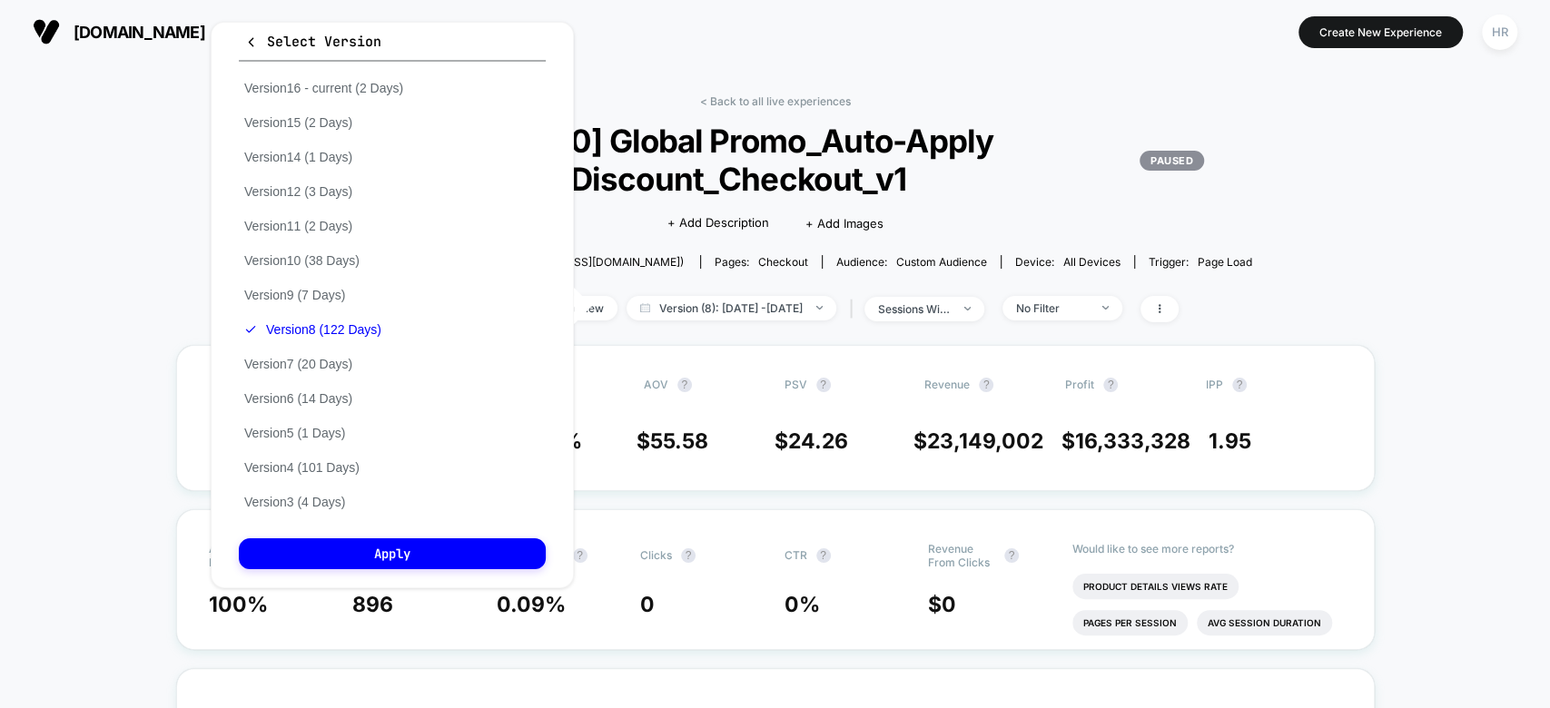
click at [320, 268] on div "Version 16 - current (2 Days) Version 15 (2 Days) Version 14 (1 Days) Version 1…" at bounding box center [324, 291] width 170 height 440
click at [318, 282] on div "Version 16 - current (2 Days) Version 15 (2 Days) Version 14 (1 Days) Version 1…" at bounding box center [324, 291] width 170 height 440
click at [320, 287] on button "Version 9 (7 Days)" at bounding box center [295, 295] width 112 height 16
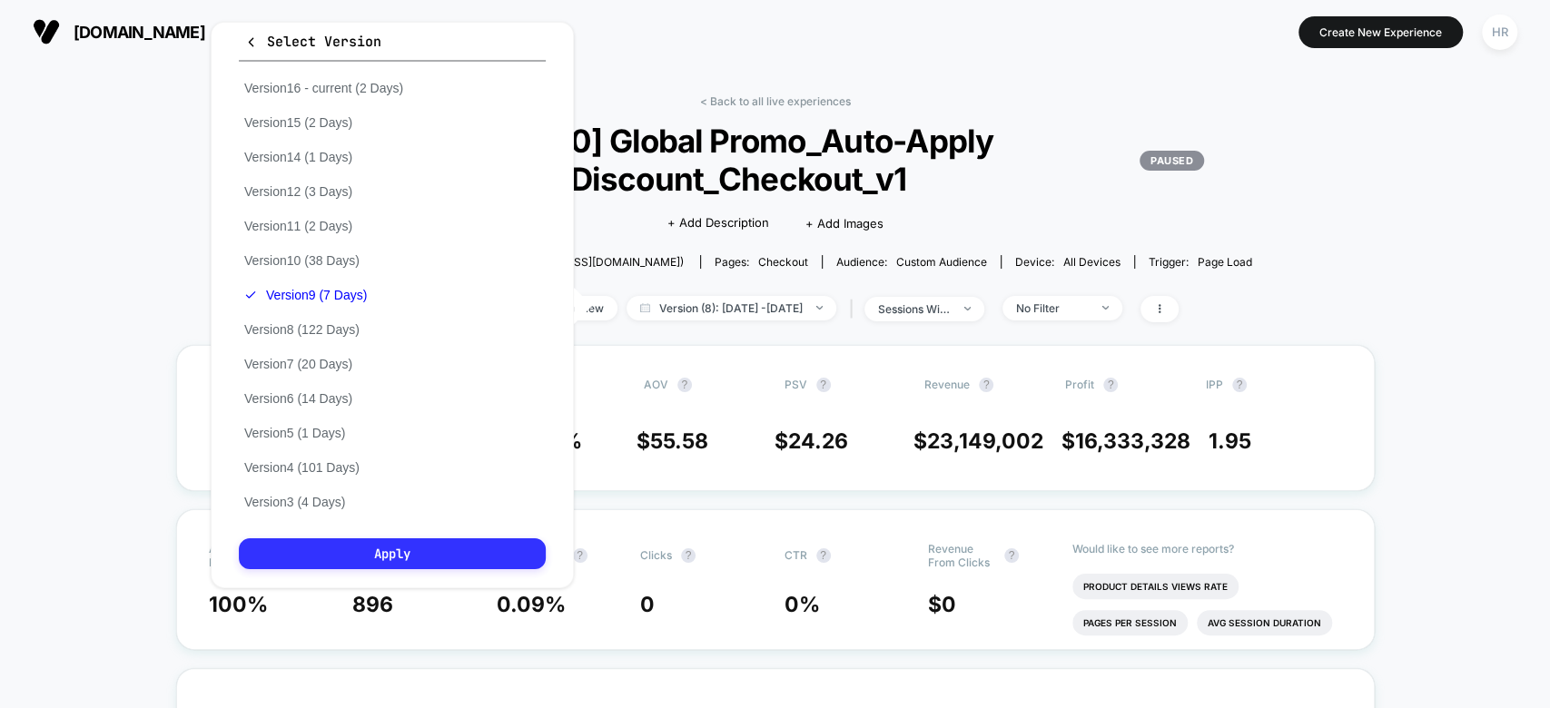
click at [416, 556] on button "Apply" at bounding box center [392, 553] width 307 height 31
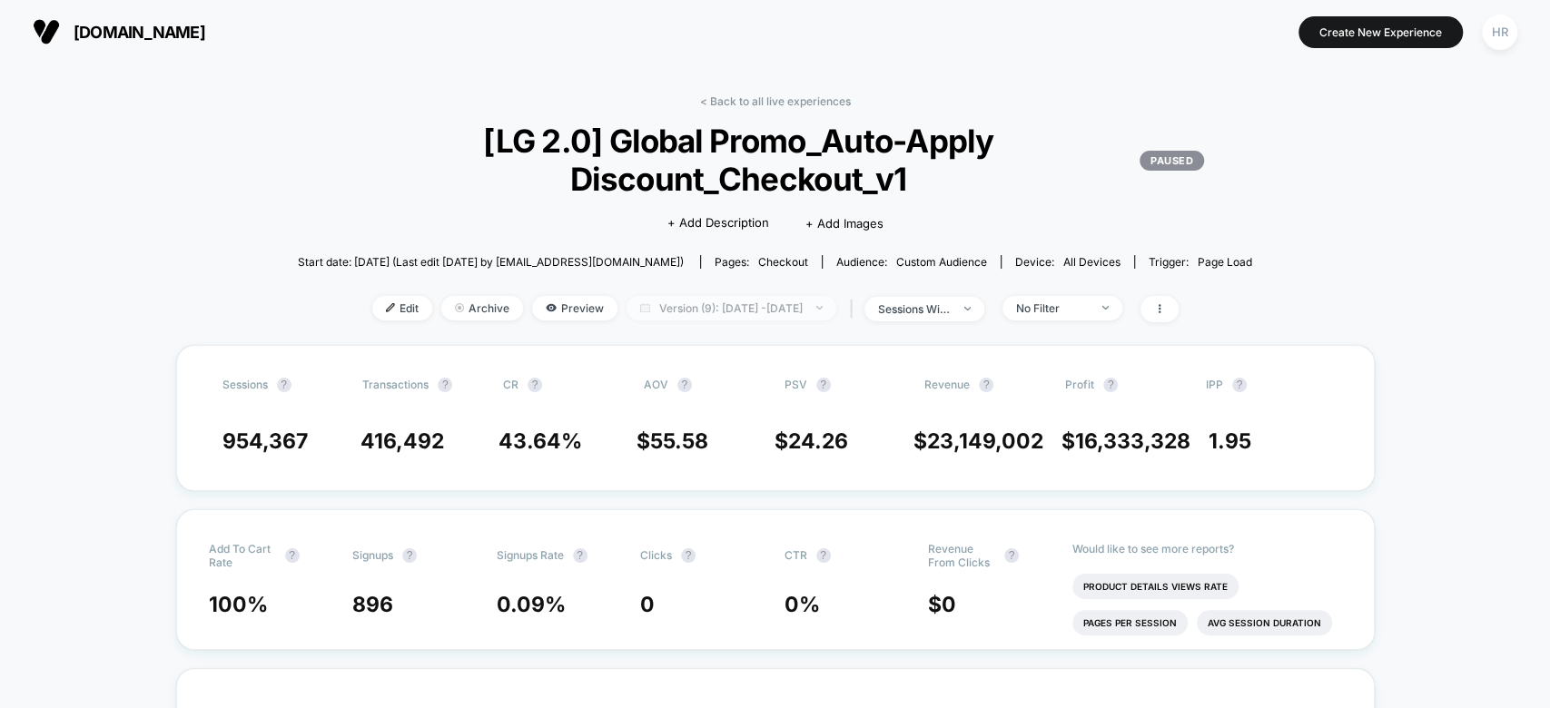
click at [772, 310] on span "Version (9): Jul 22, 2025 - Jul 28, 2025" at bounding box center [731, 308] width 210 height 25
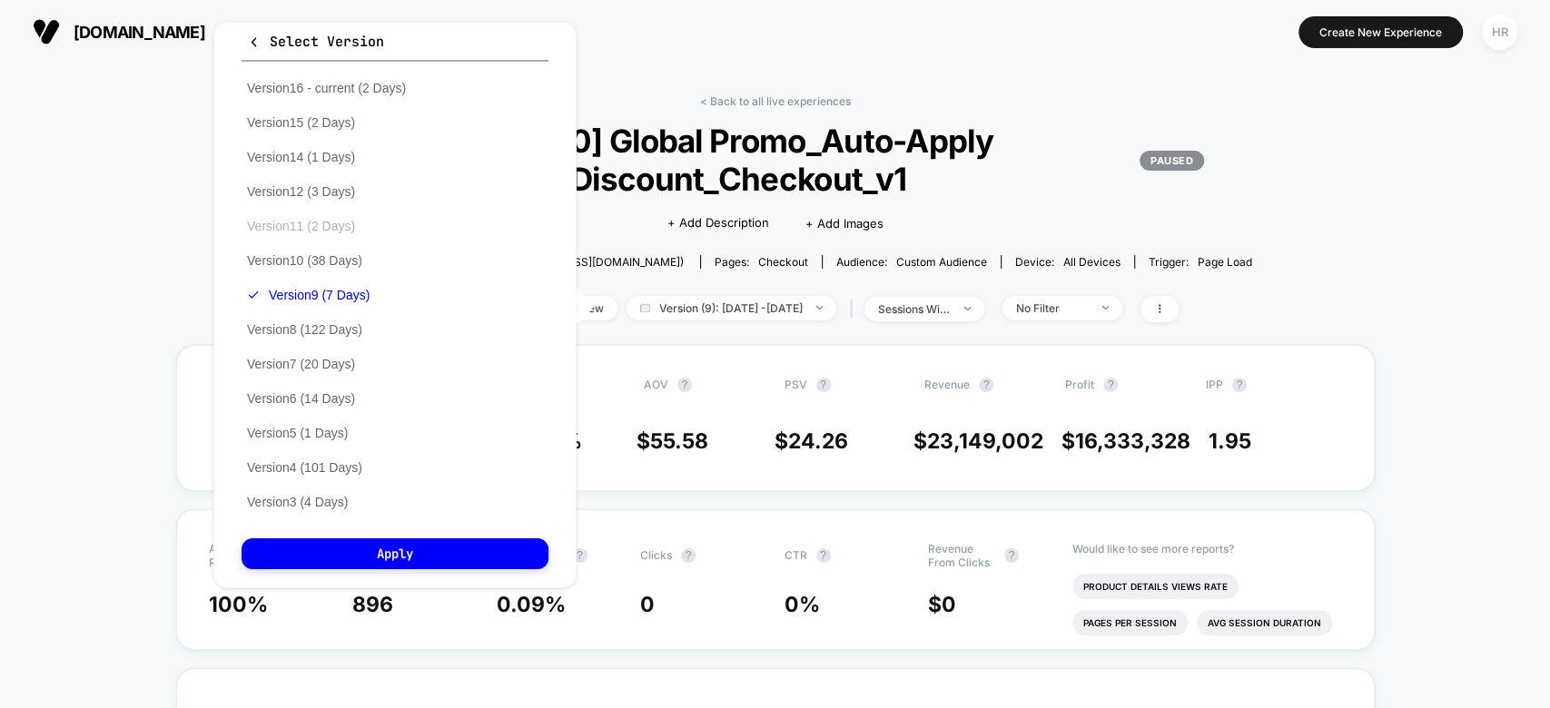
click at [333, 227] on button "Version 11 (2 Days)" at bounding box center [300, 226] width 119 height 16
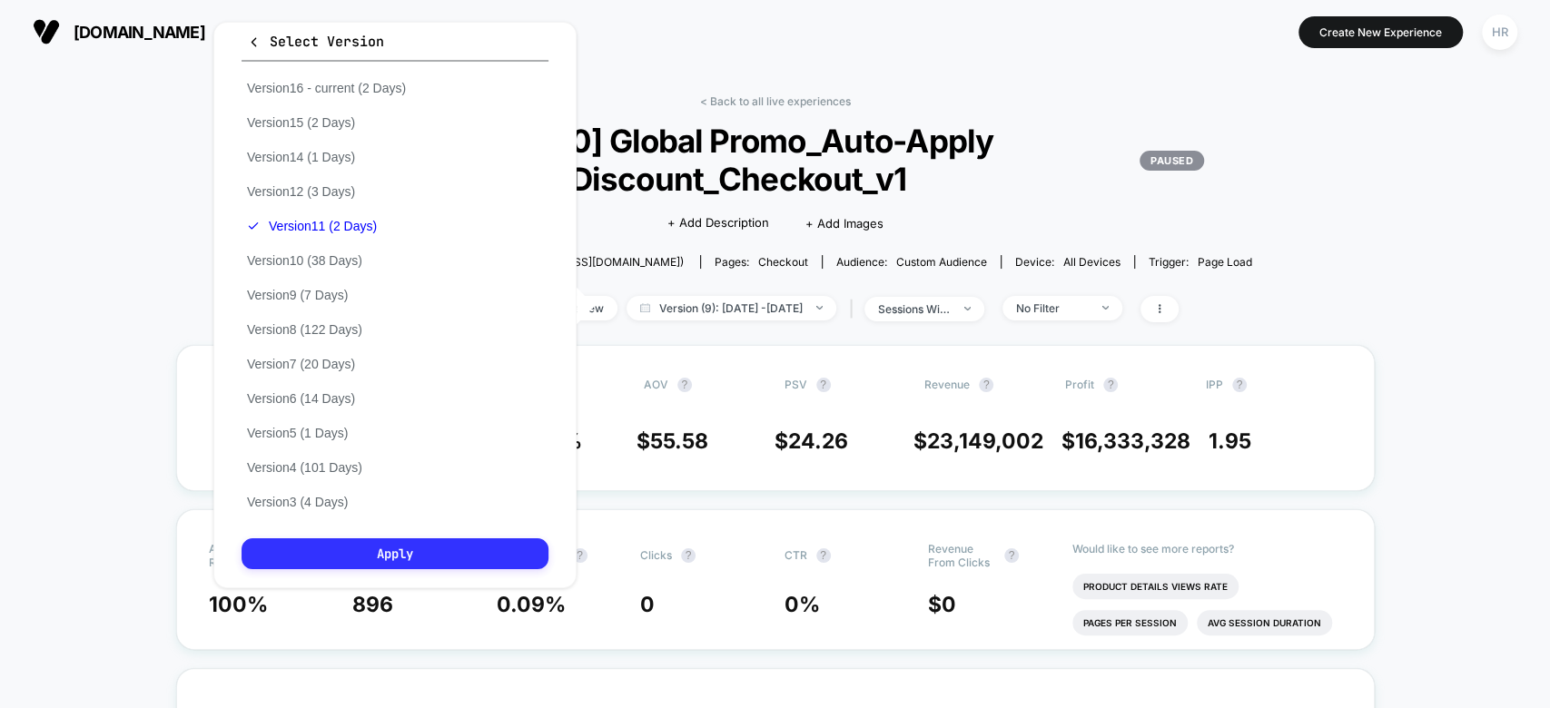
click at [376, 544] on button "Apply" at bounding box center [394, 553] width 307 height 31
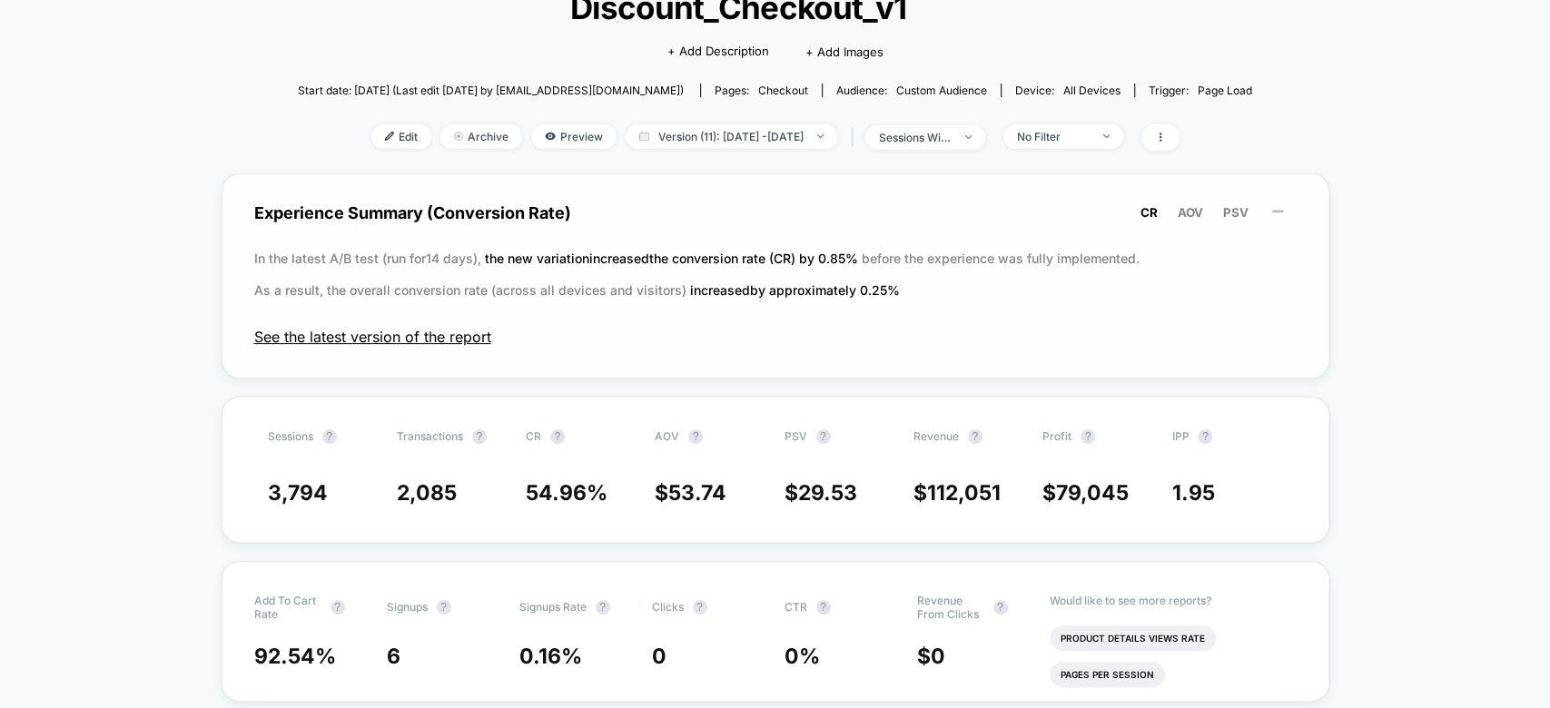
scroll to position [167, 0]
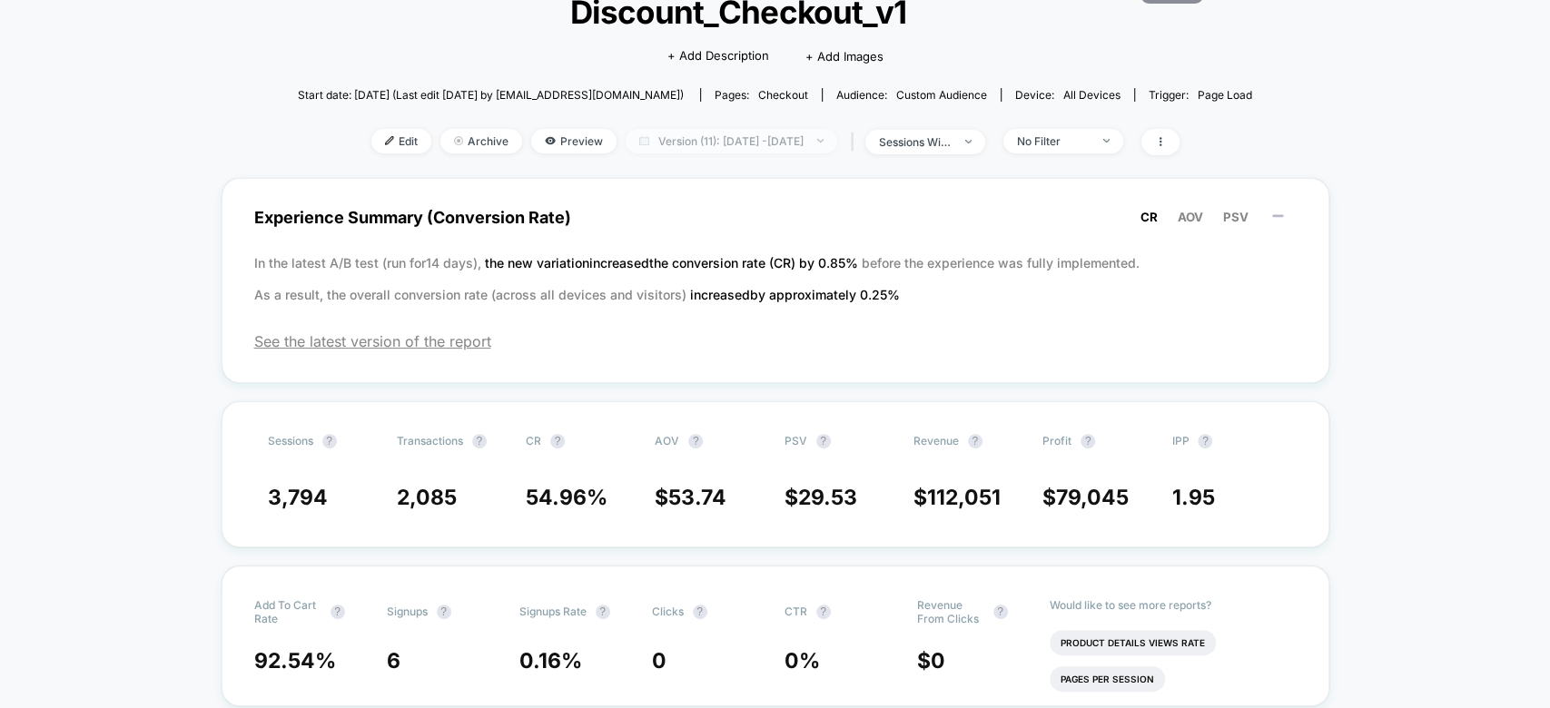
click at [746, 141] on span "Version (11): Sep 3, 2025 - Sep 4, 2025" at bounding box center [731, 141] width 212 height 25
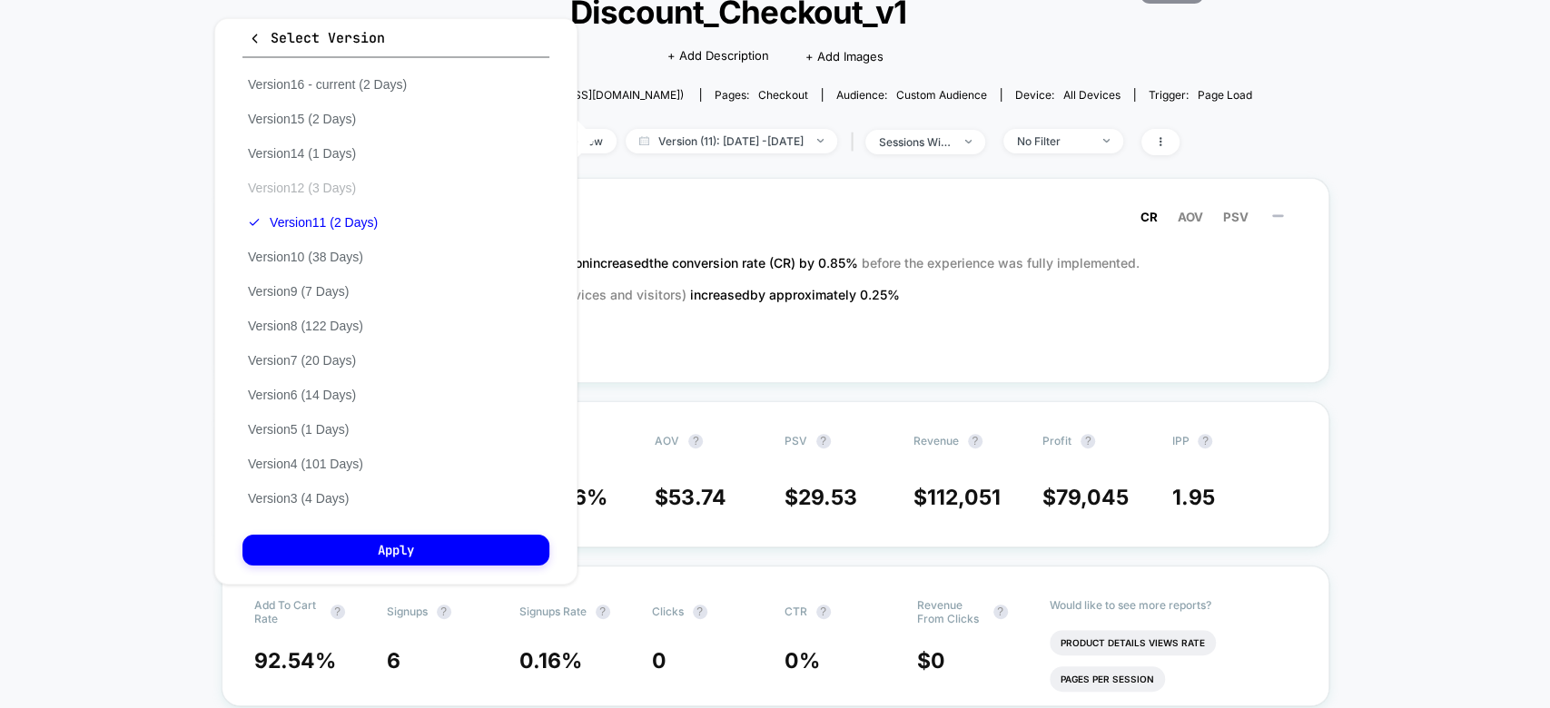
click at [330, 187] on button "Version 12 (3 Days)" at bounding box center [301, 188] width 119 height 16
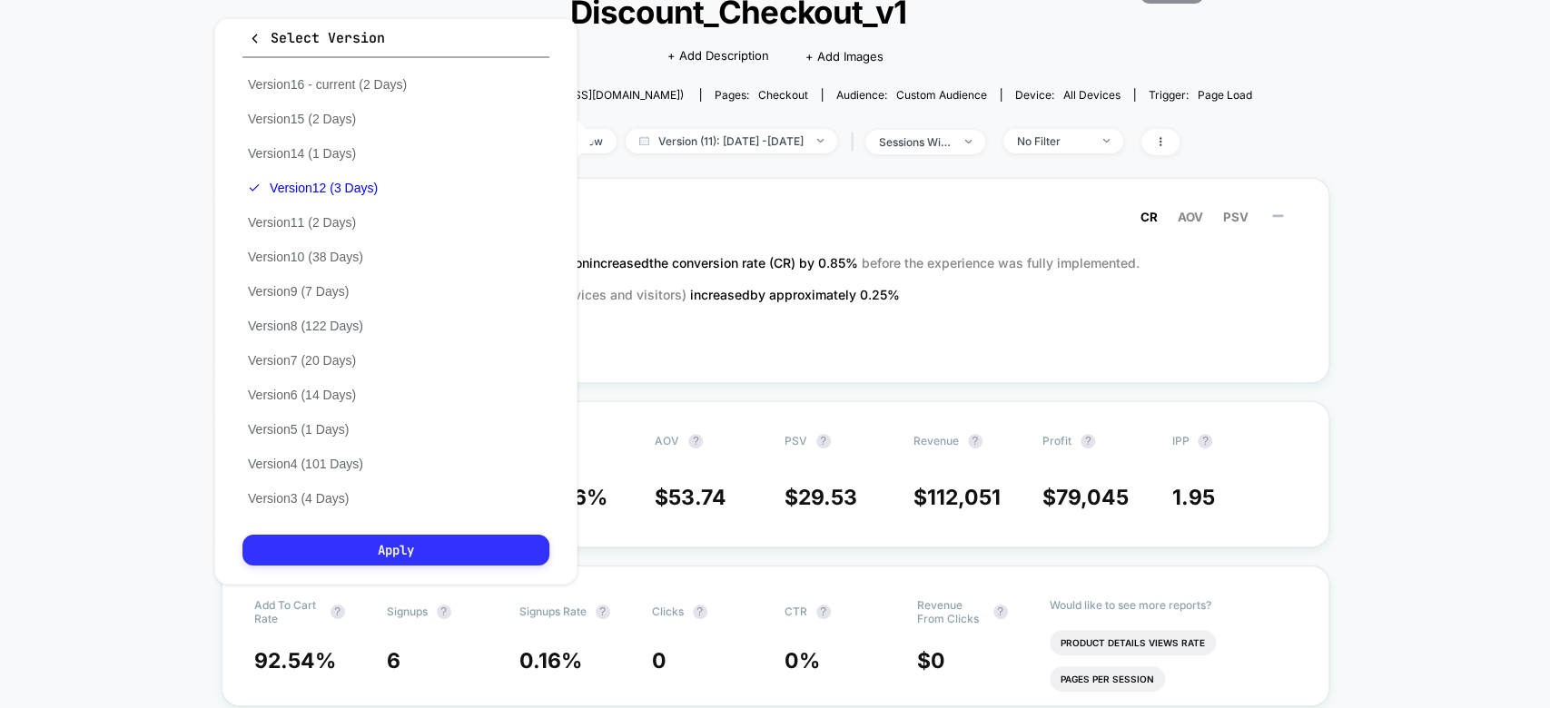
click at [392, 556] on button "Apply" at bounding box center [395, 550] width 307 height 31
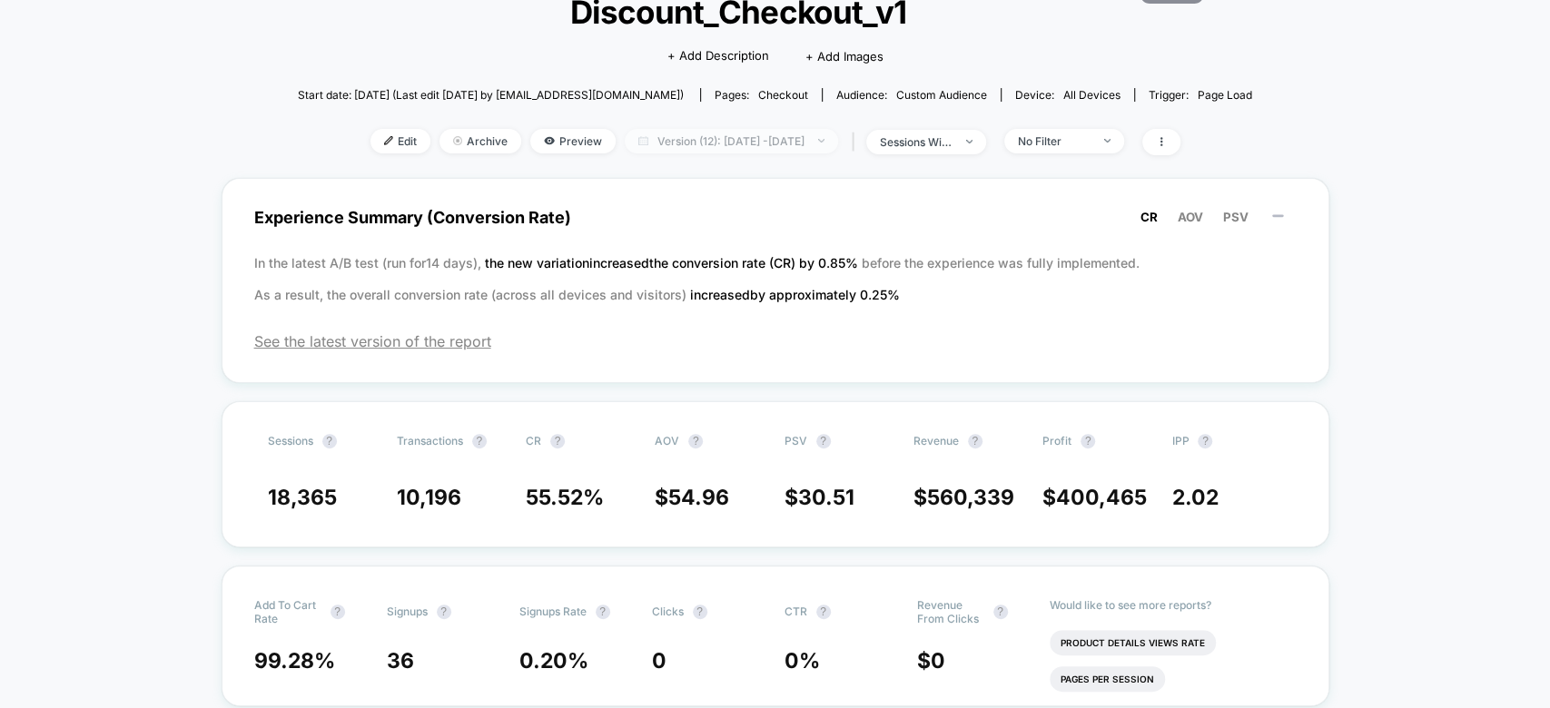
click at [802, 136] on span "Version (12): Sep 8, 2025 - Sep 10, 2025" at bounding box center [731, 141] width 213 height 25
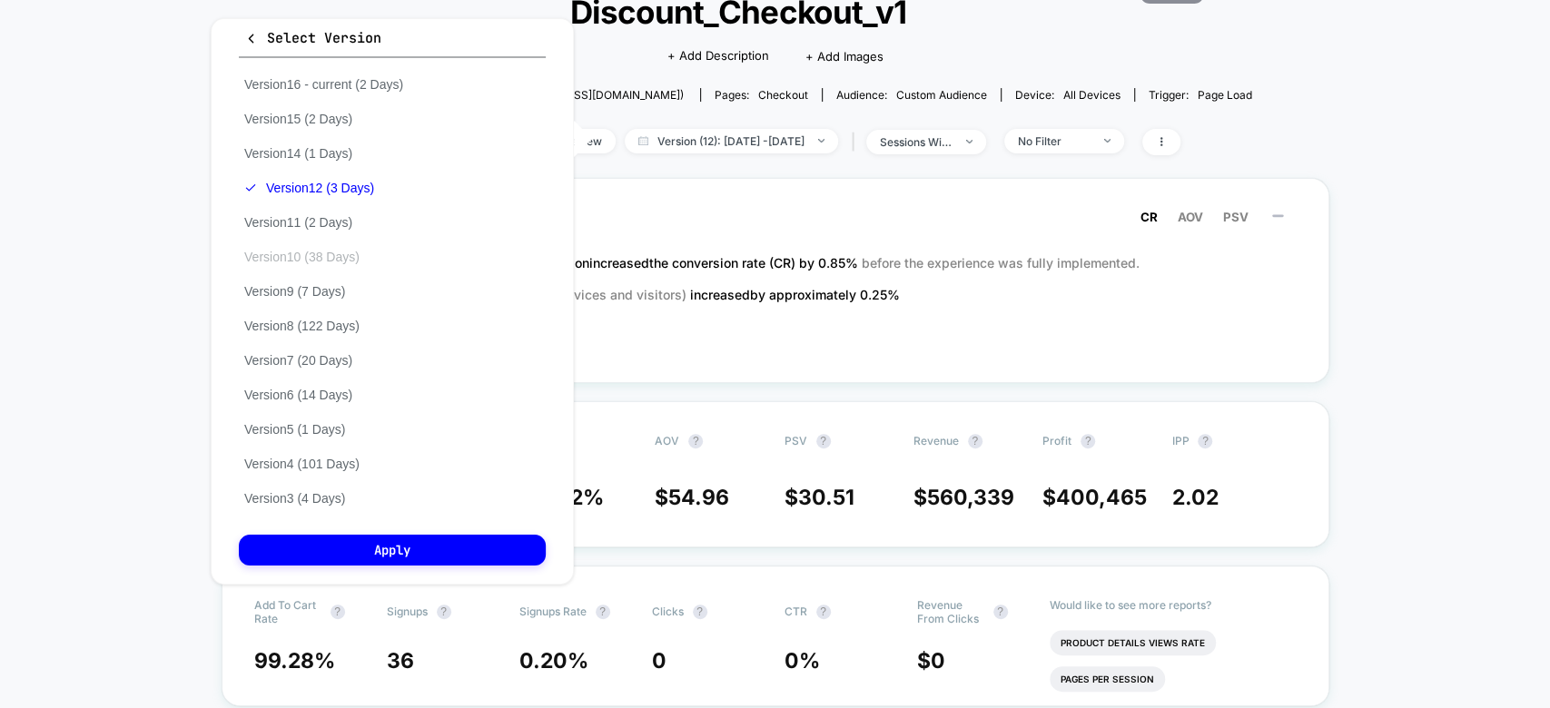
click at [330, 258] on button "Version 10 (38 Days)" at bounding box center [302, 257] width 126 height 16
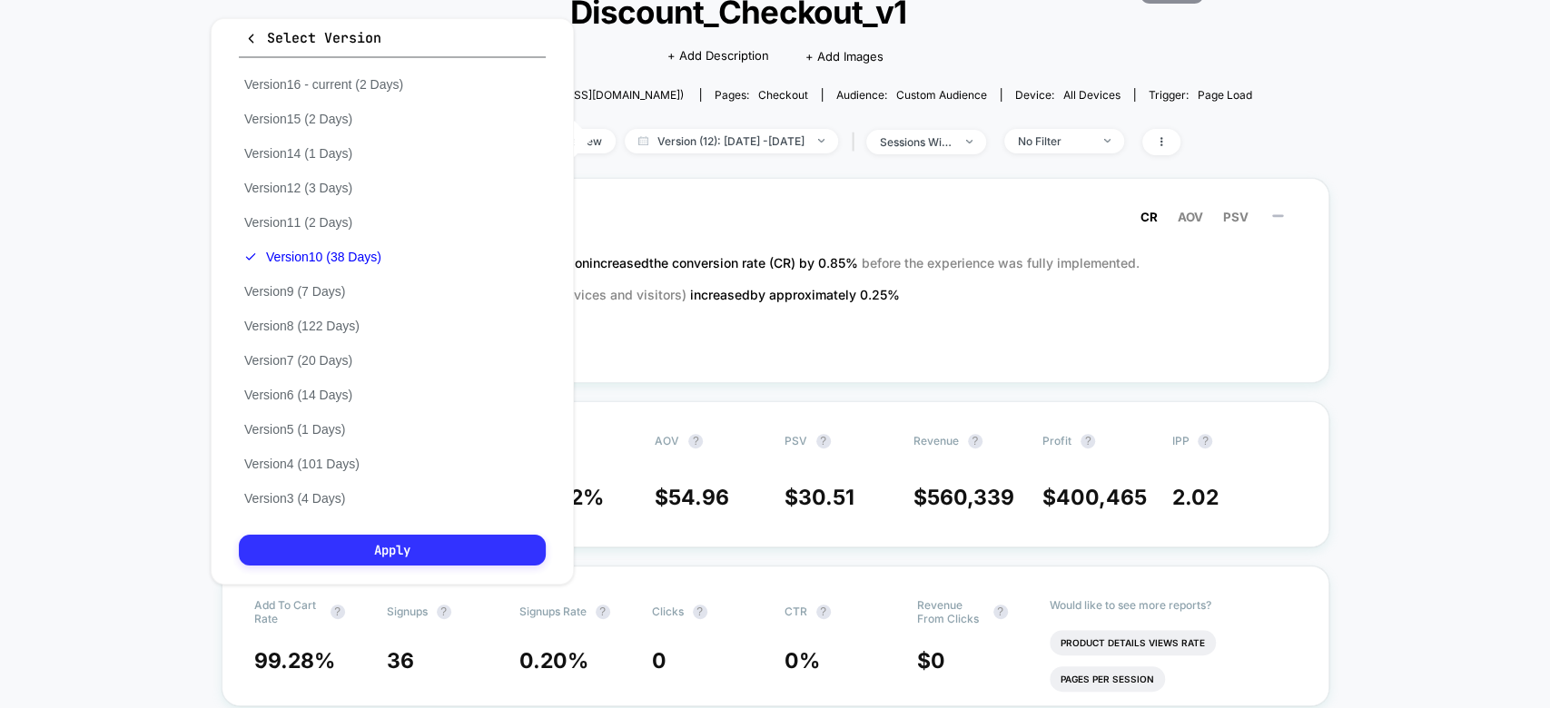
click at [368, 545] on button "Apply" at bounding box center [392, 550] width 307 height 31
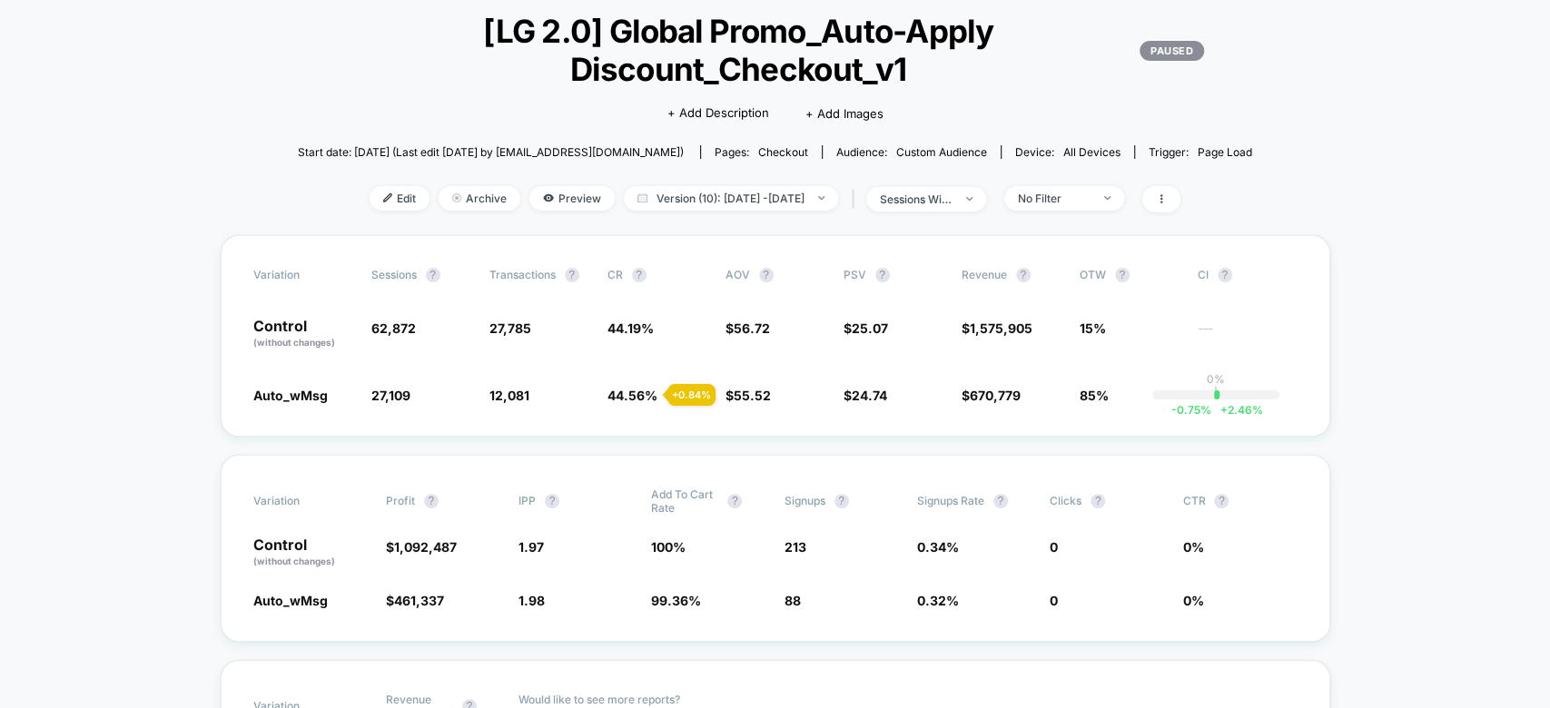
scroll to position [106, 0]
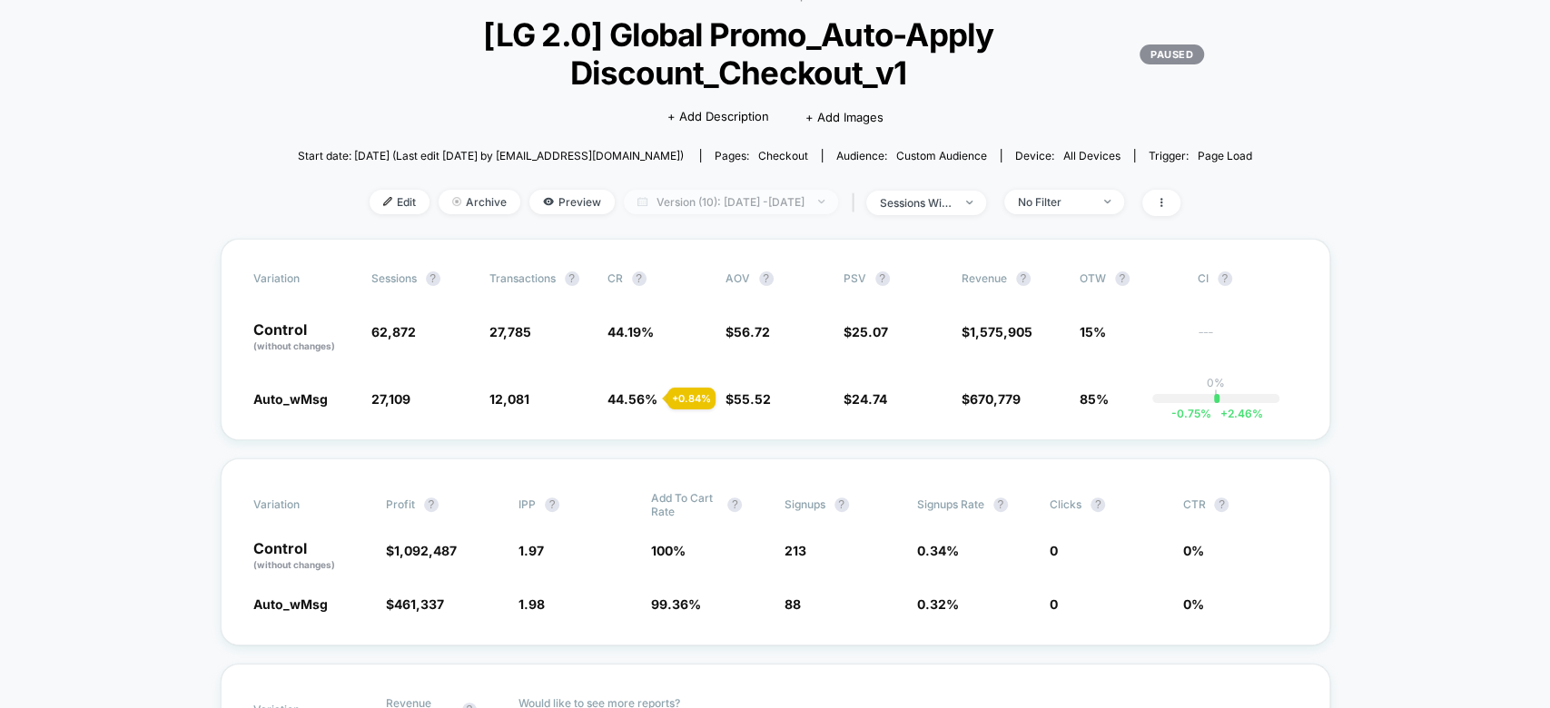
click at [743, 197] on span "Version (10): Jul 28, 2025 - Sep 3, 2025" at bounding box center [731, 202] width 214 height 25
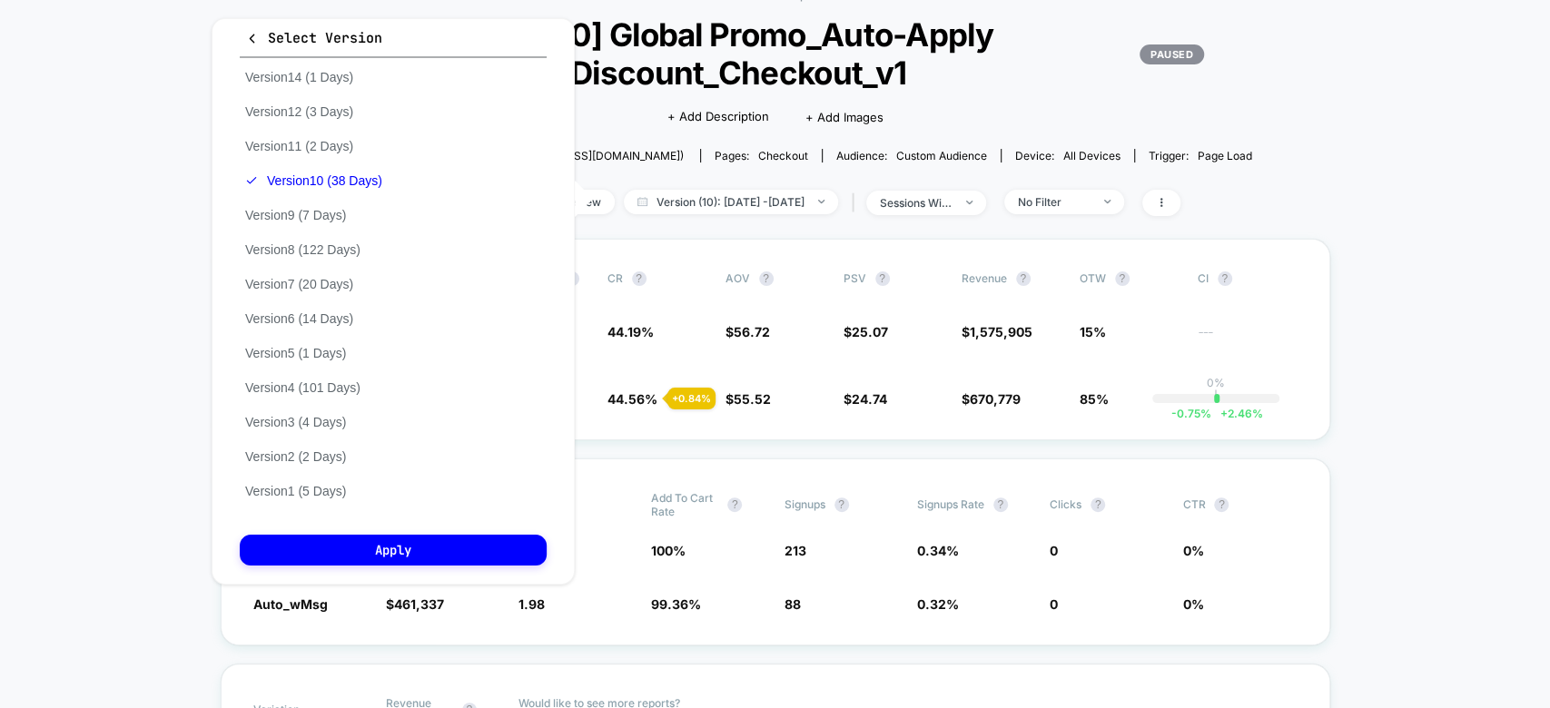
scroll to position [0, 0]
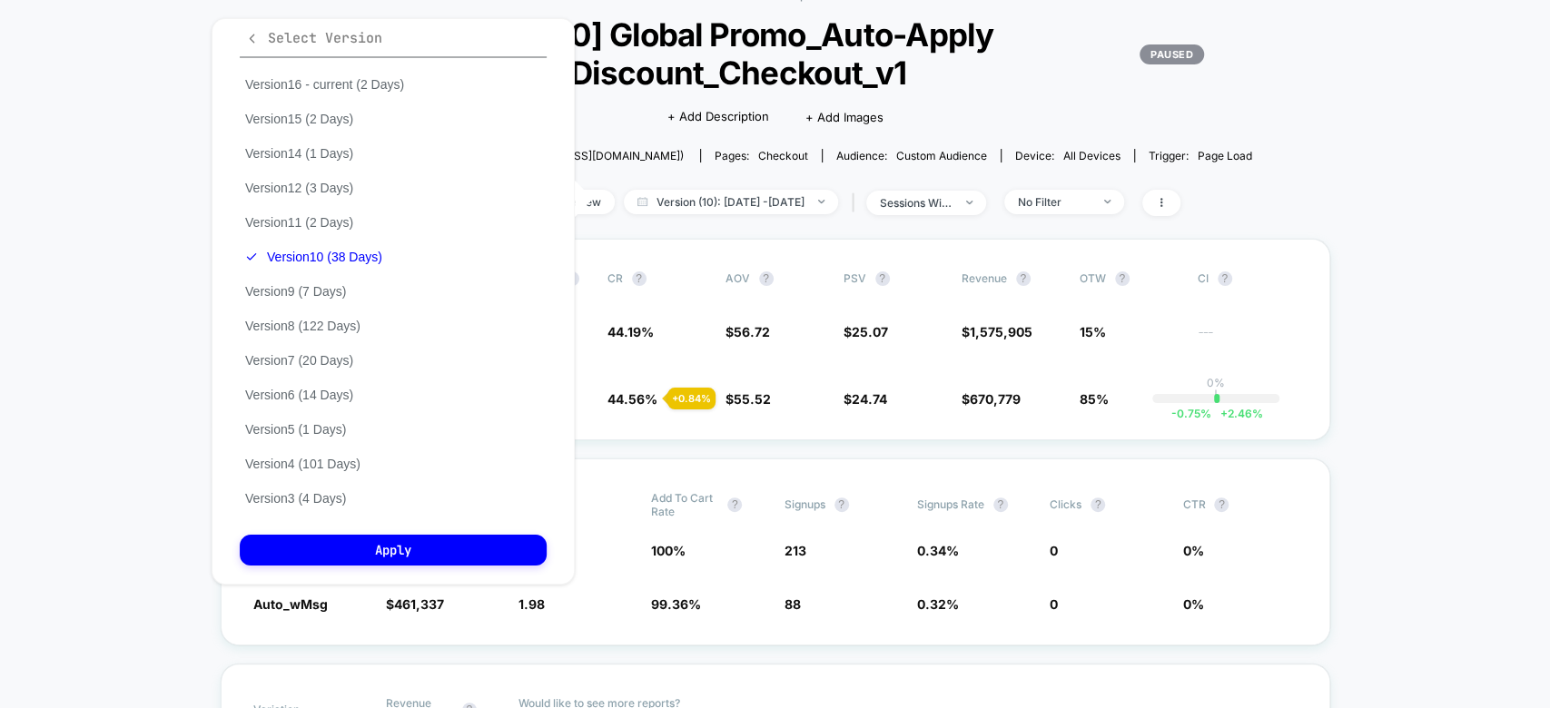
click at [254, 34] on icon "button" at bounding box center [252, 38] width 5 height 9
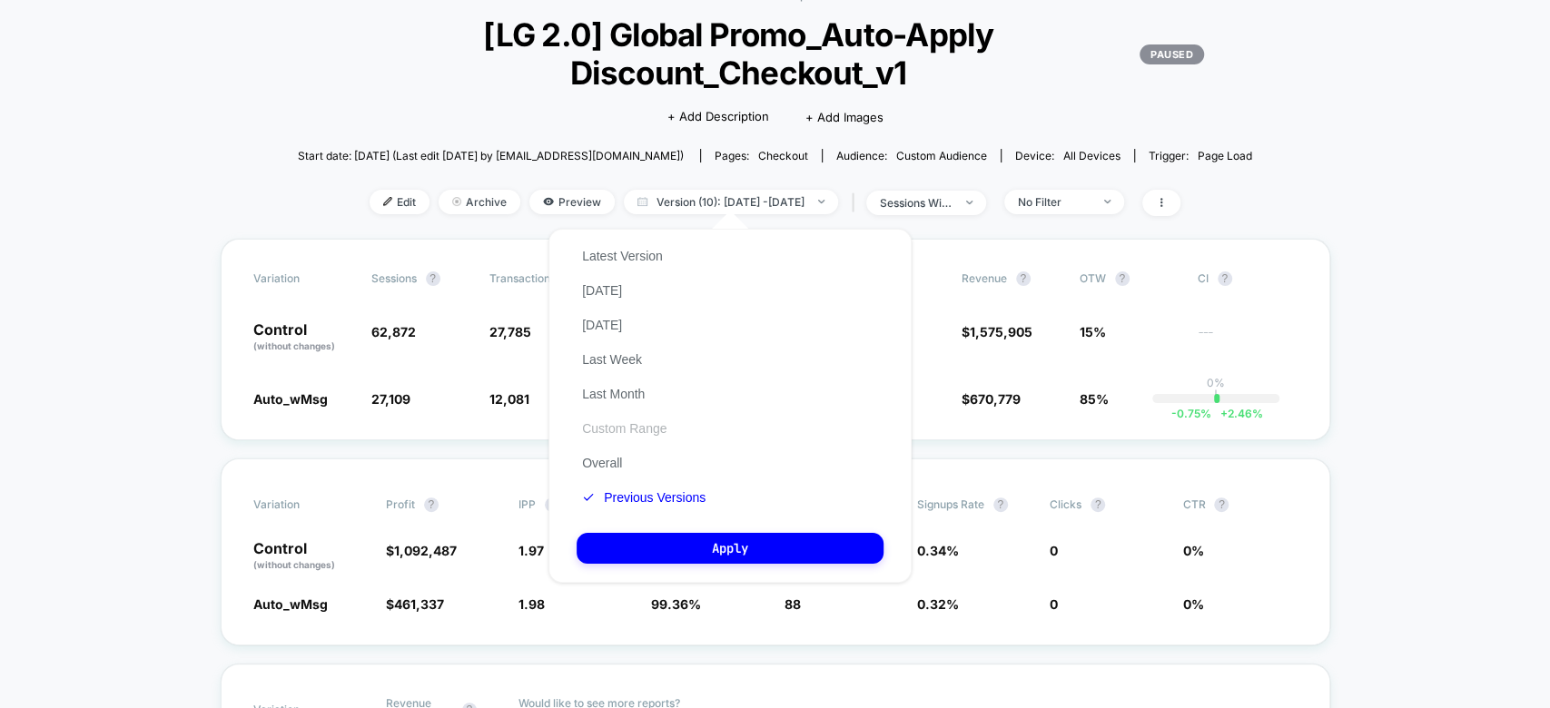
click at [628, 422] on button "Custom Range" at bounding box center [623, 428] width 95 height 16
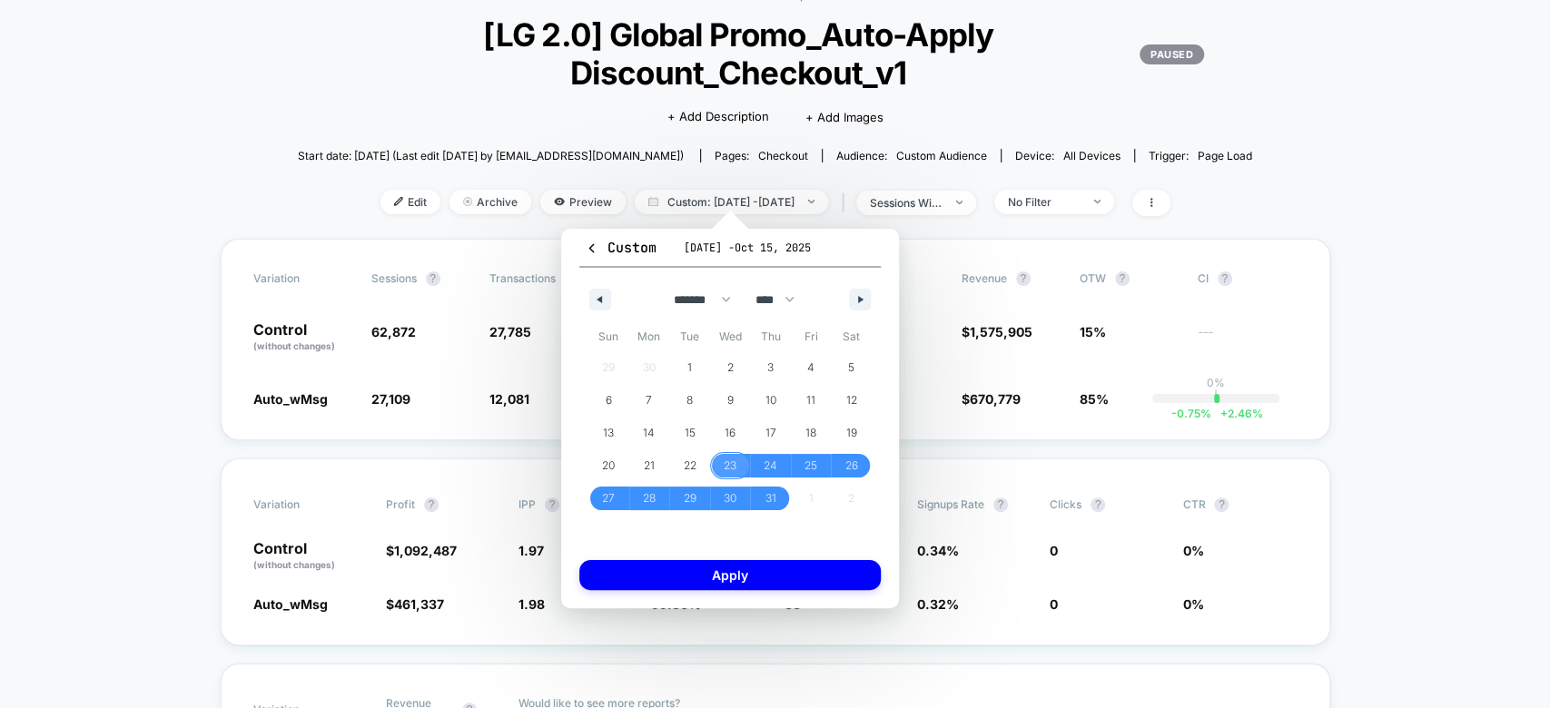
drag, startPoint x: 725, startPoint y: 468, endPoint x: 762, endPoint y: 502, distance: 49.5
click at [728, 468] on span "23" at bounding box center [730, 465] width 13 height 33
click at [773, 491] on span "31" at bounding box center [770, 498] width 11 height 33
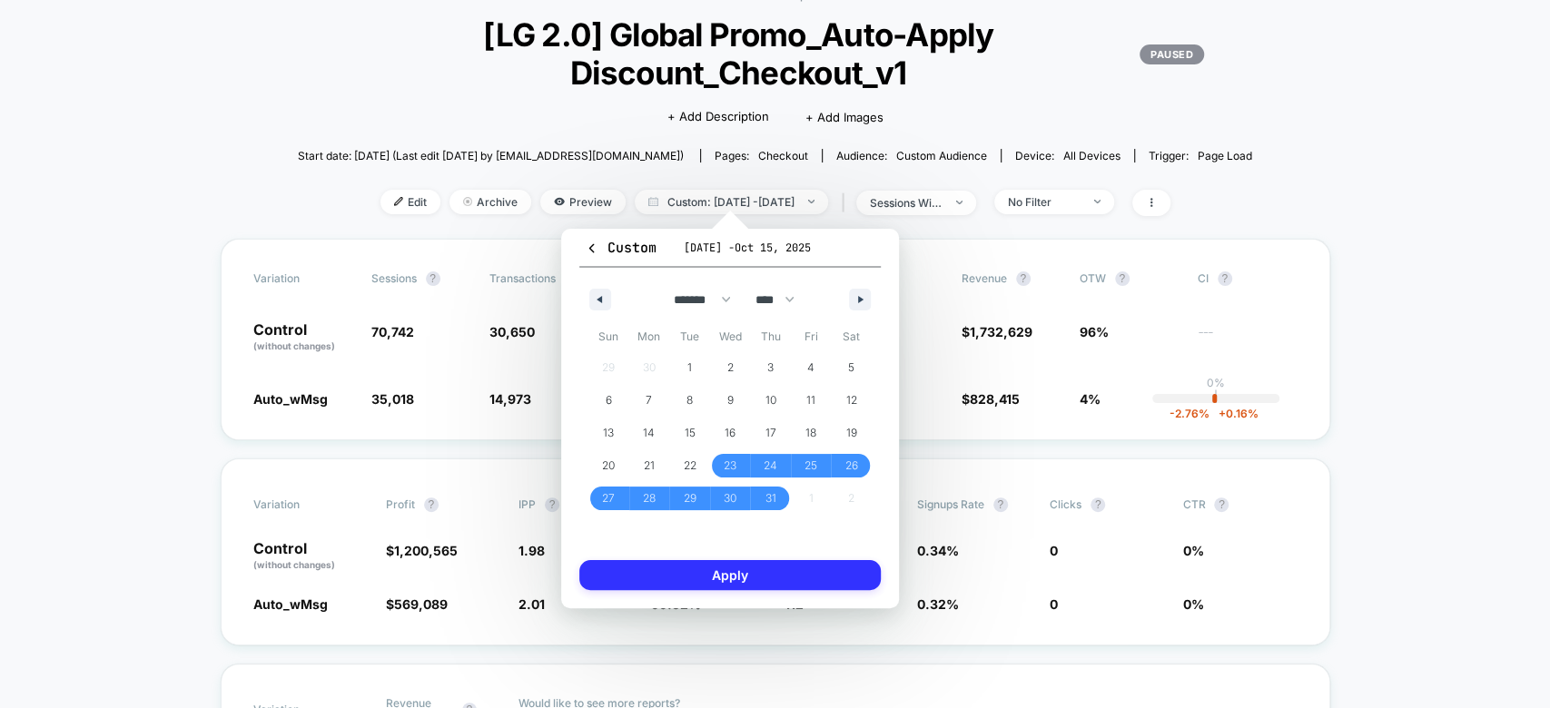
click at [772, 576] on button "Apply" at bounding box center [729, 575] width 301 height 30
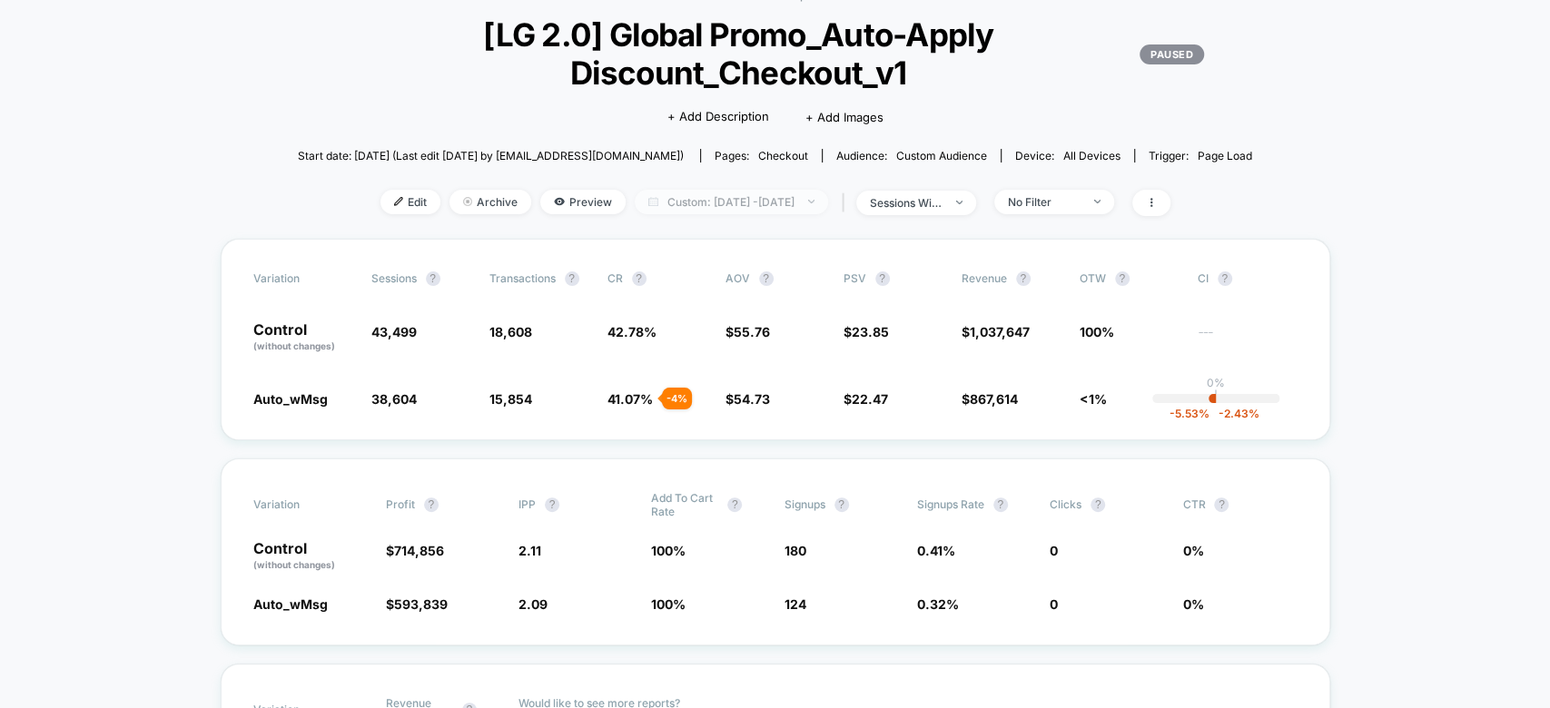
click at [773, 196] on span "Custom: Jul 23, 2025 - Jul 31, 2025" at bounding box center [731, 202] width 193 height 25
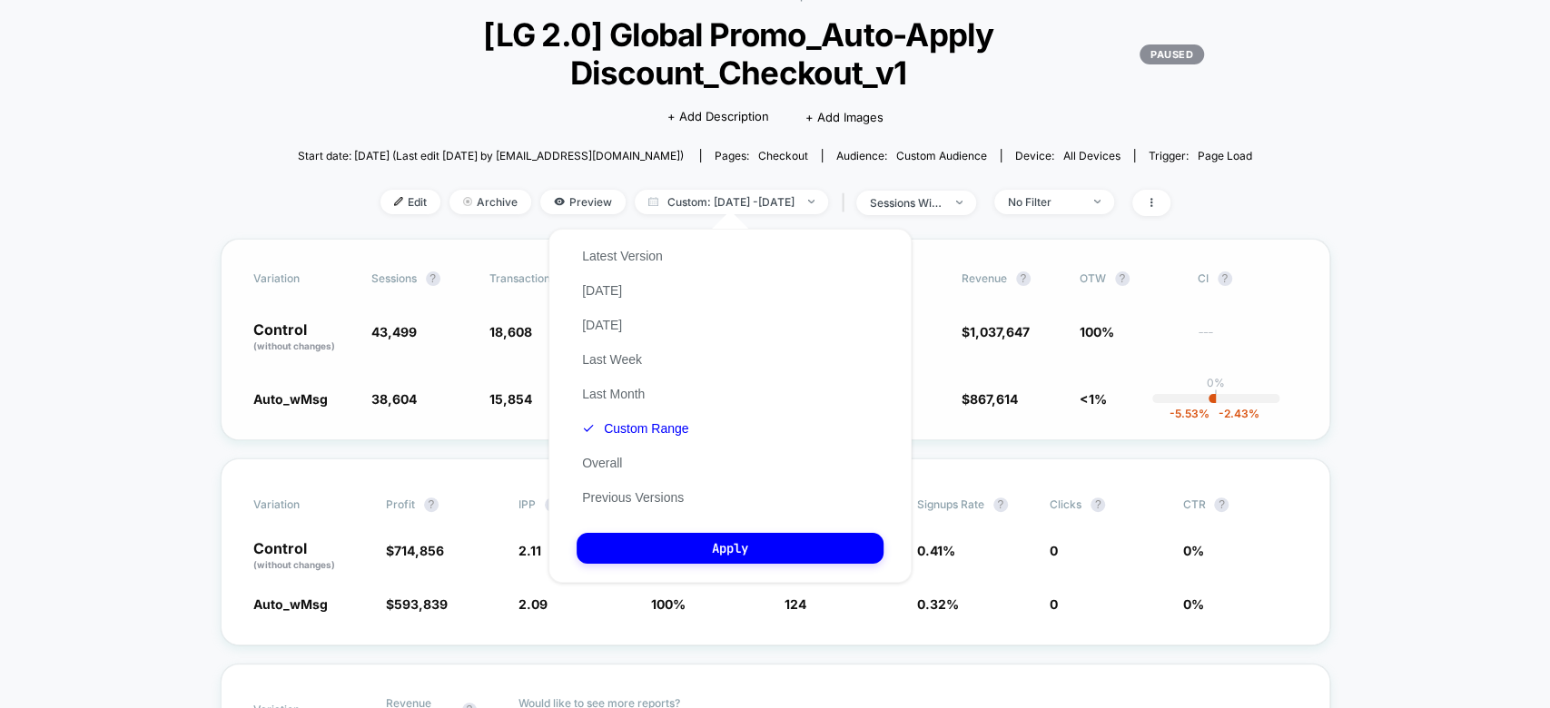
click at [1324, 384] on div "Variation Sessions ? Transactions ? CR ? AOV ? PSV ? Revenue ? OTW ? CI ? Contr…" at bounding box center [775, 340] width 1109 height 202
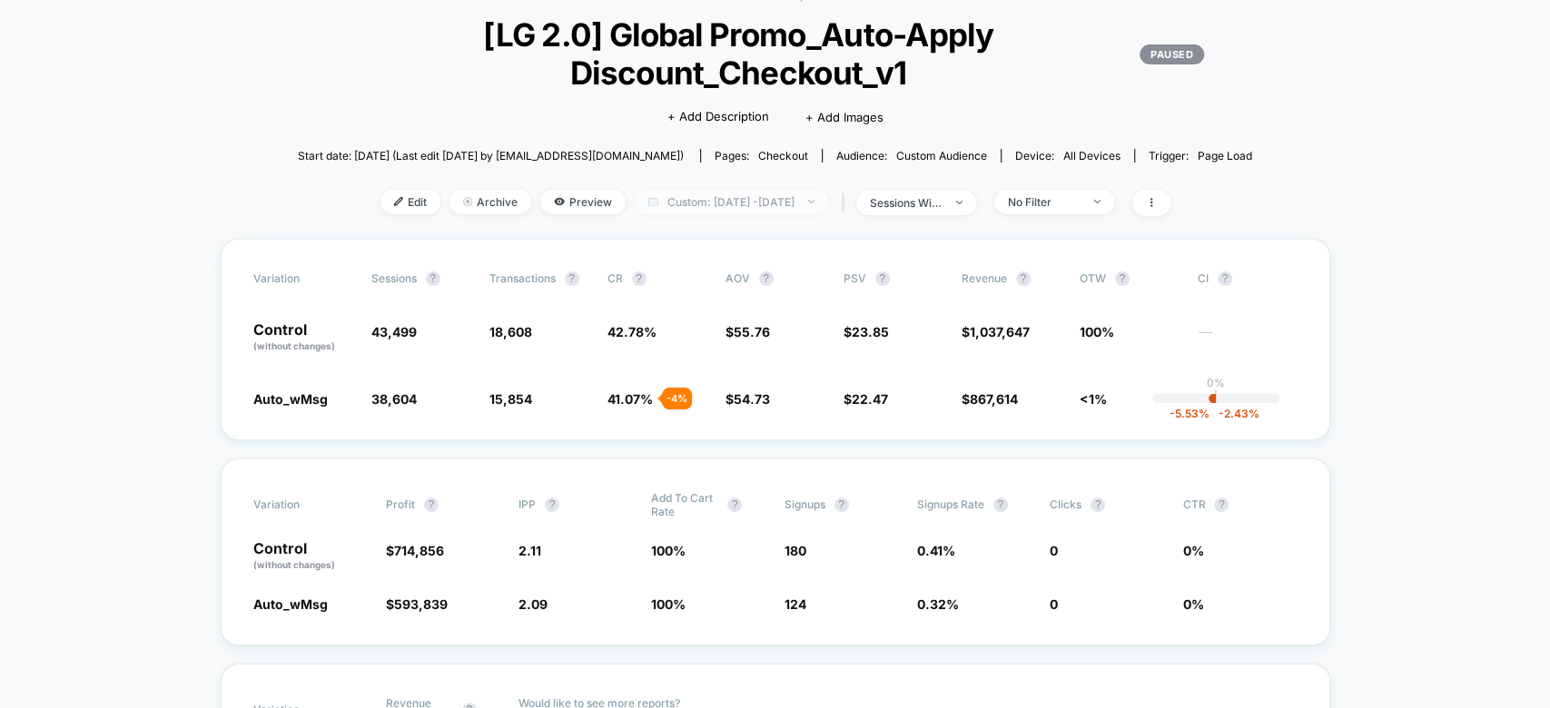
click at [755, 191] on span "Custom: Jul 23, 2025 - Jul 31, 2025" at bounding box center [731, 202] width 193 height 25
select select "*"
select select "****"
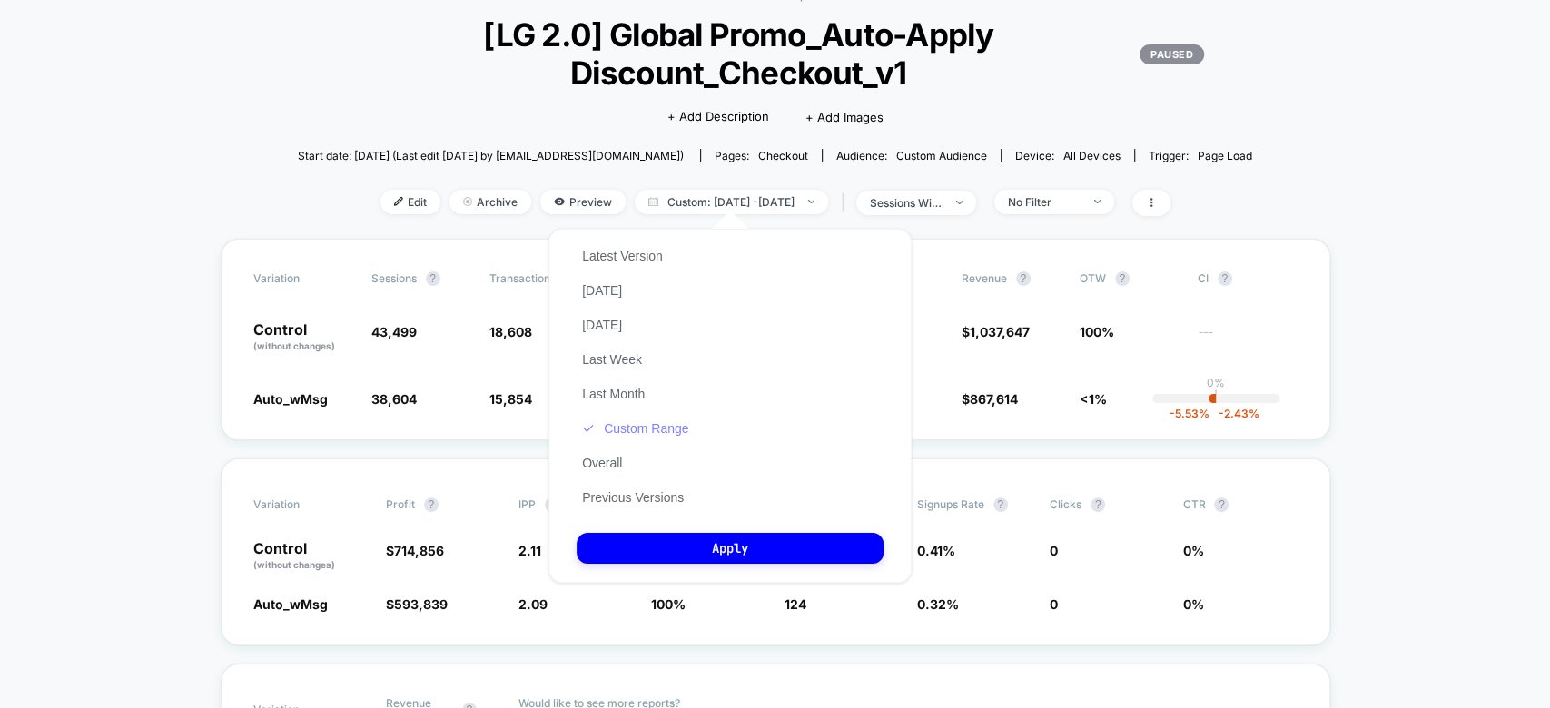
click at [623, 434] on button "Custom Range" at bounding box center [634, 428] width 117 height 16
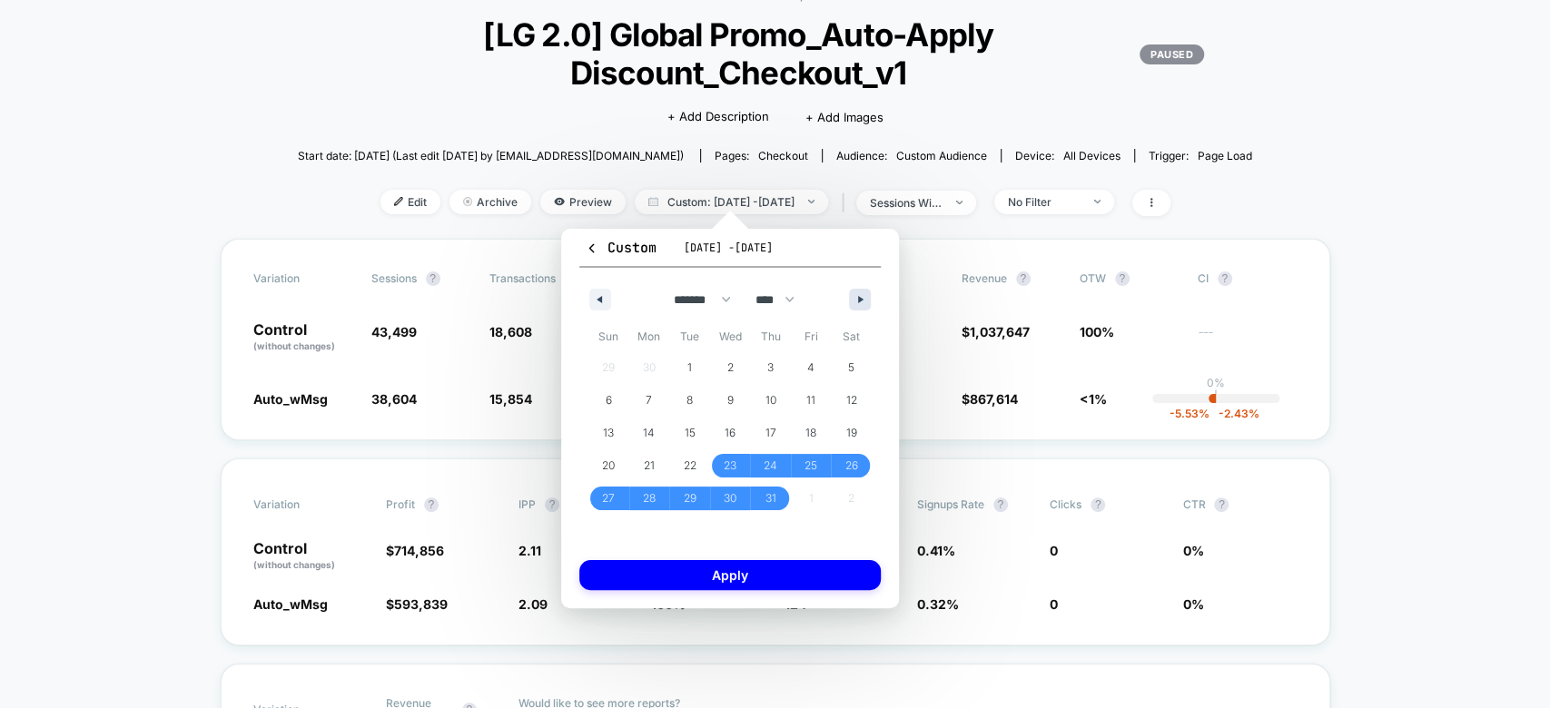
click at [861, 300] on icon "button" at bounding box center [862, 299] width 9 height 7
select select "*"
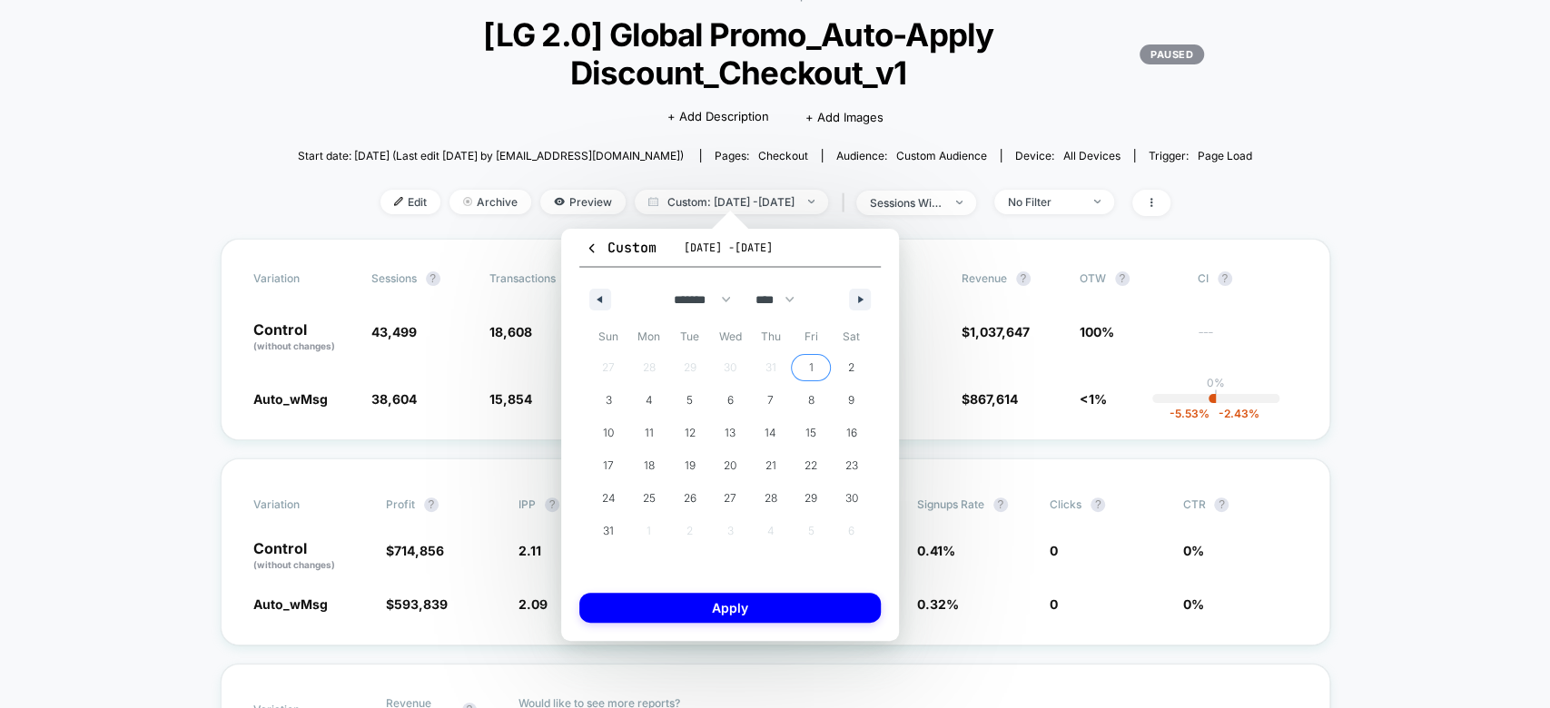
click at [812, 360] on span "1" at bounding box center [811, 367] width 5 height 33
click at [842, 429] on span "16" at bounding box center [851, 433] width 41 height 24
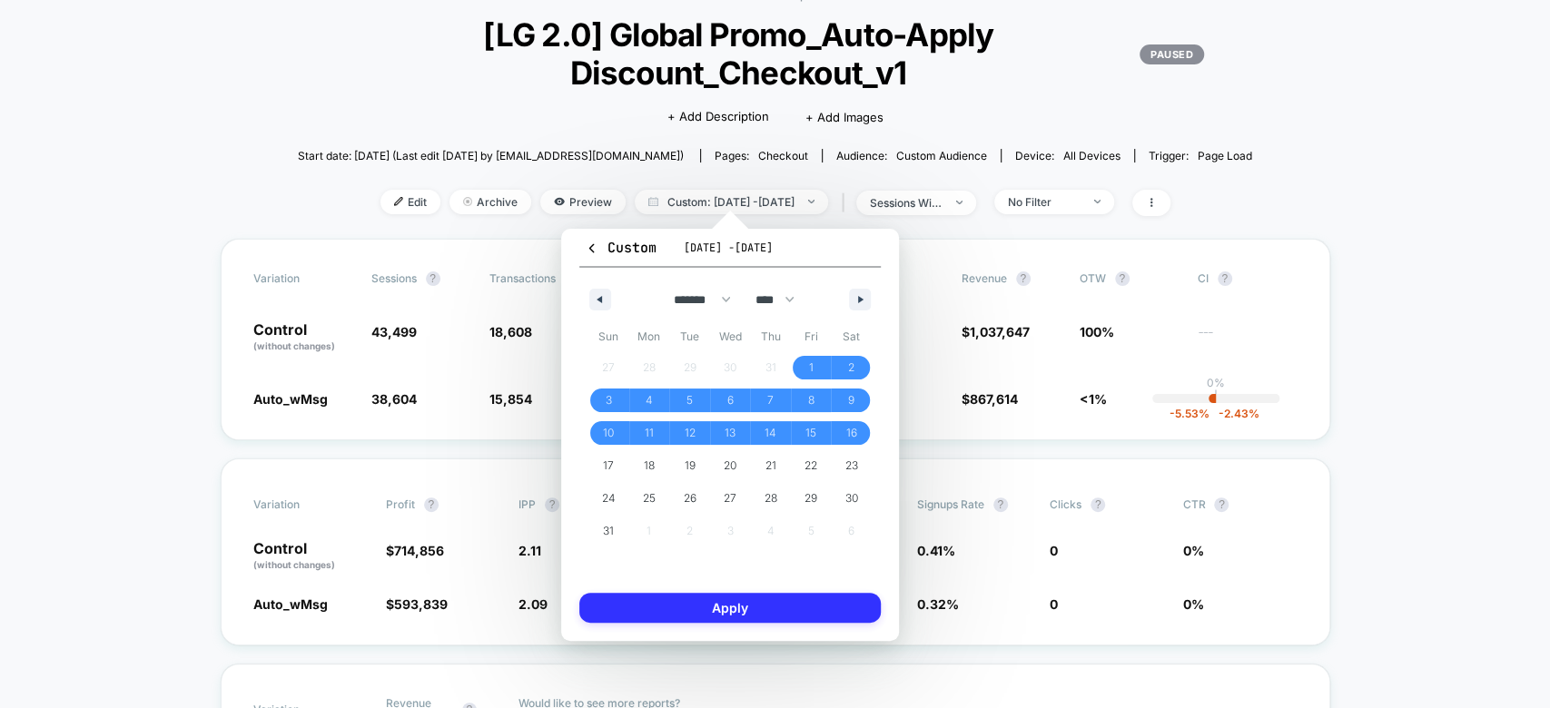
click at [732, 601] on button "Apply" at bounding box center [729, 608] width 301 height 30
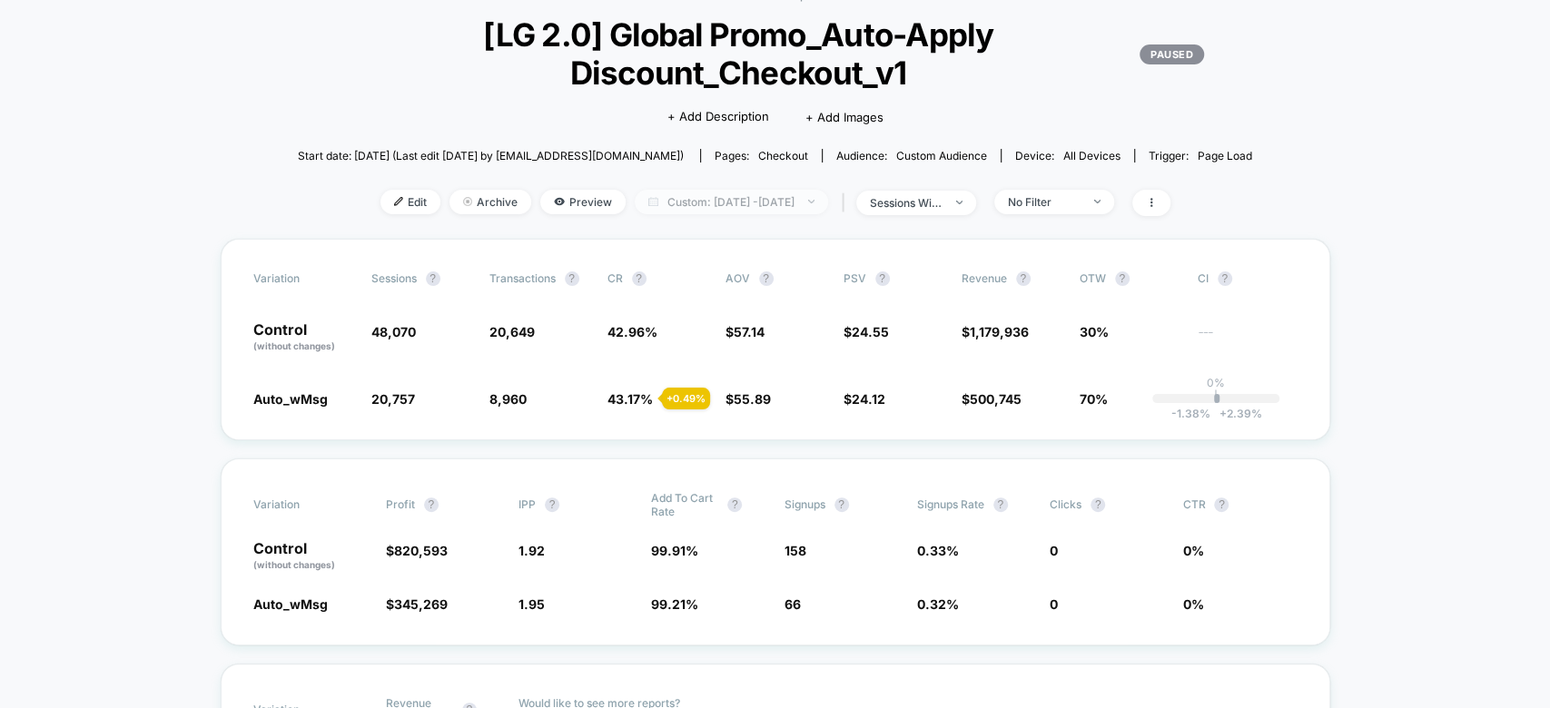
click at [777, 193] on span "Custom: Aug 1, 2025 - Aug 16, 2025" at bounding box center [731, 202] width 193 height 25
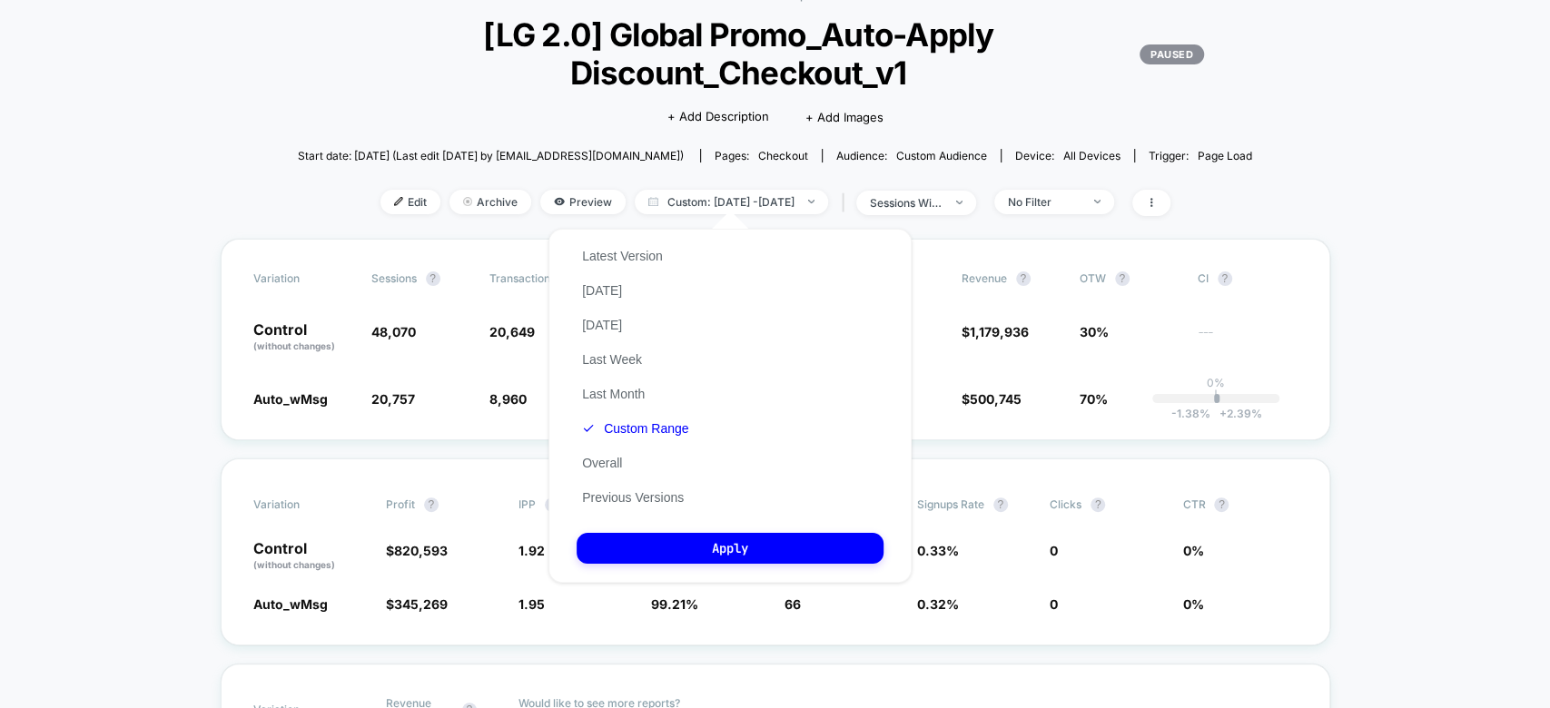
click at [680, 435] on button "Custom Range" at bounding box center [634, 428] width 117 height 16
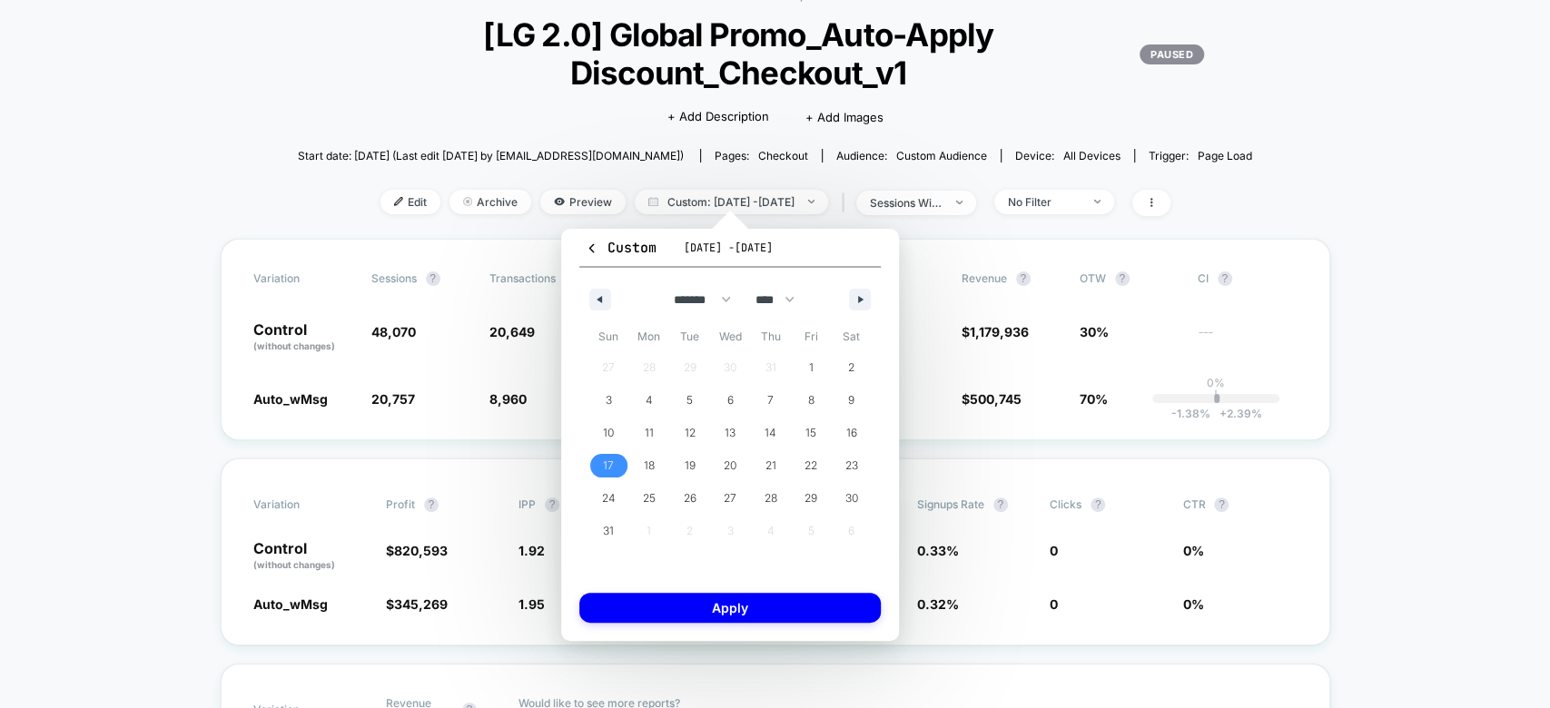
click at [617, 458] on span "17" at bounding box center [608, 466] width 41 height 24
click at [862, 464] on span "23" at bounding box center [851, 466] width 41 height 24
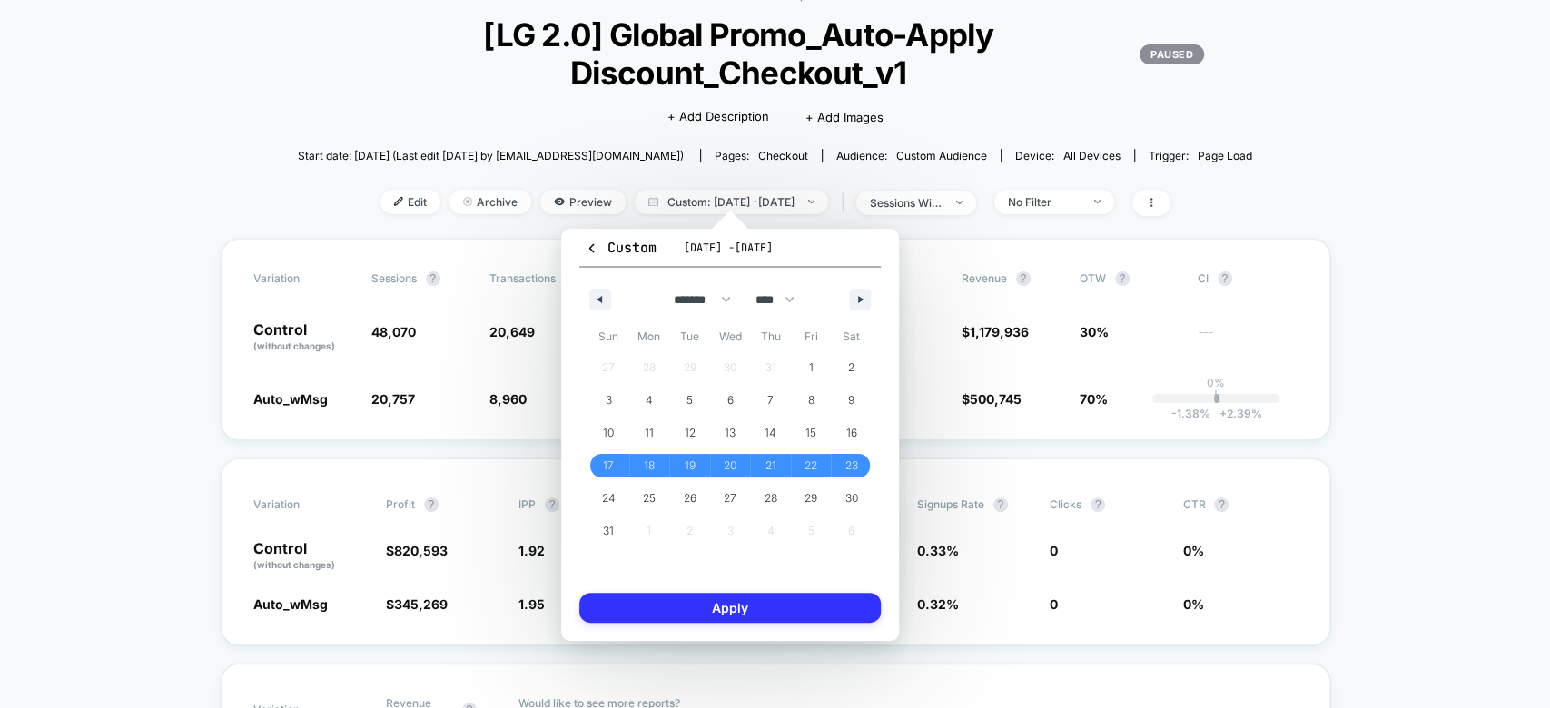
click at [733, 608] on button "Apply" at bounding box center [729, 608] width 301 height 30
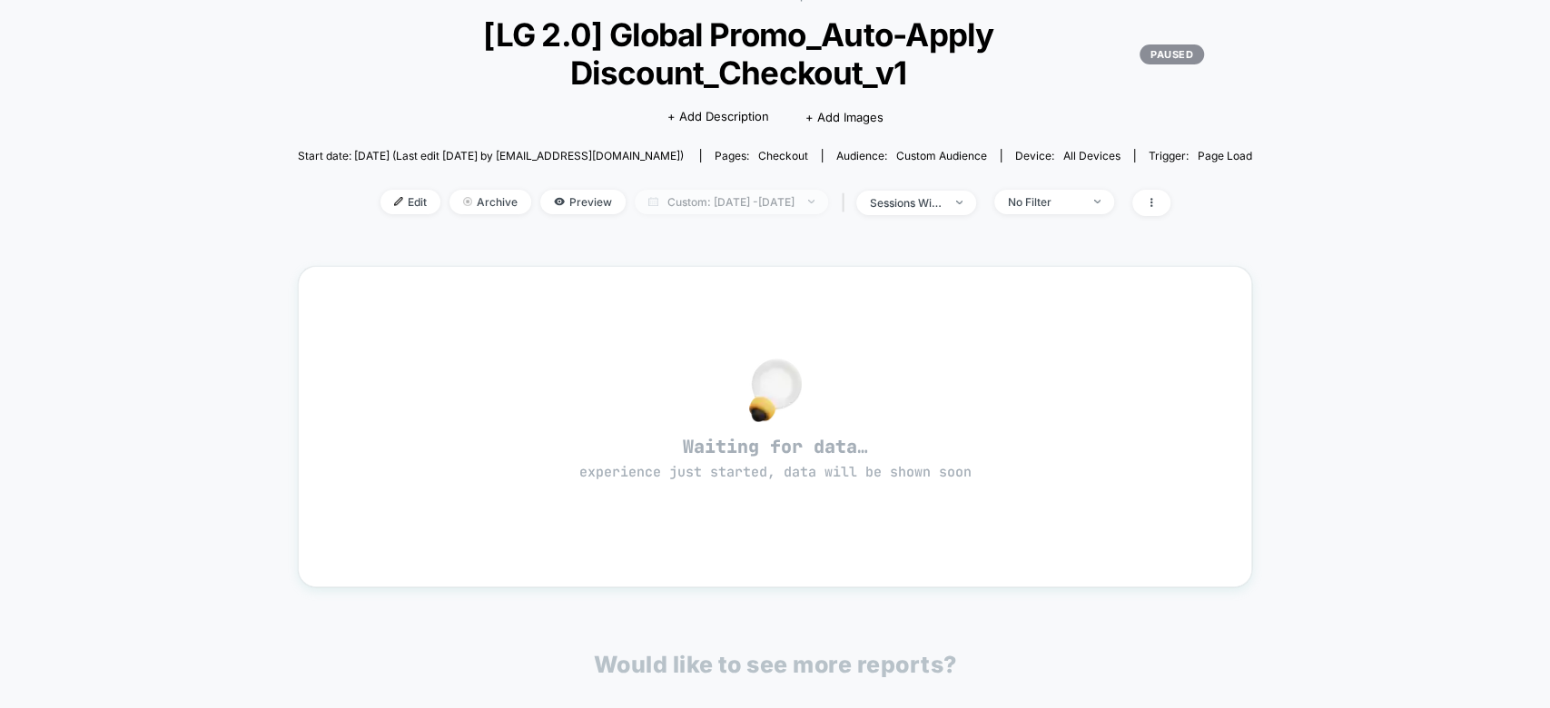
click at [764, 190] on span "Custom: Aug 17, 2025 - Aug 23, 2025" at bounding box center [731, 202] width 193 height 25
select select "*"
select select "****"
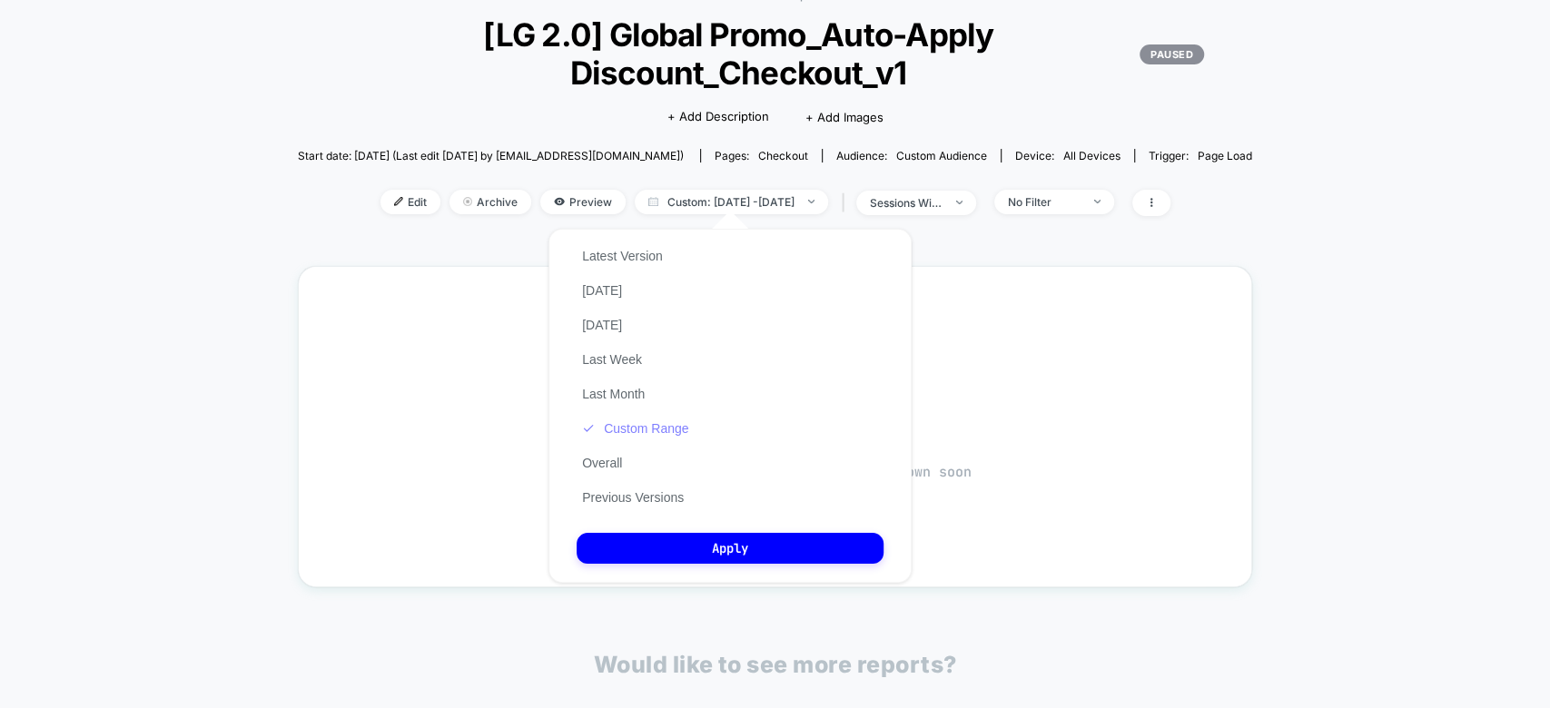
click at [642, 424] on button "Custom Range" at bounding box center [634, 428] width 117 height 16
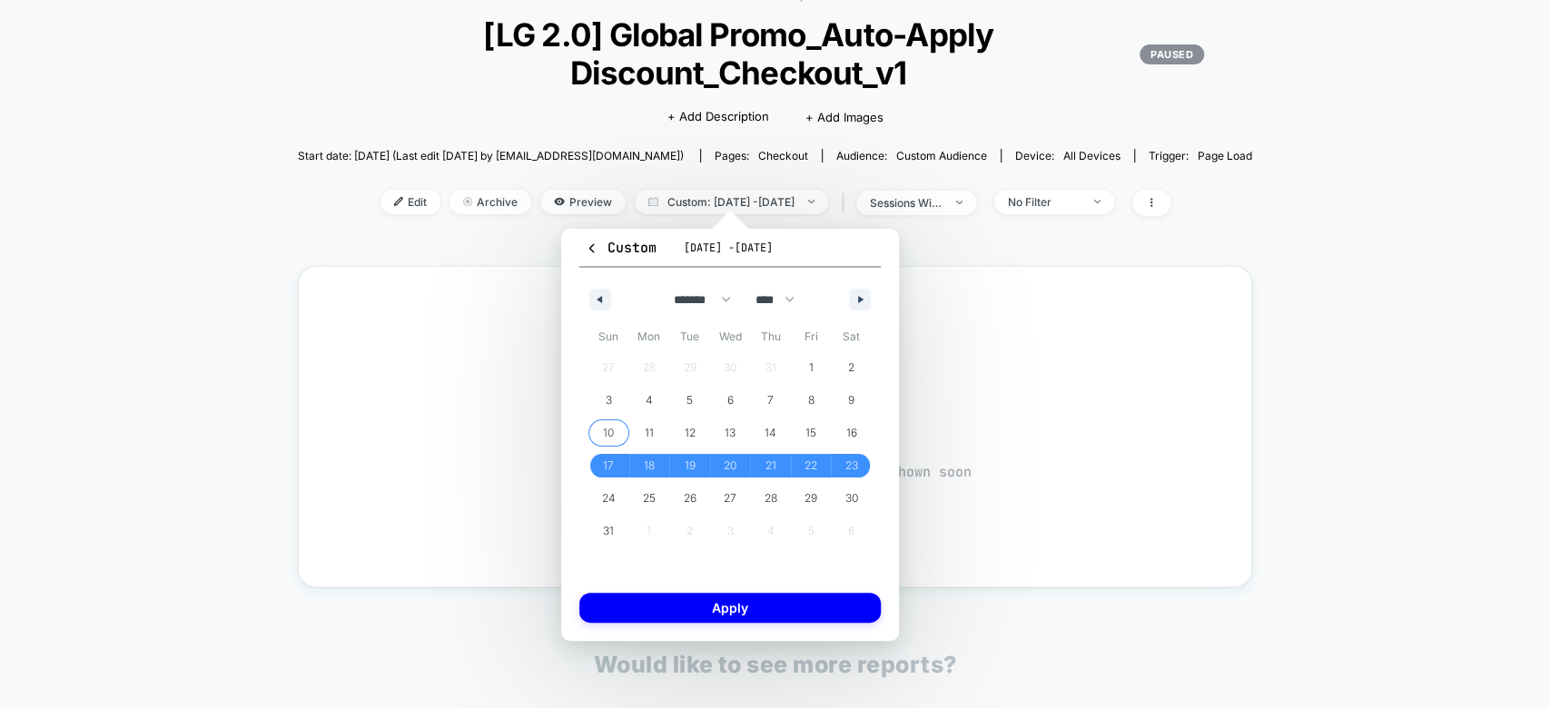
click at [607, 437] on span "10" at bounding box center [608, 433] width 11 height 33
click at [863, 437] on span "16" at bounding box center [851, 433] width 41 height 24
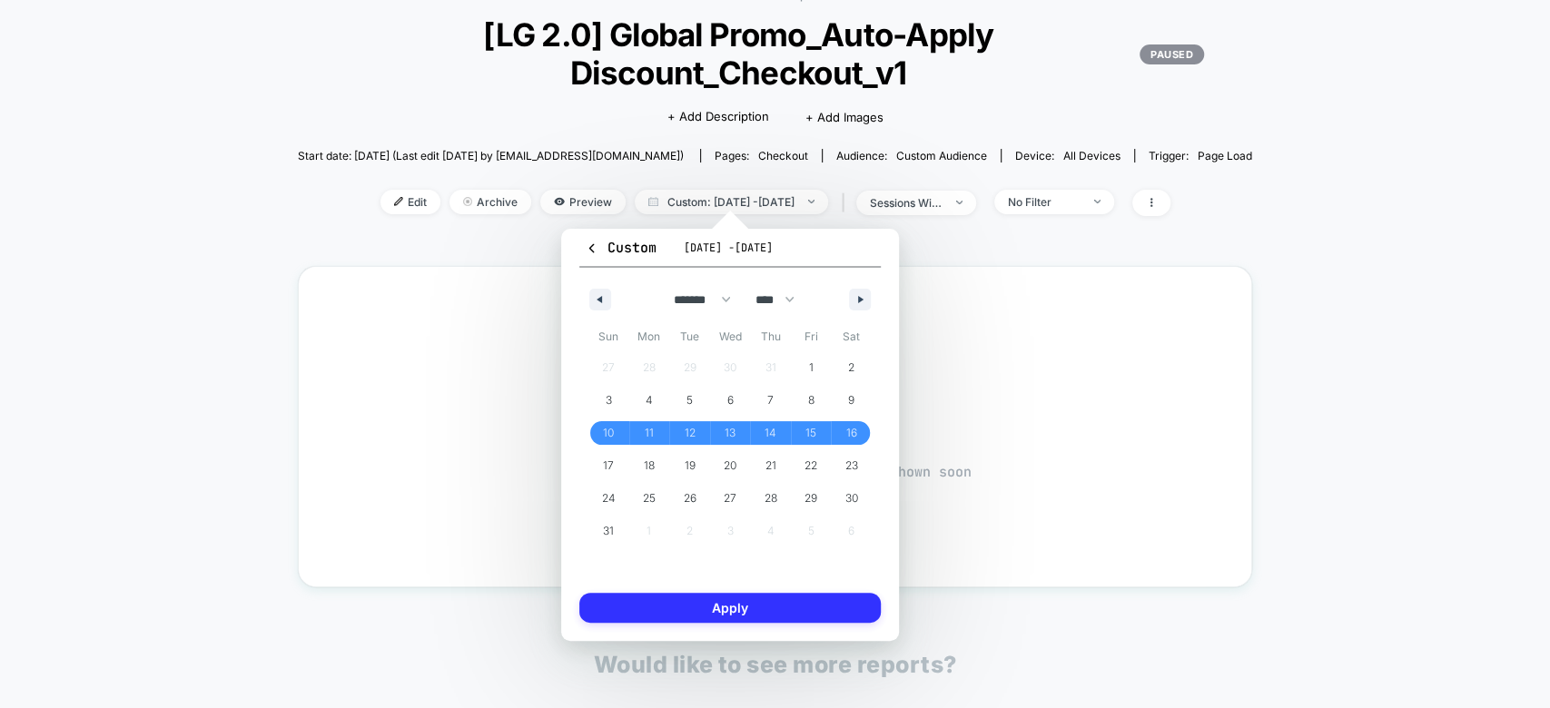
click at [757, 612] on button "Apply" at bounding box center [729, 608] width 301 height 30
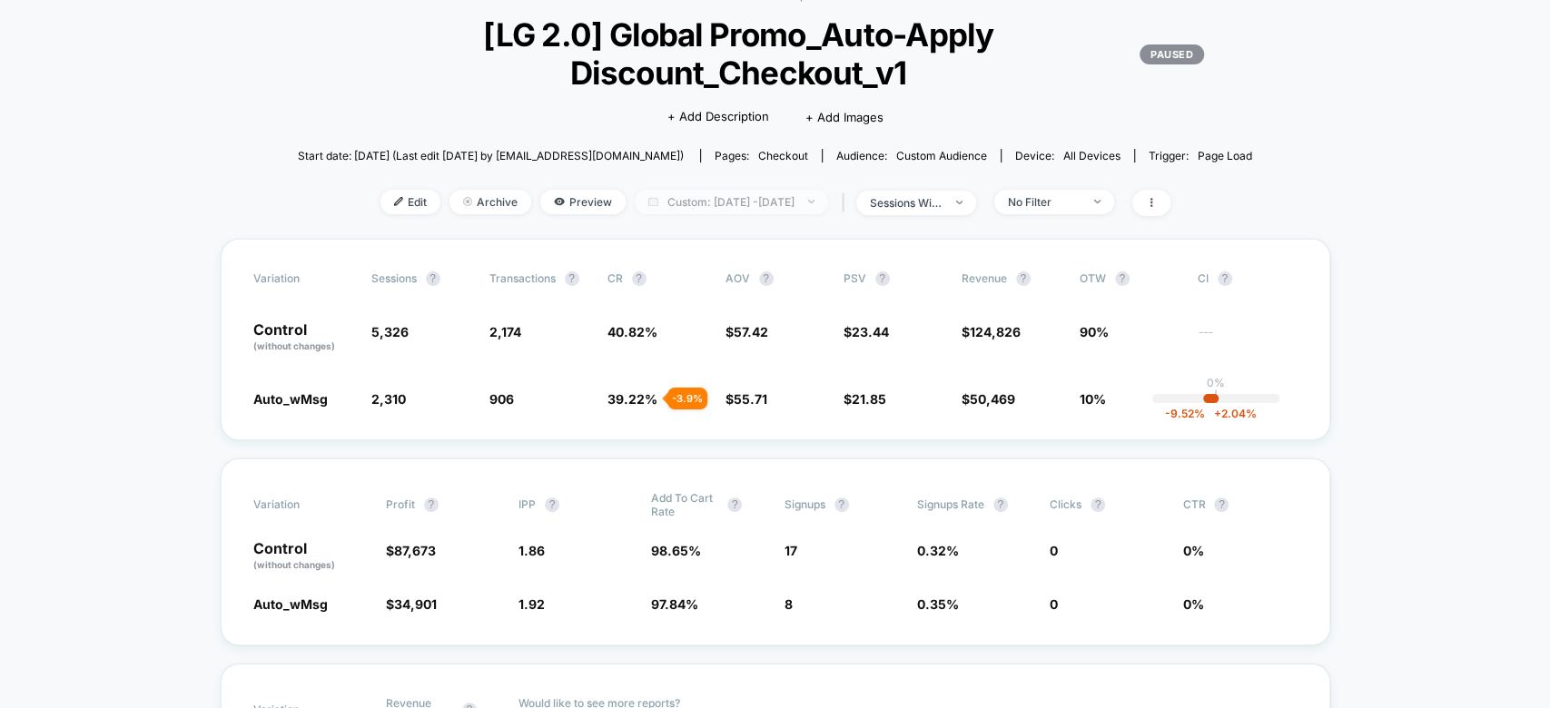
click at [757, 195] on span "Custom: Aug 10, 2025 - Aug 16, 2025" at bounding box center [731, 202] width 193 height 25
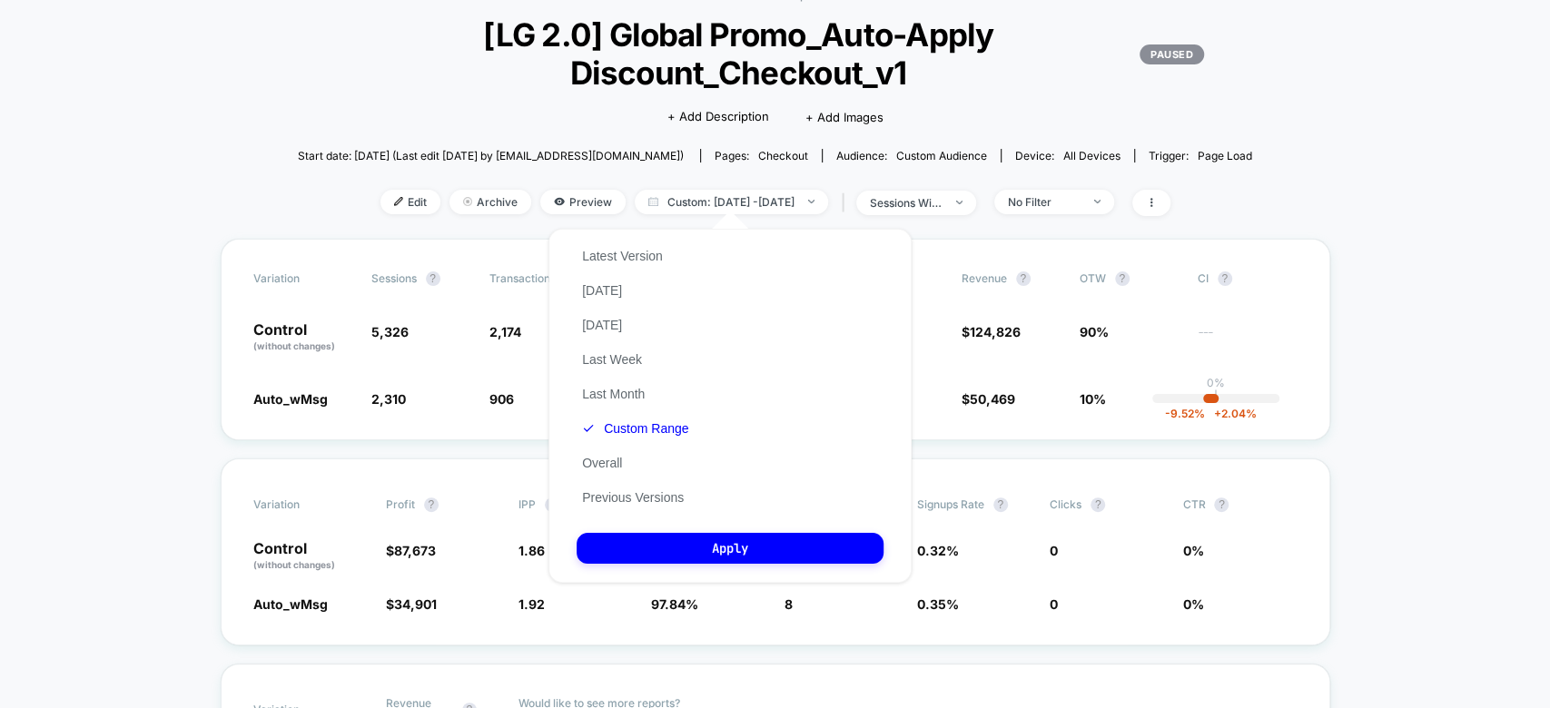
click at [364, 149] on span "Start date: [DATE] (Last edit [DATE] by [EMAIL_ADDRESS][DOMAIN_NAME])" at bounding box center [491, 156] width 386 height 14
